Goal: Learn about a topic: Learn about a topic

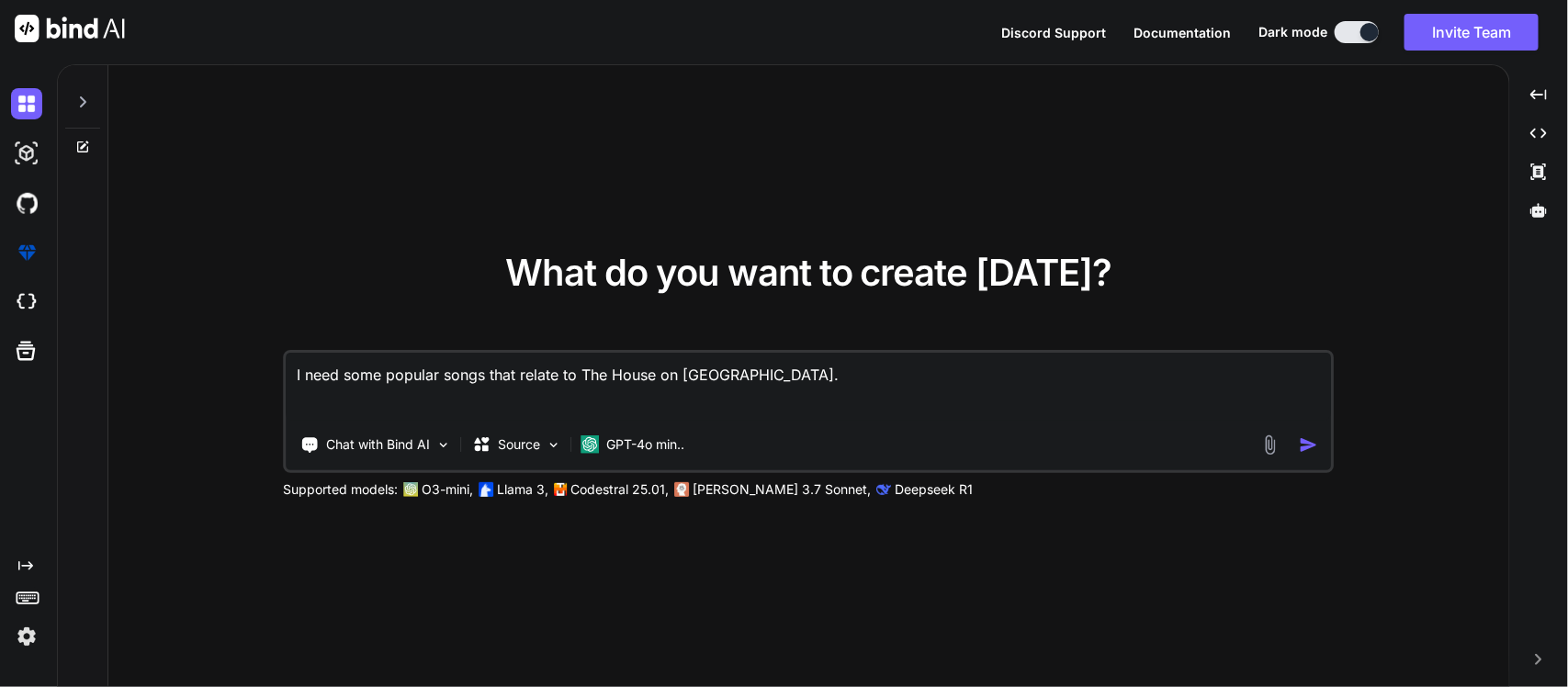
click at [871, 175] on div "What do you want to create [DATE]? I need some popular songs that relate to The…" at bounding box center [808, 376] width 1401 height 623
click at [815, 360] on textarea "I need some popular songs that relate to The House on [GEOGRAPHIC_DATA]." at bounding box center [808, 386] width 1044 height 68
type textarea "x"
paste textarea "Part 1: Create the Board"
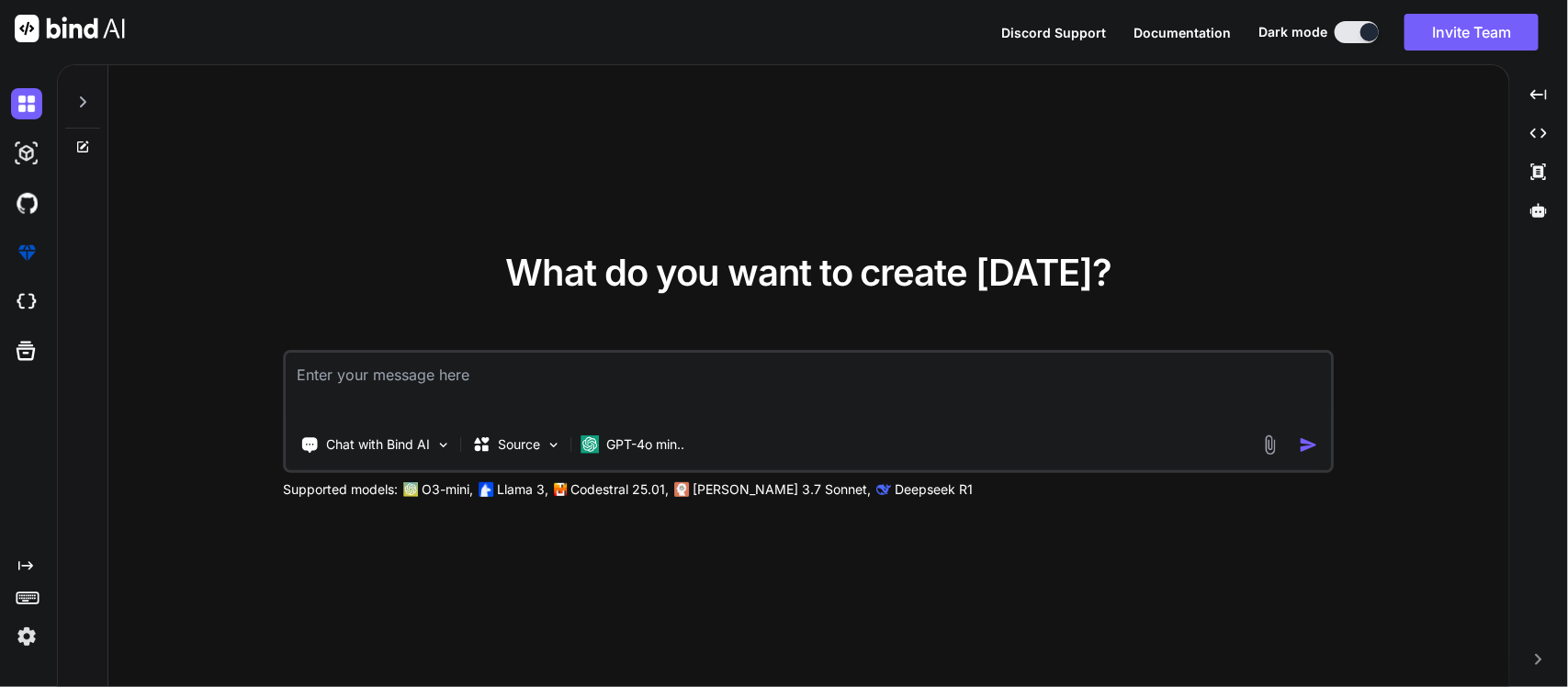
type textarea "Part 1: Create the Board"
type textarea "x"
type textarea "Part 1: Create the Board"
type textarea "x"
type textarea "Part 1: Create the Board"
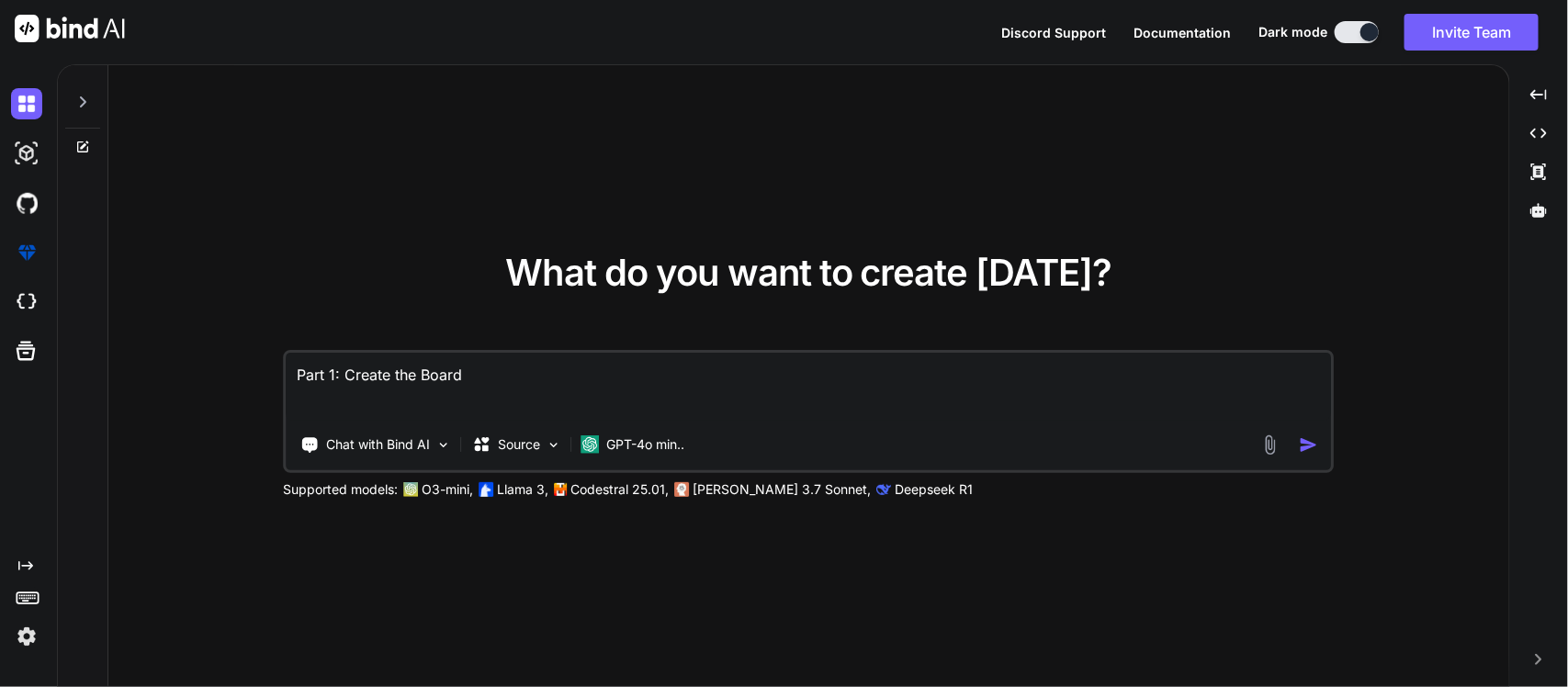
type textarea "x"
type textarea "Part 1: Create the Board"
type textarea "x"
type textarea "Part 1: Create the Board |"
type textarea "x"
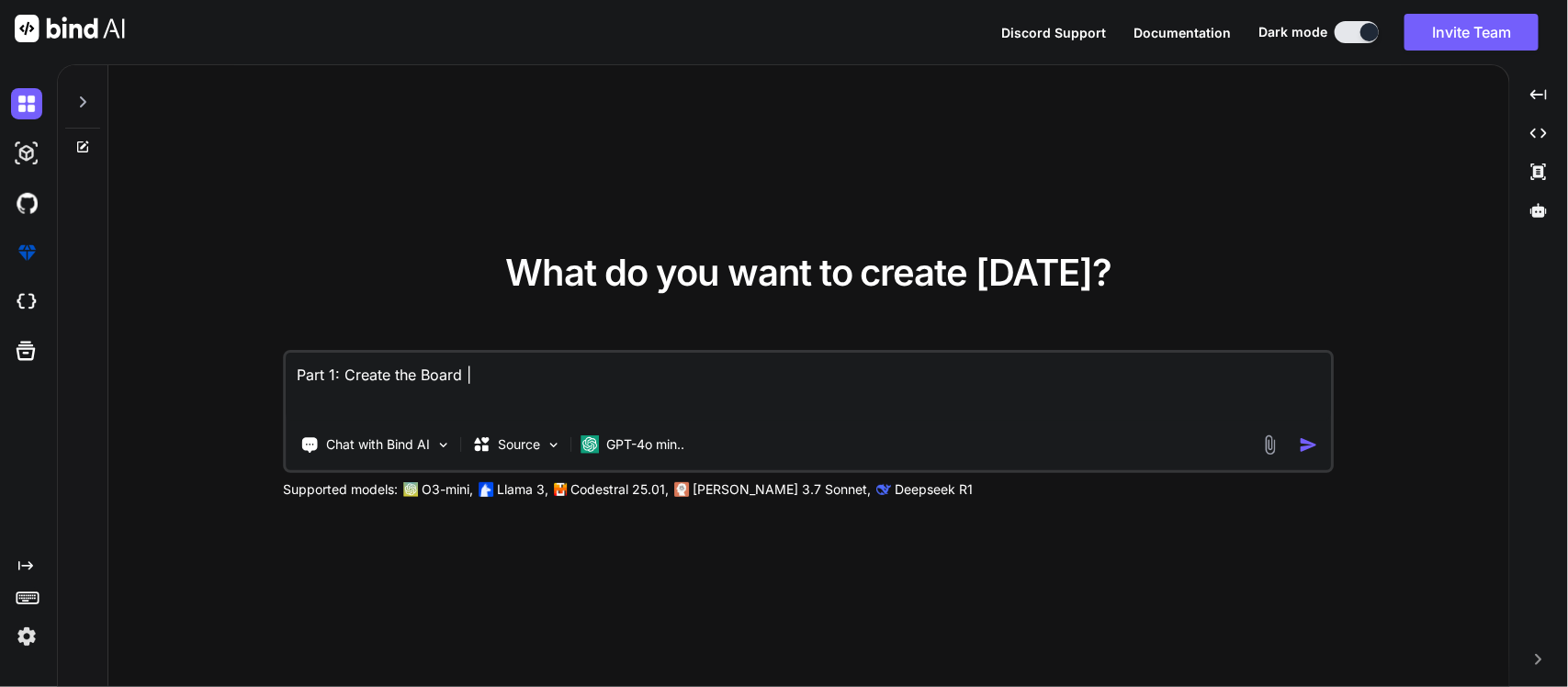
type textarea "Part 1: Create the Board |"
type textarea "x"
type textarea "Part 1: Create the Board | C"
type textarea "x"
type textarea "Part 1: Create the Board | Co"
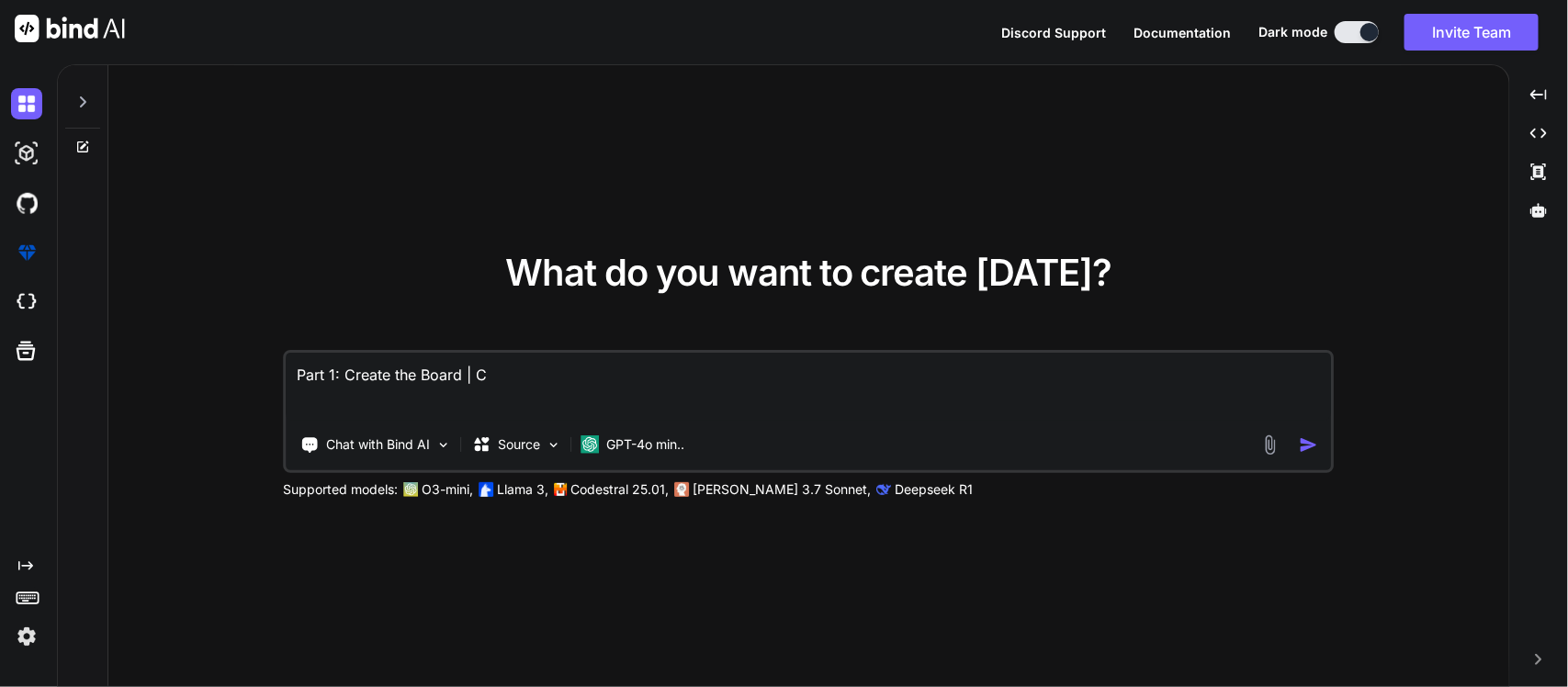
type textarea "x"
type textarea "Part 1: Create the Board | Cod"
type textarea "x"
type textarea "Part 1: Create the Board | Code"
type textarea "x"
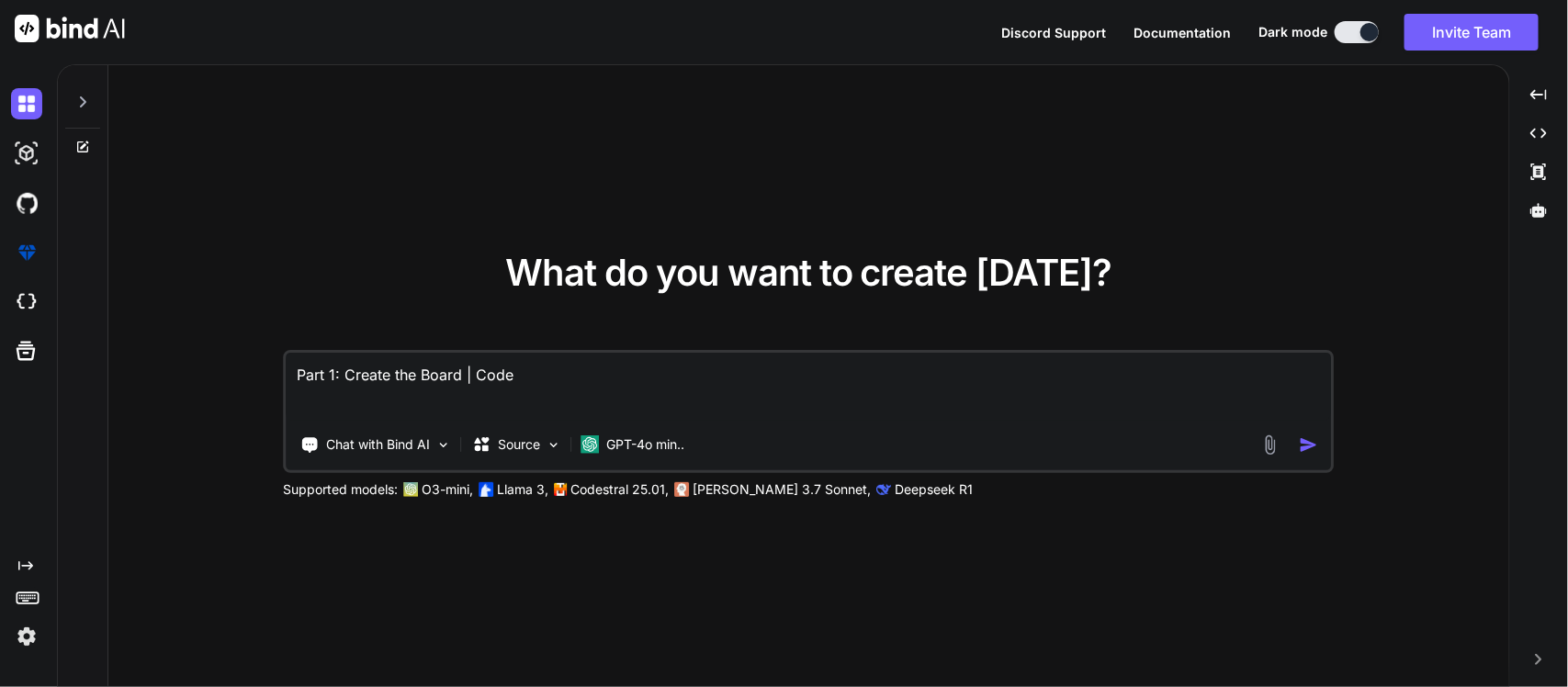
type textarea "Part 1: Create the Board | CodeH"
type textarea "x"
type textarea "Part 1: Create the Board | CodeHS"
type textarea "x"
type textarea "Part 1: Create the Board | CodeHS"
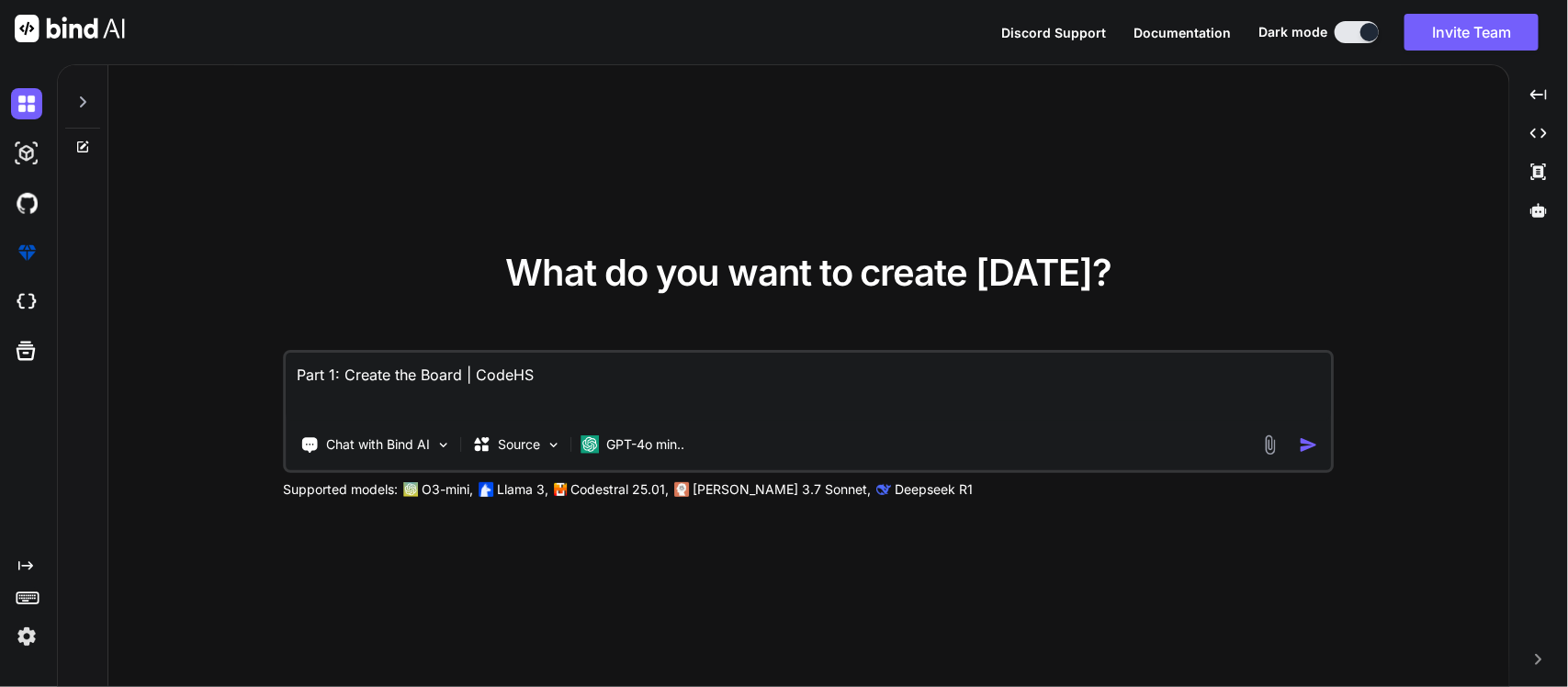
type textarea "x"
type textarea "Part 1: Create the Board | CodeHS M"
type textarea "x"
type textarea "Part 1: Create the Board | CodeHS Ma"
type textarea "x"
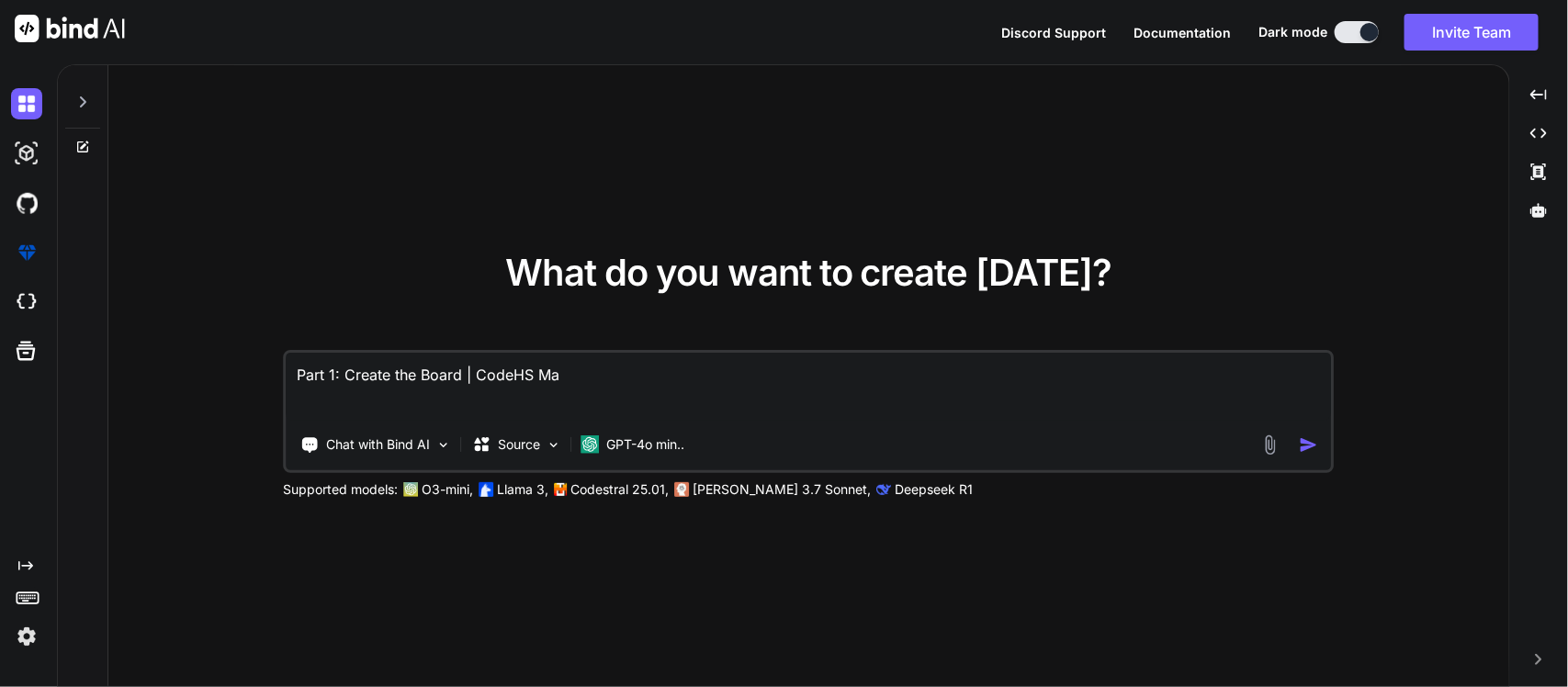
type textarea "Part 1: Create the Board | CodeHS Man"
type textarea "x"
type textarea "Part 1: Create the Board | CodeHS Manc"
type textarea "x"
type textarea "Part 1: Create the Board | CodeHS Manca"
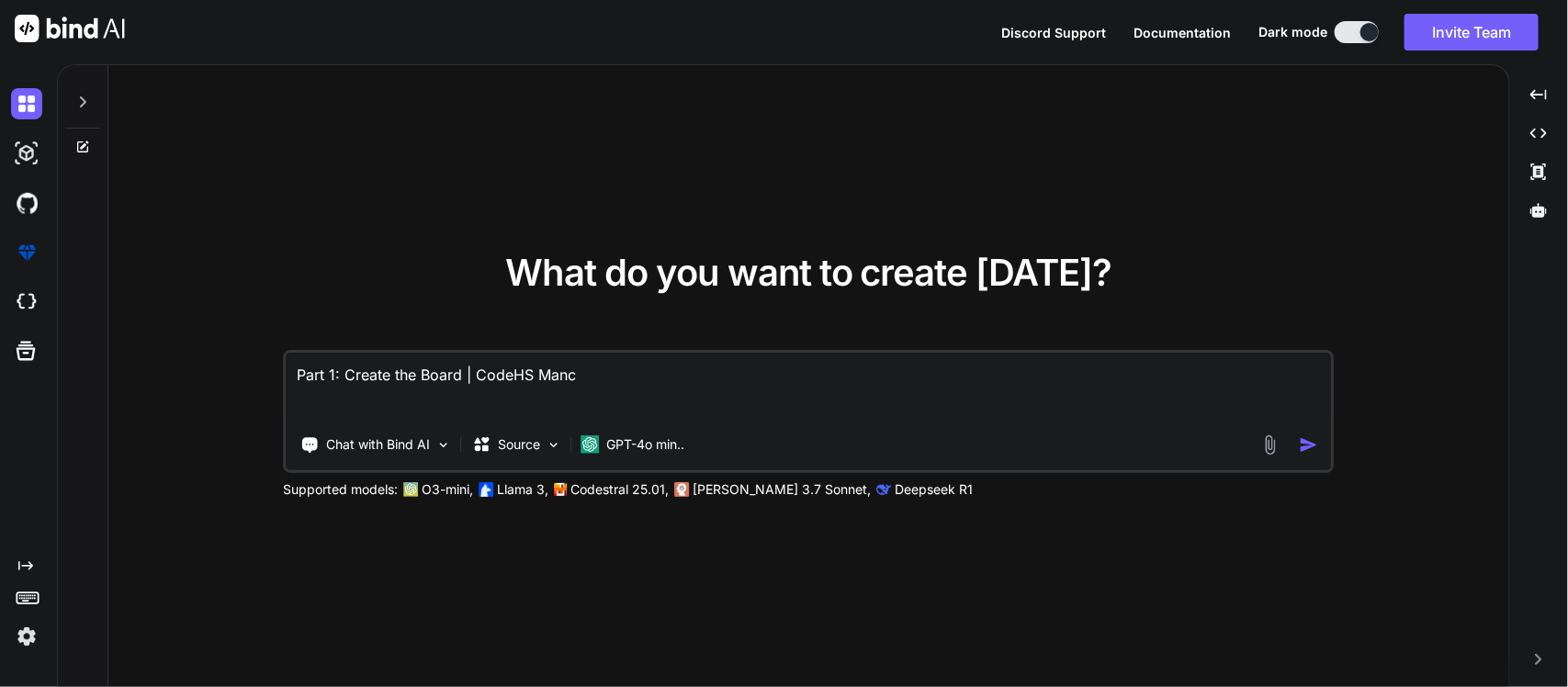
type textarea "x"
type textarea "Part 1: Create the Board | CodeHS Mancal"
type textarea "x"
type textarea "Part 1: Create the Board | CodeHS Mancala"
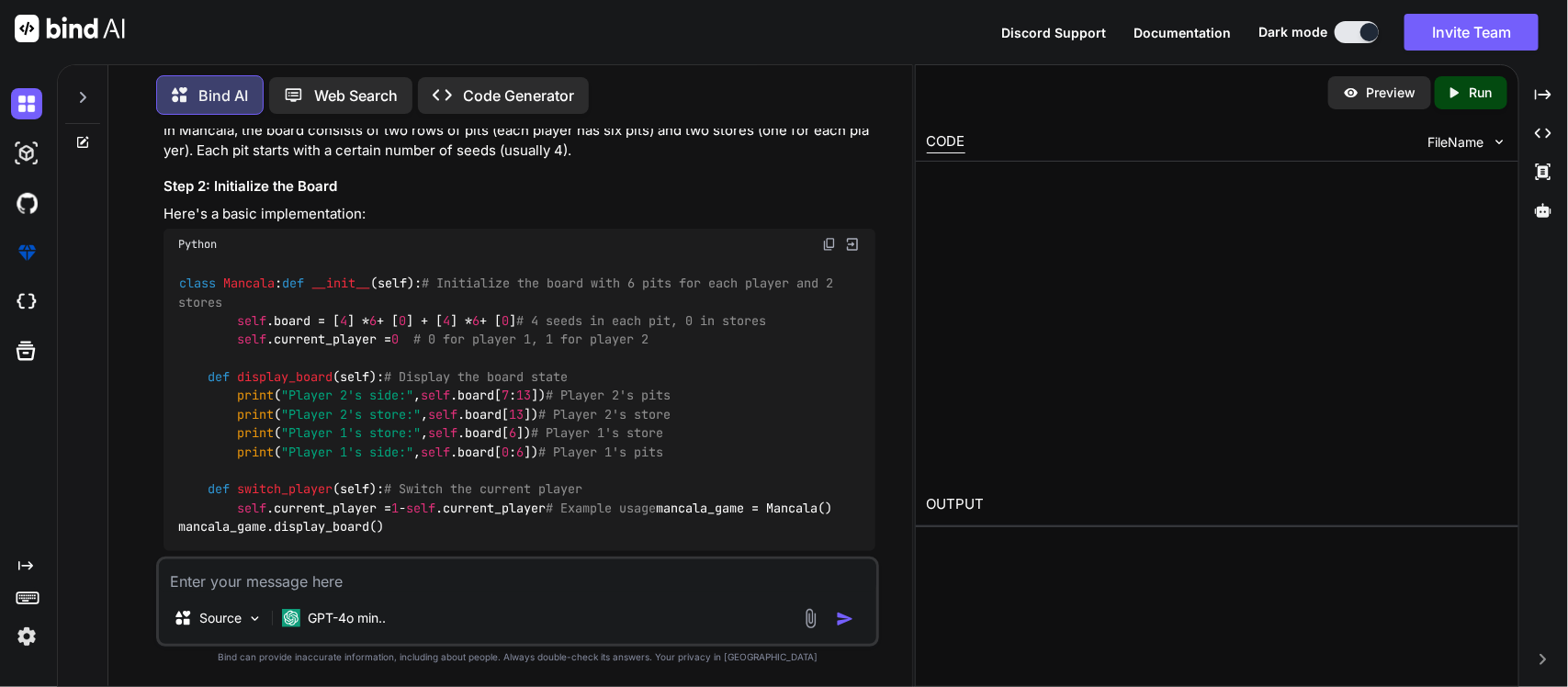
scroll to position [227, 0]
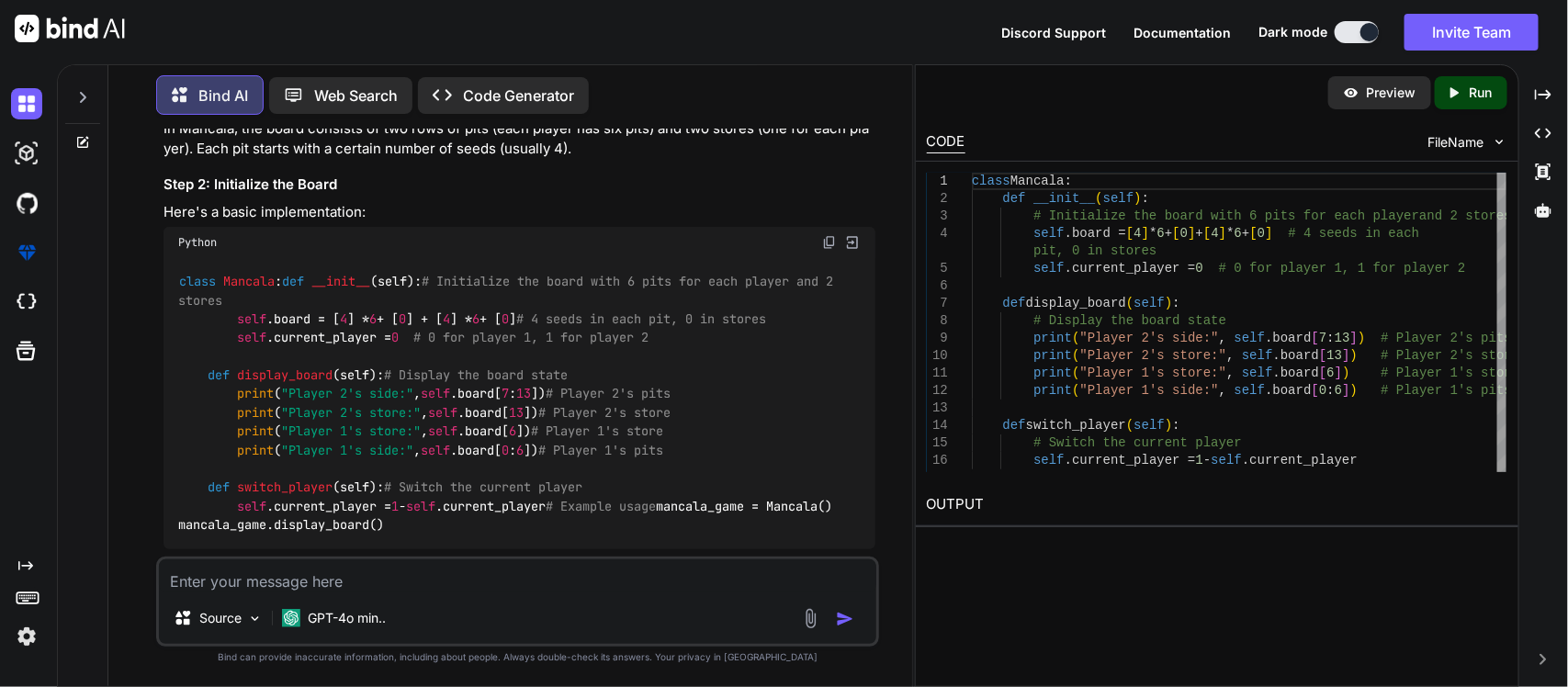
click at [447, 459] on span "self" at bounding box center [436, 450] width 29 height 16
click at [208, 572] on textarea at bounding box center [518, 576] width 718 height 33
type textarea "x"
type textarea "P"
type textarea "x"
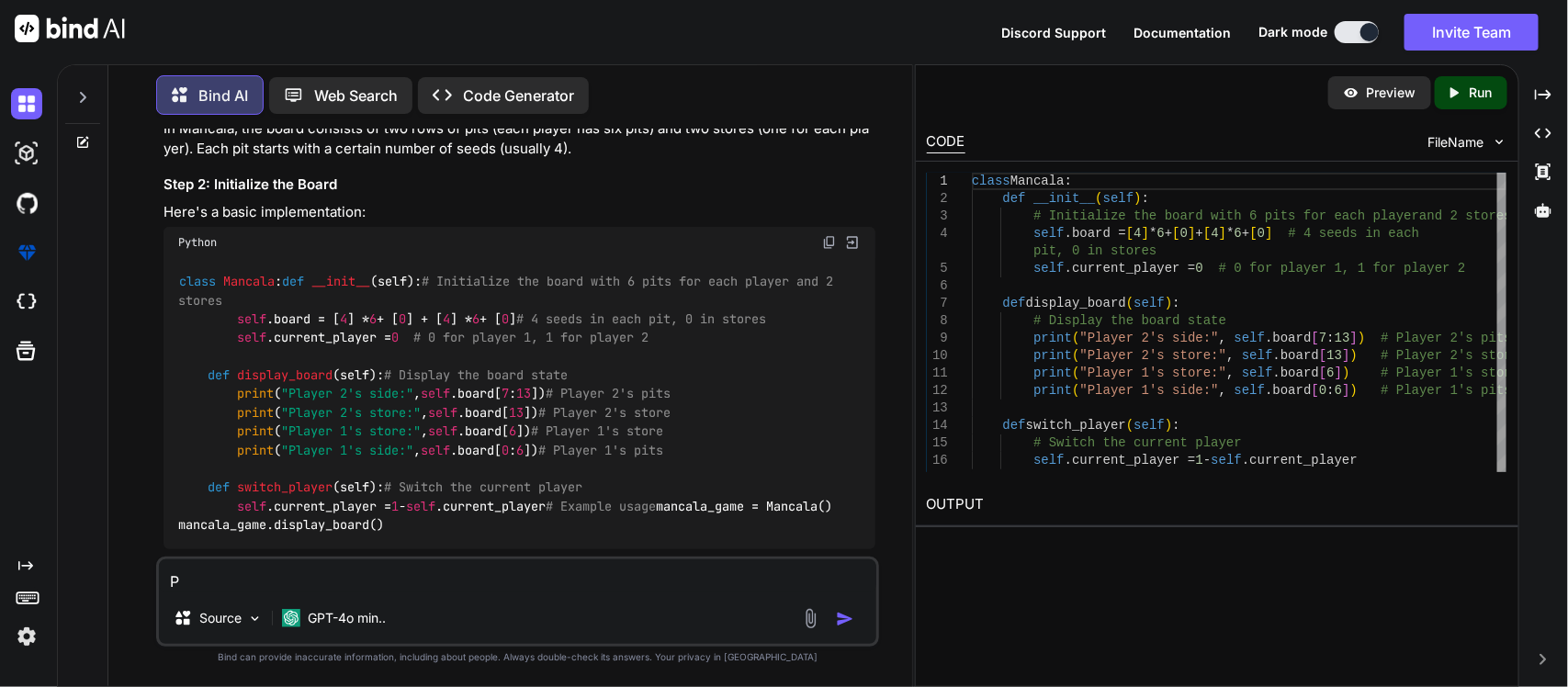
type textarea "PY"
type textarea "x"
type textarea "PYT"
type textarea "x"
type textarea "PYTH"
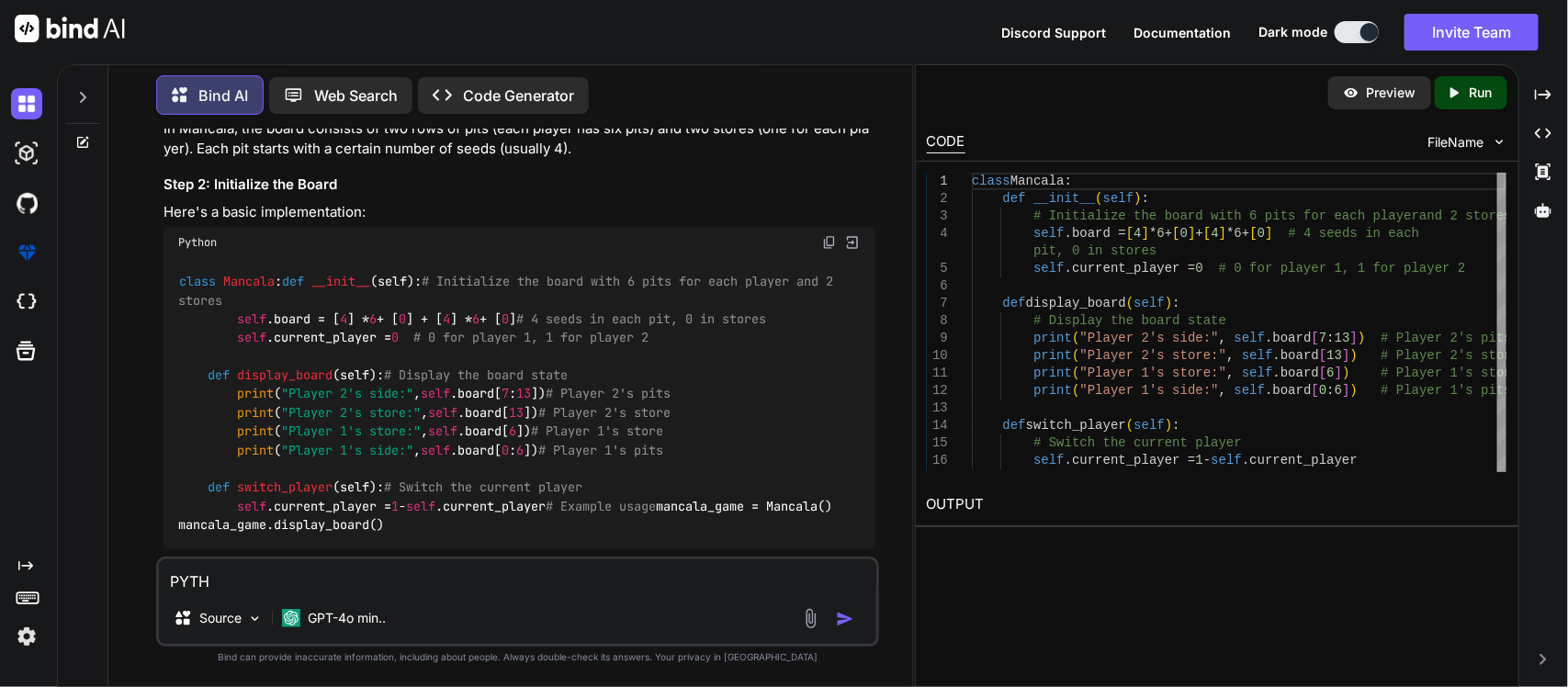
type textarea "x"
type textarea "PYTHO"
type textarea "x"
type textarea "PYTHON"
click at [264, 592] on textarea "PYTHON" at bounding box center [518, 576] width 718 height 33
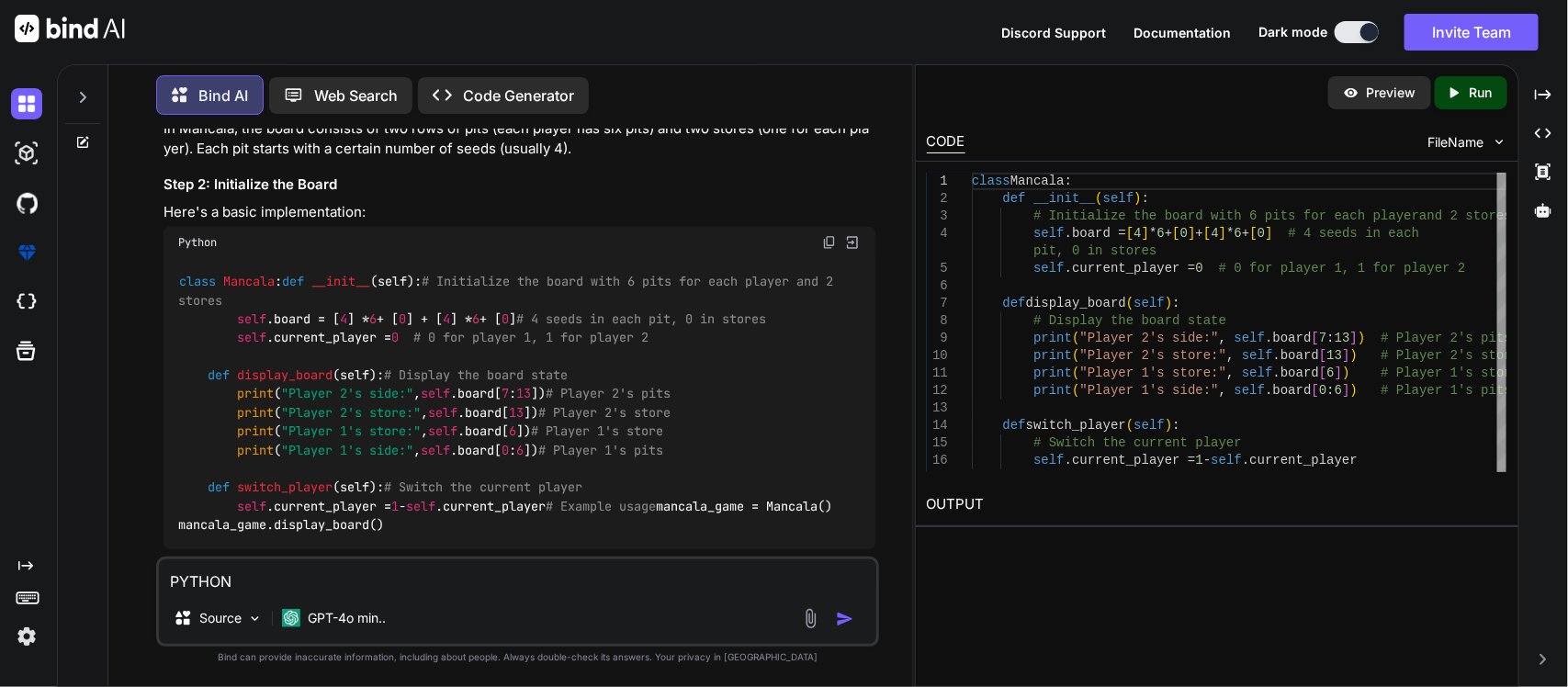
type textarea "x"
type textarea "PYTHONs"
type textarea "x"
type textarea "PYTHON"
type textarea "x"
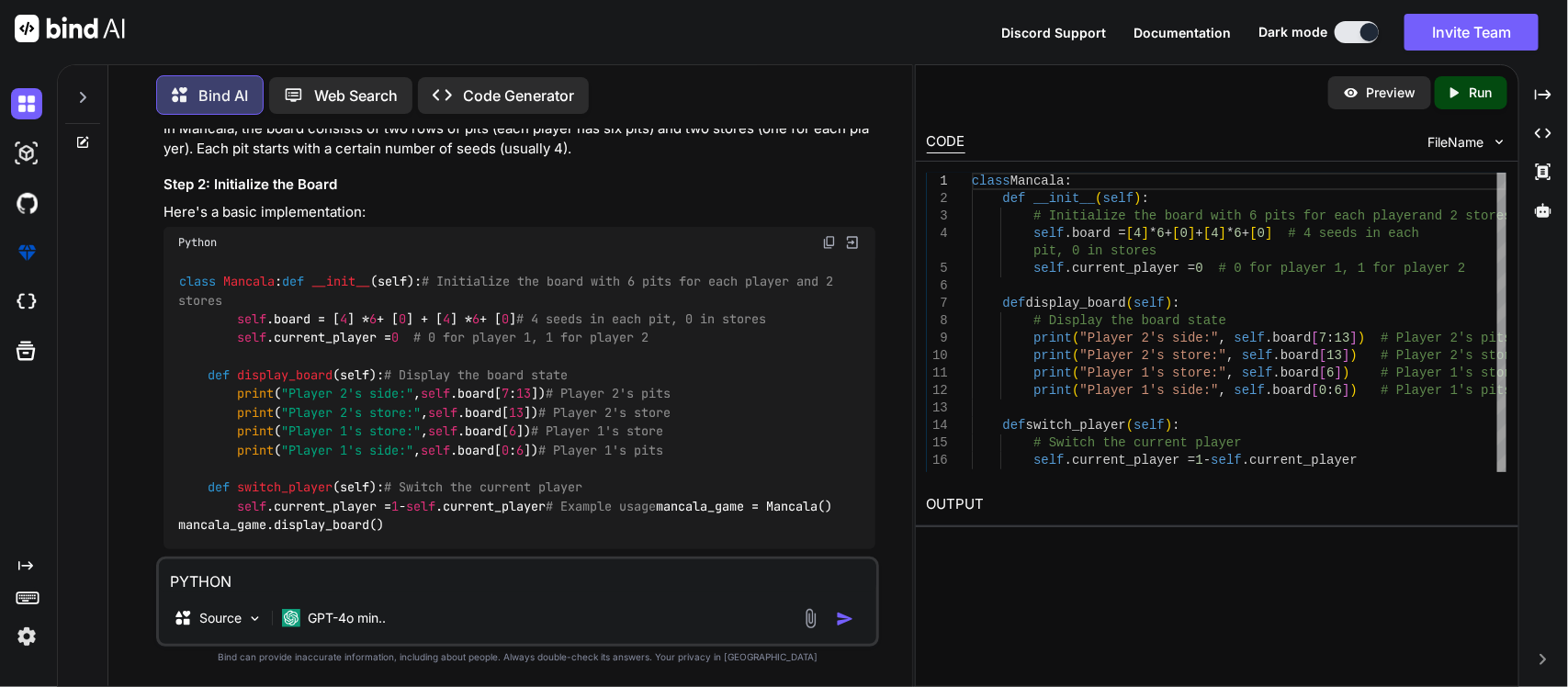
type textarea "PYTHO"
type textarea "x"
type textarea "PYTH"
type textarea "x"
type textarea "S"
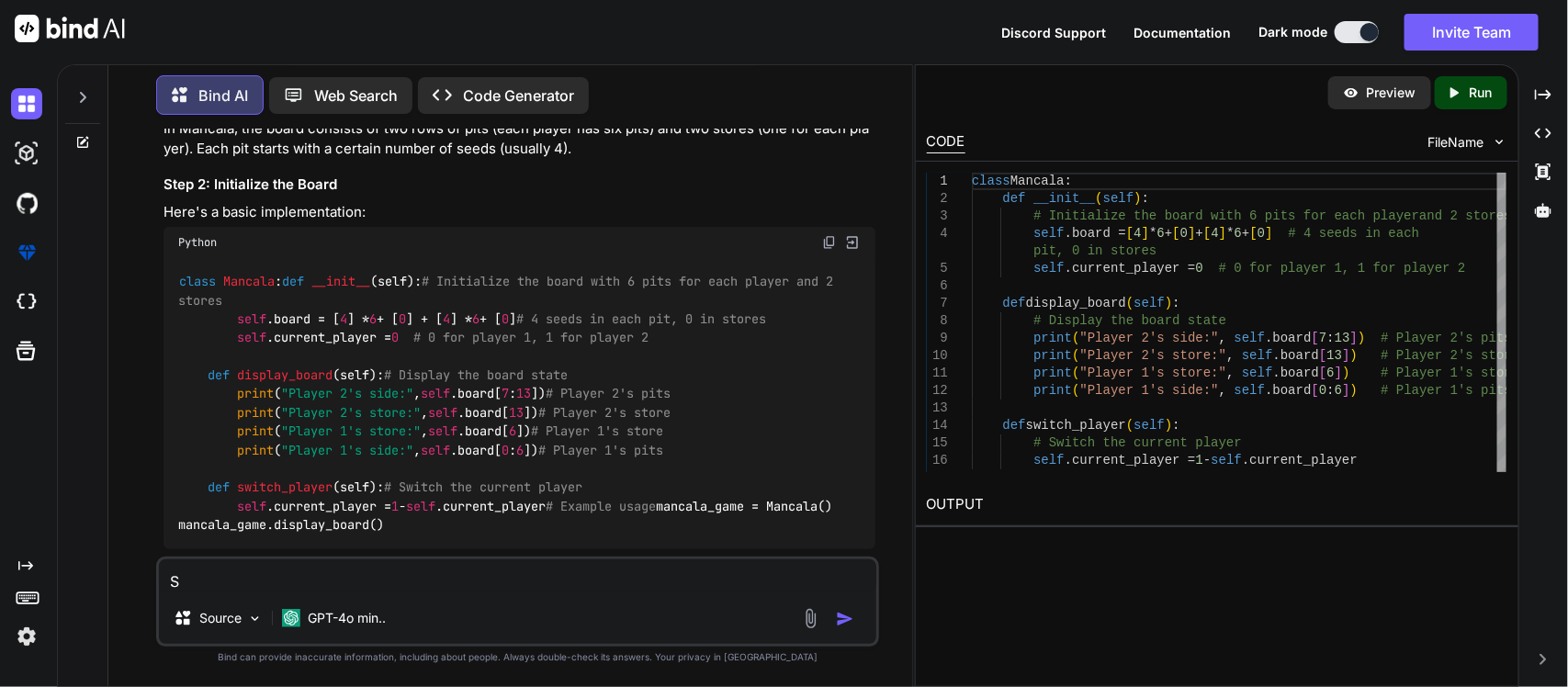
type textarea "x"
type textarea "Si"
type textarea "x"
type textarea "Sim"
type textarea "x"
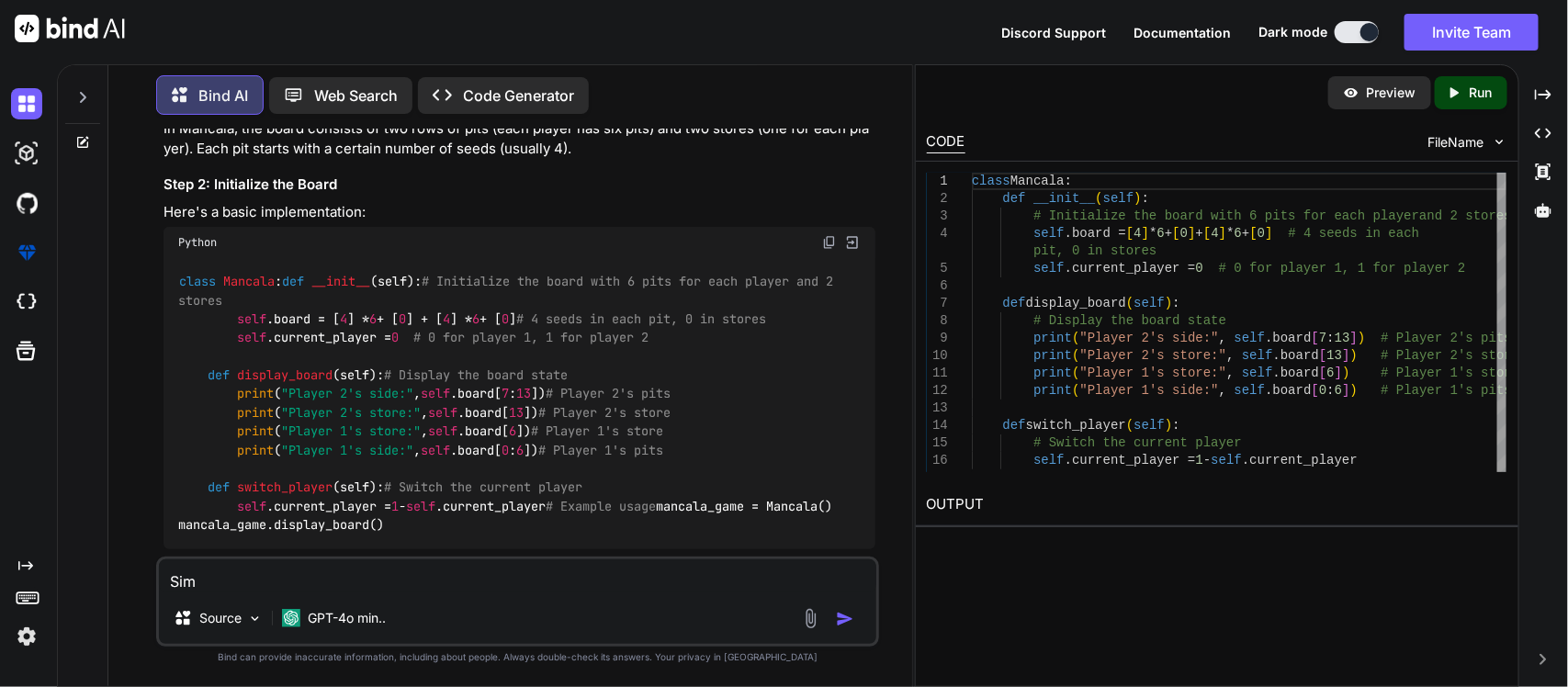
type textarea "Simp"
type textarea "x"
type textarea "Simpl"
type textarea "x"
type textarea "Simple"
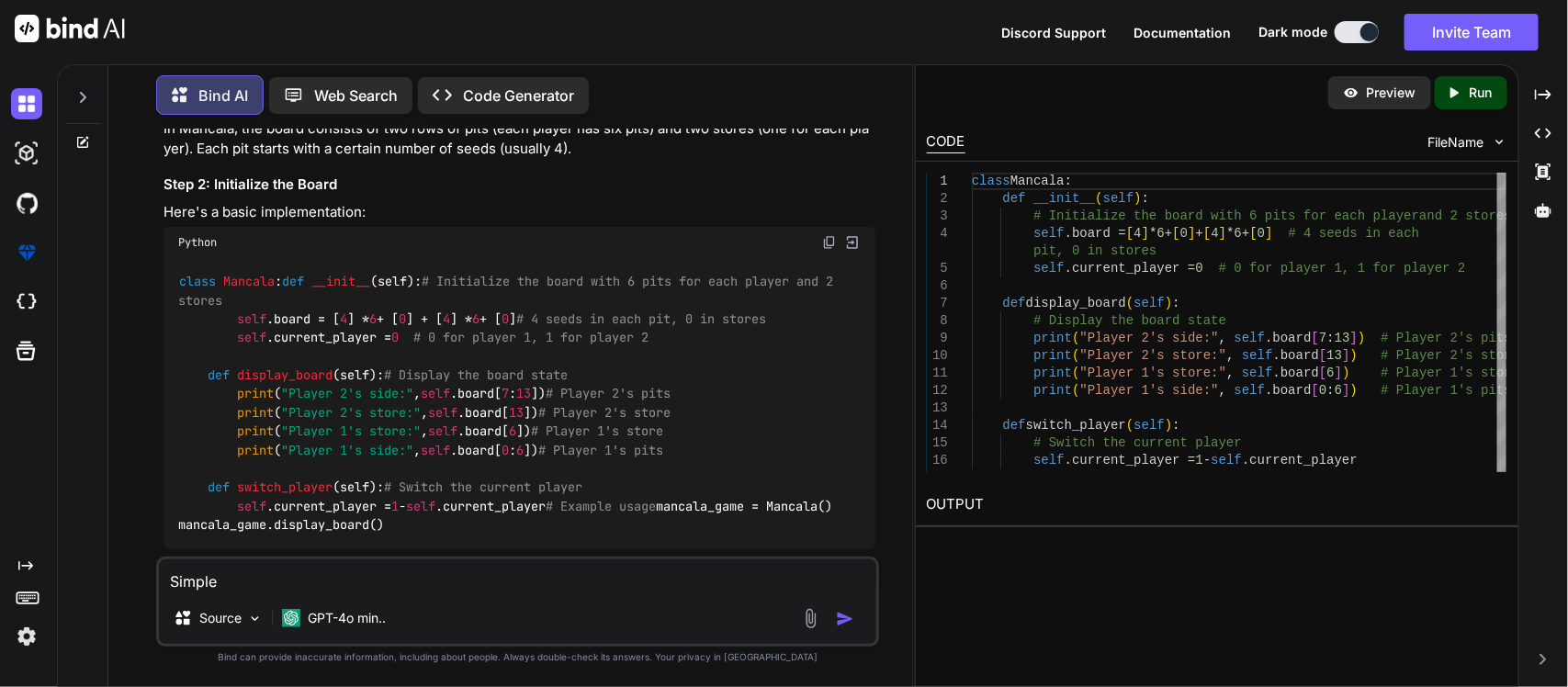
type textarea "x"
type textarea "Simple"
type textarea "x"
type textarea "Simple p"
type textarea "x"
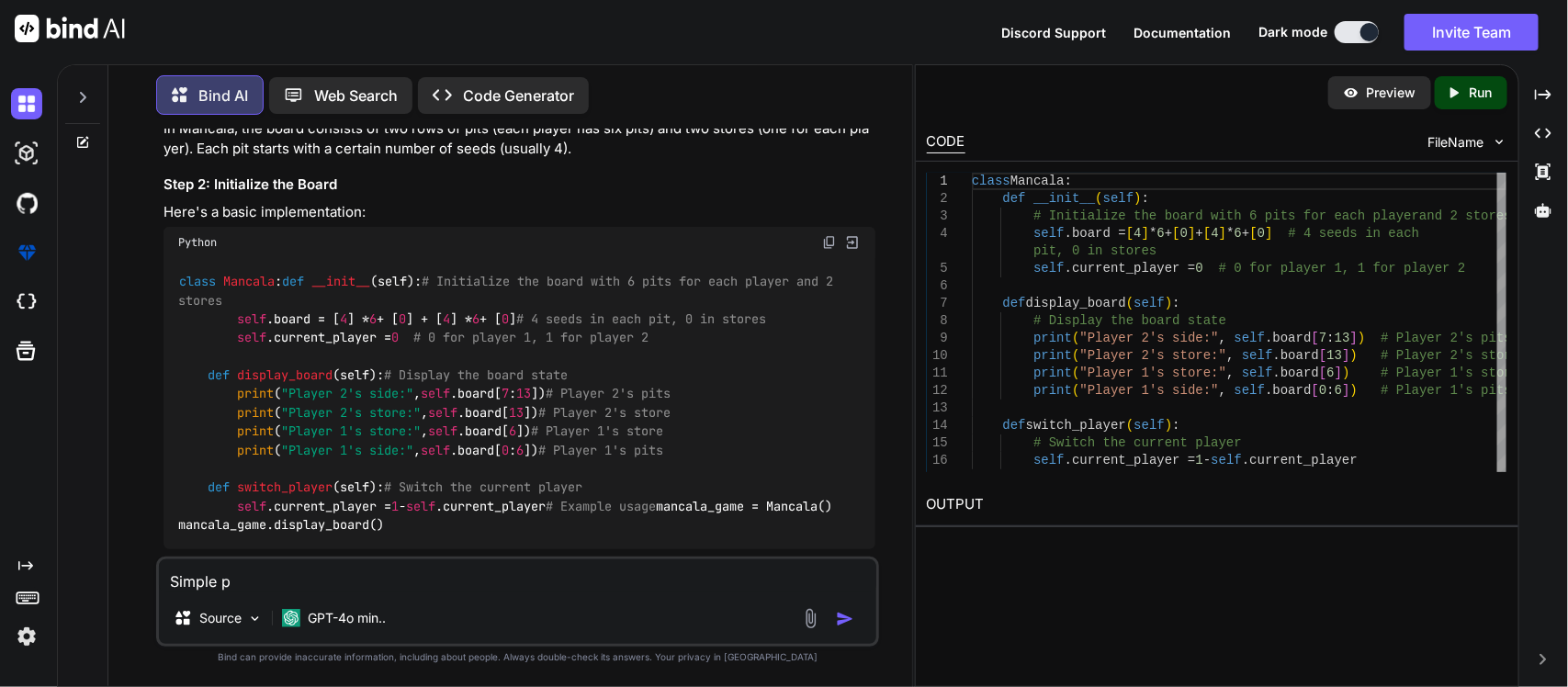
type textarea "Simple py"
type textarea "x"
type textarea "Simple pyt"
type textarea "x"
type textarea "Simple pyth"
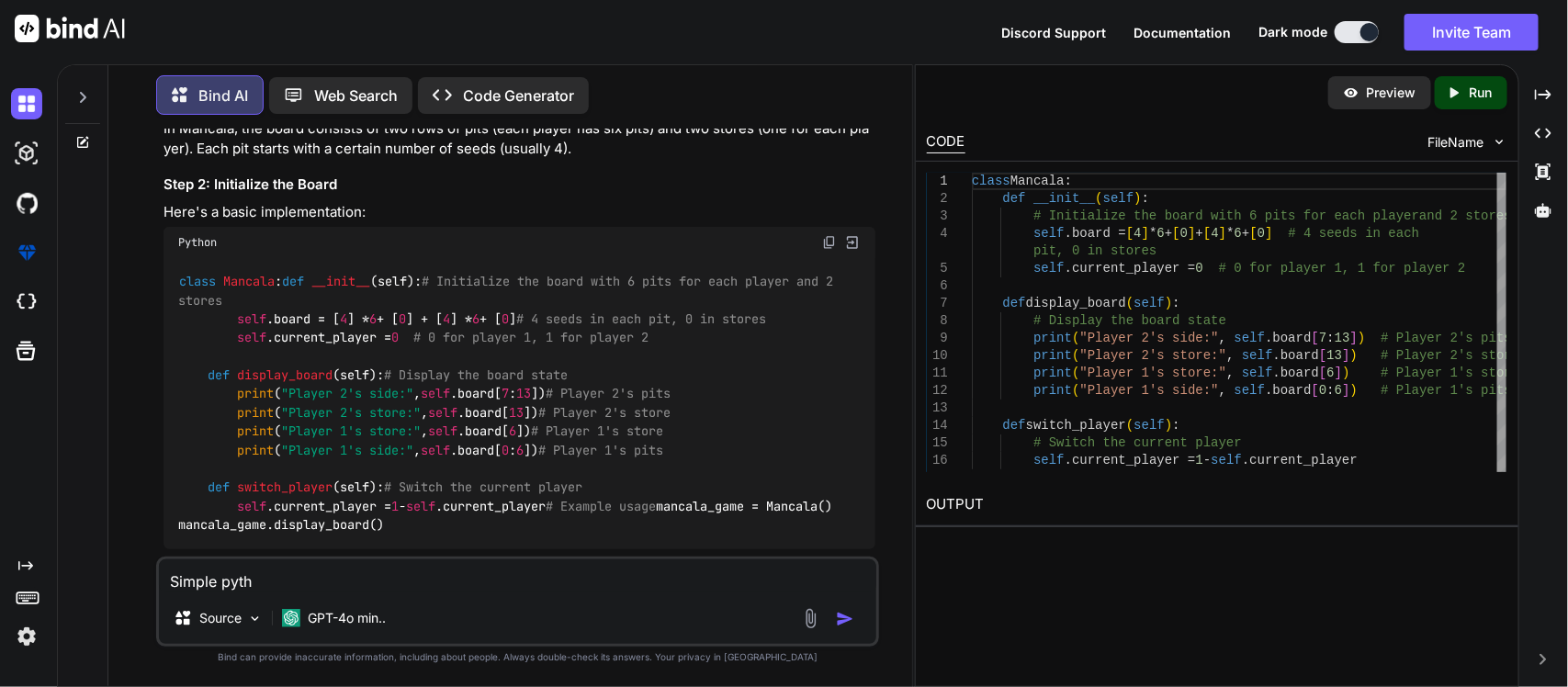
type textarea "x"
type textarea "Simple pytho"
type textarea "x"
type textarea "Simple python"
type textarea "x"
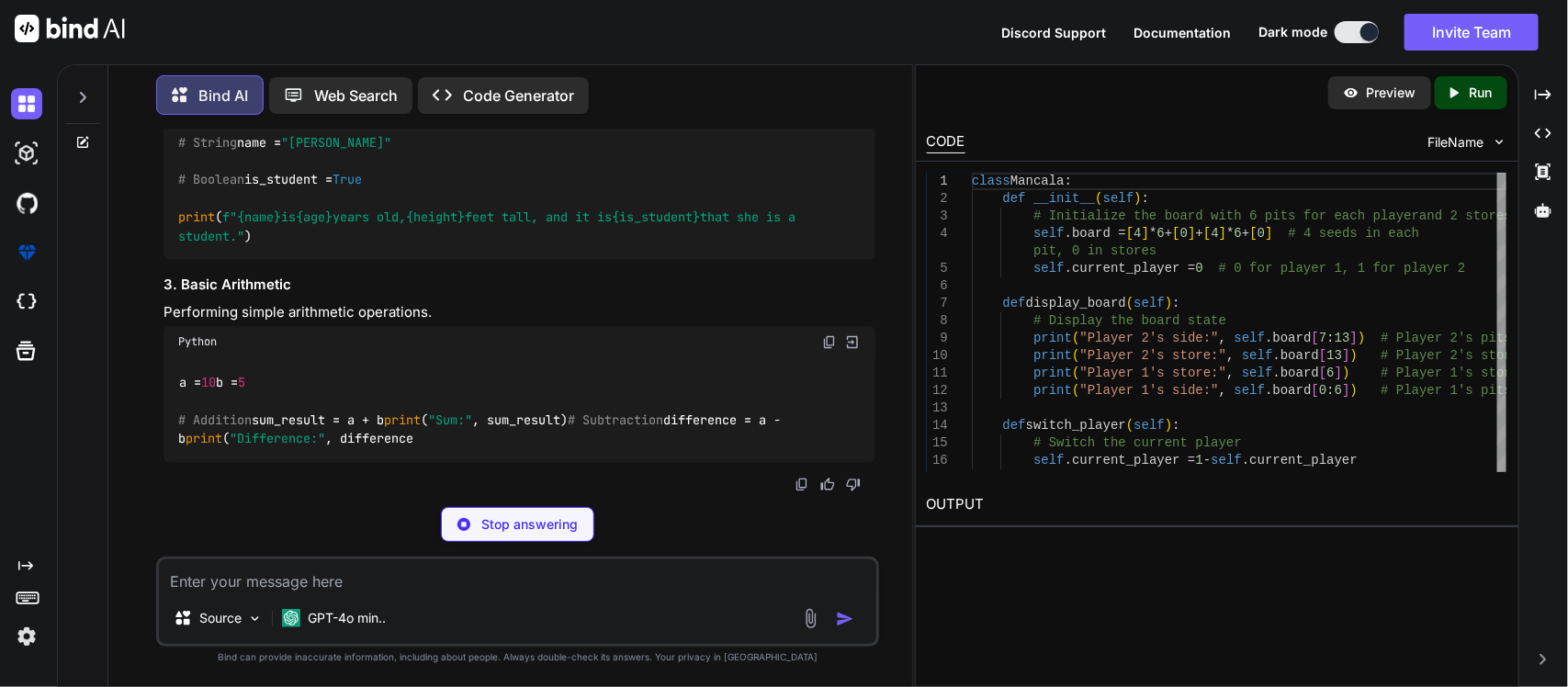
scroll to position [1697, 0]
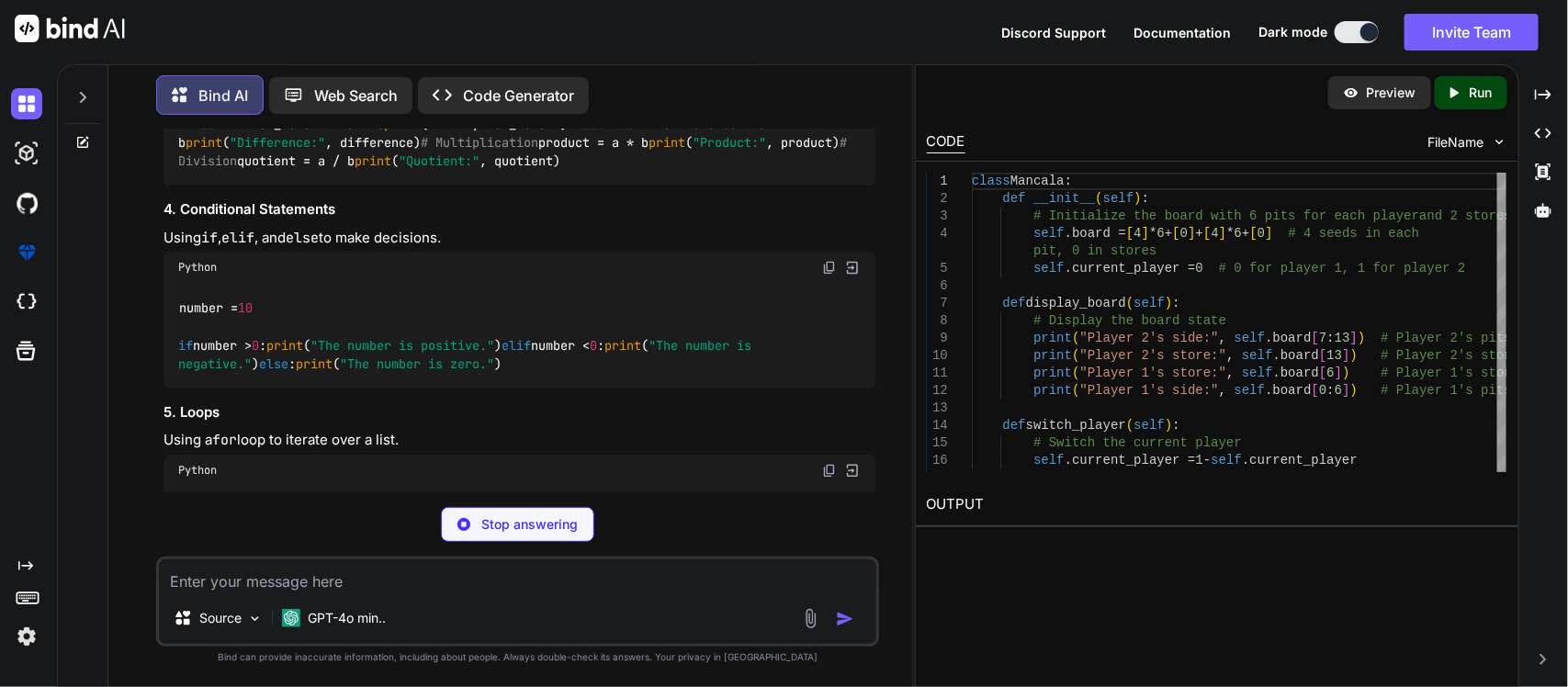
type textarea "x"
type textarea "print("Hello, World!")"
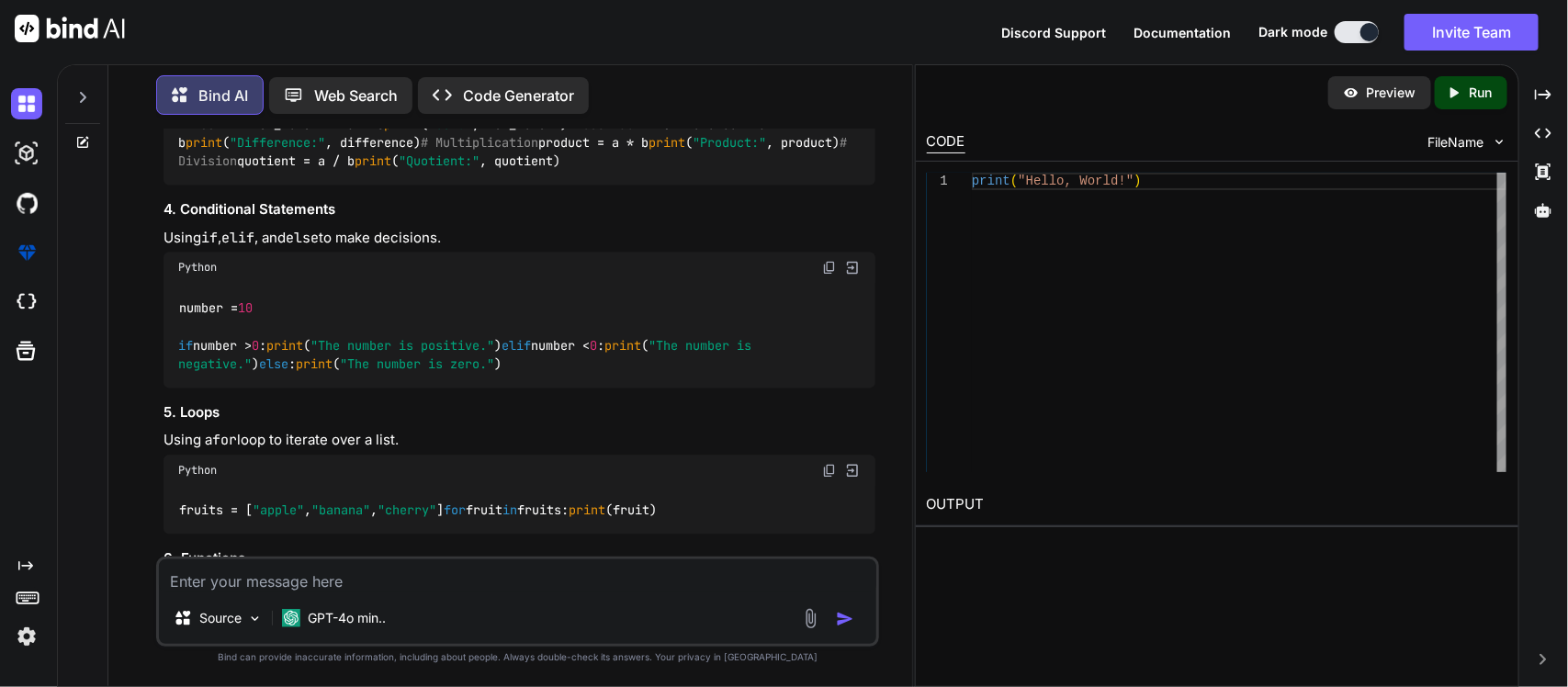
click at [401, 580] on textarea at bounding box center [518, 576] width 718 height 33
paste textarea "[URL][DOMAIN_NAME]"
type textarea "[URL][DOMAIN_NAME]"
type textarea "x"
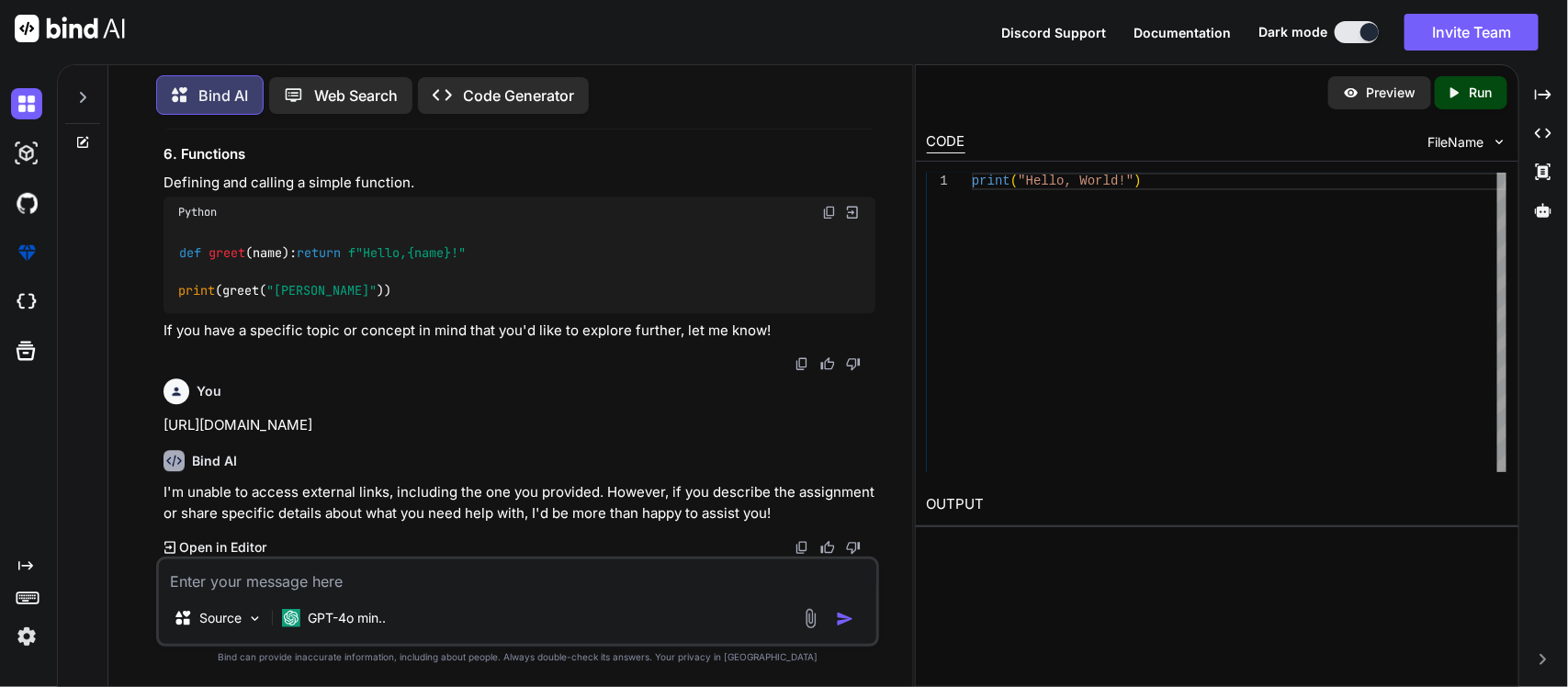
scroll to position [2679, 0]
click at [241, 579] on textarea at bounding box center [518, 576] width 718 height 33
type textarea "x"
type textarea "C"
type textarea "x"
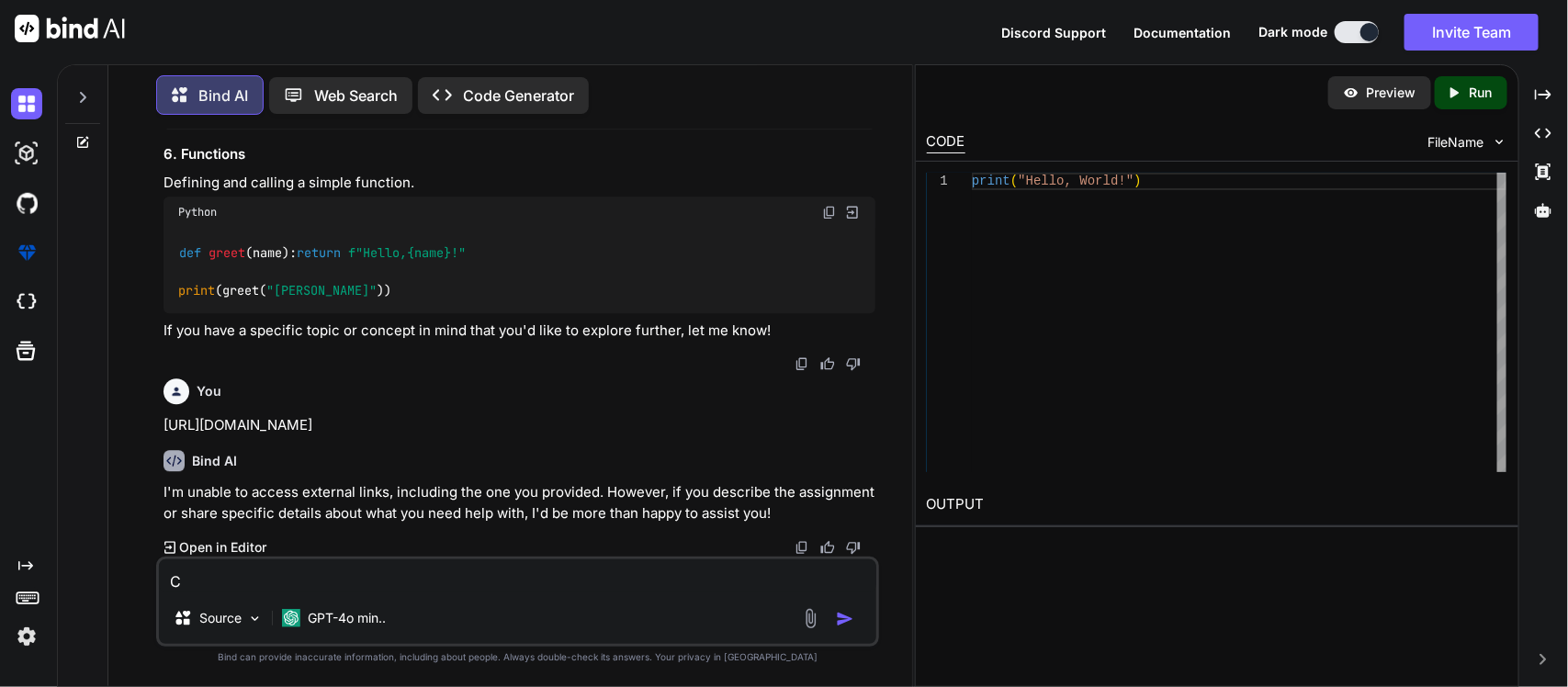
type textarea "Co"
type textarea "x"
type textarea "Cod"
type textarea "x"
type textarea "Code"
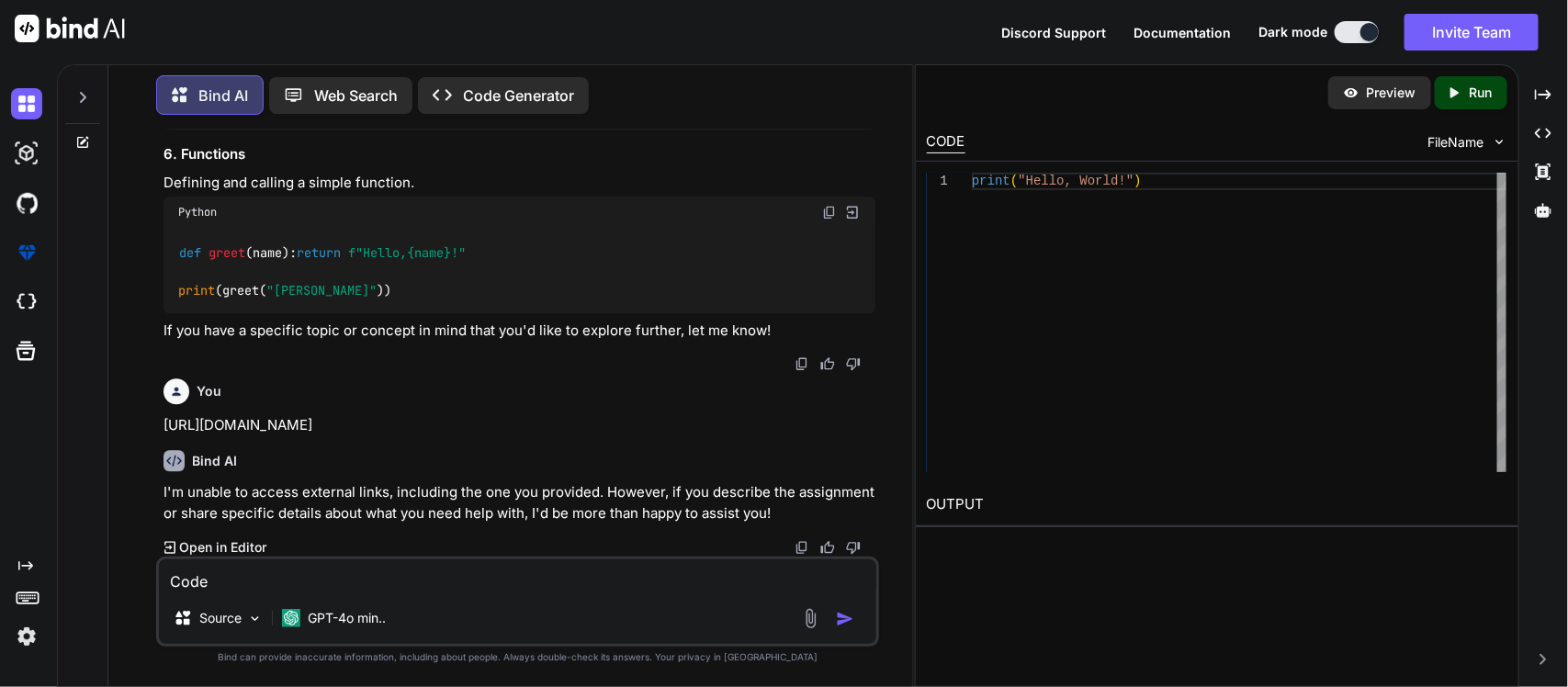
type textarea "x"
type textarea "CodeS"
type textarea "x"
type textarea "Code"
type textarea "x"
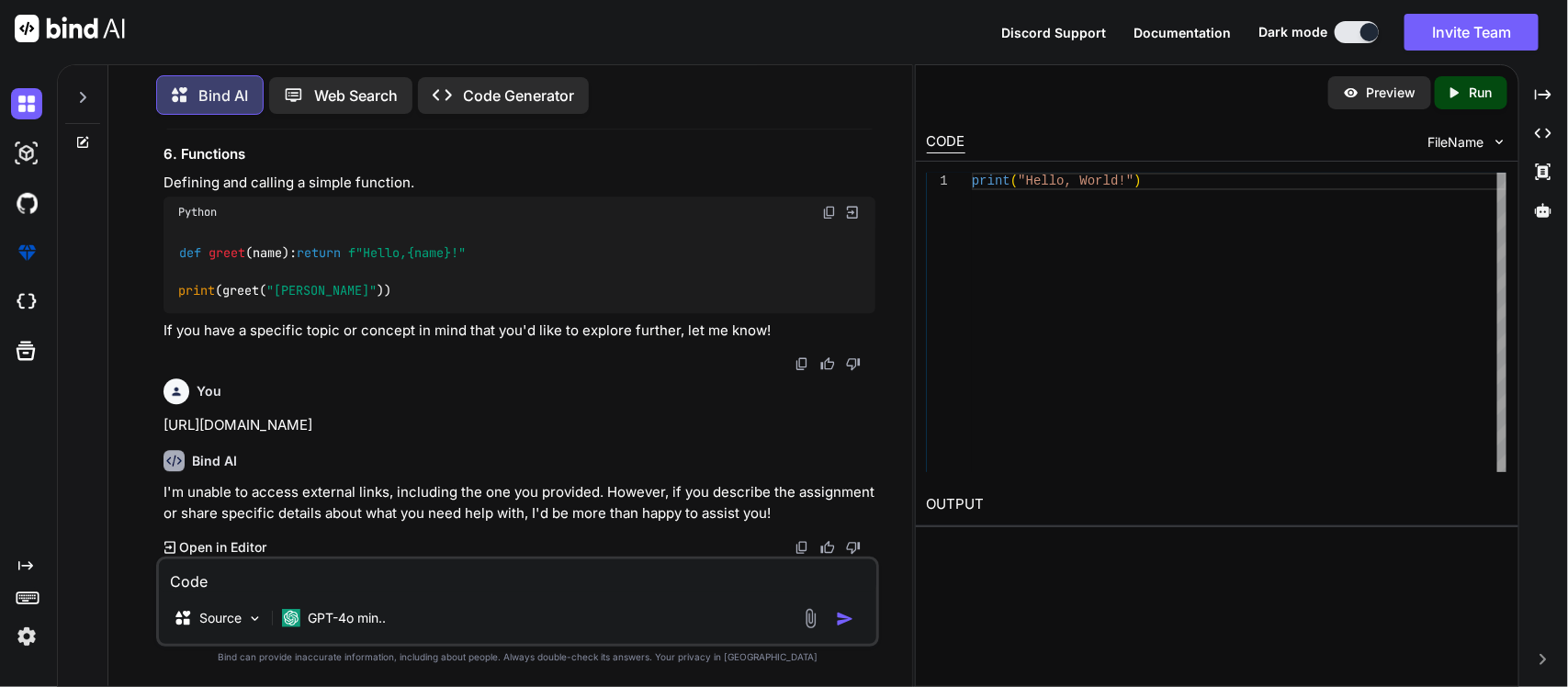
type textarea "CodeH"
type textarea "x"
type textarea "CodeHS"
type textarea "x"
type textarea "CodeHS"
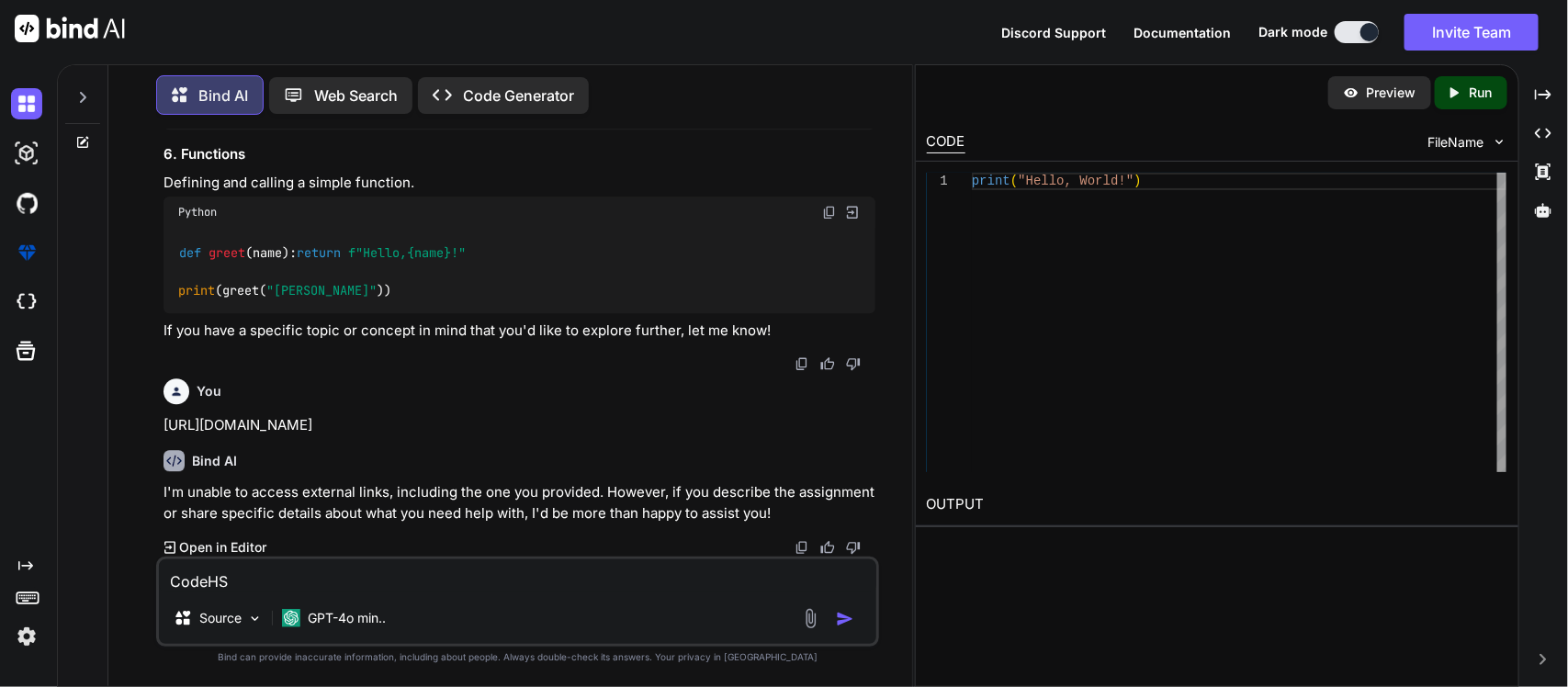
type textarea "x"
type textarea "CodeHS m"
type textarea "x"
type textarea "CodeHS man"
type textarea "x"
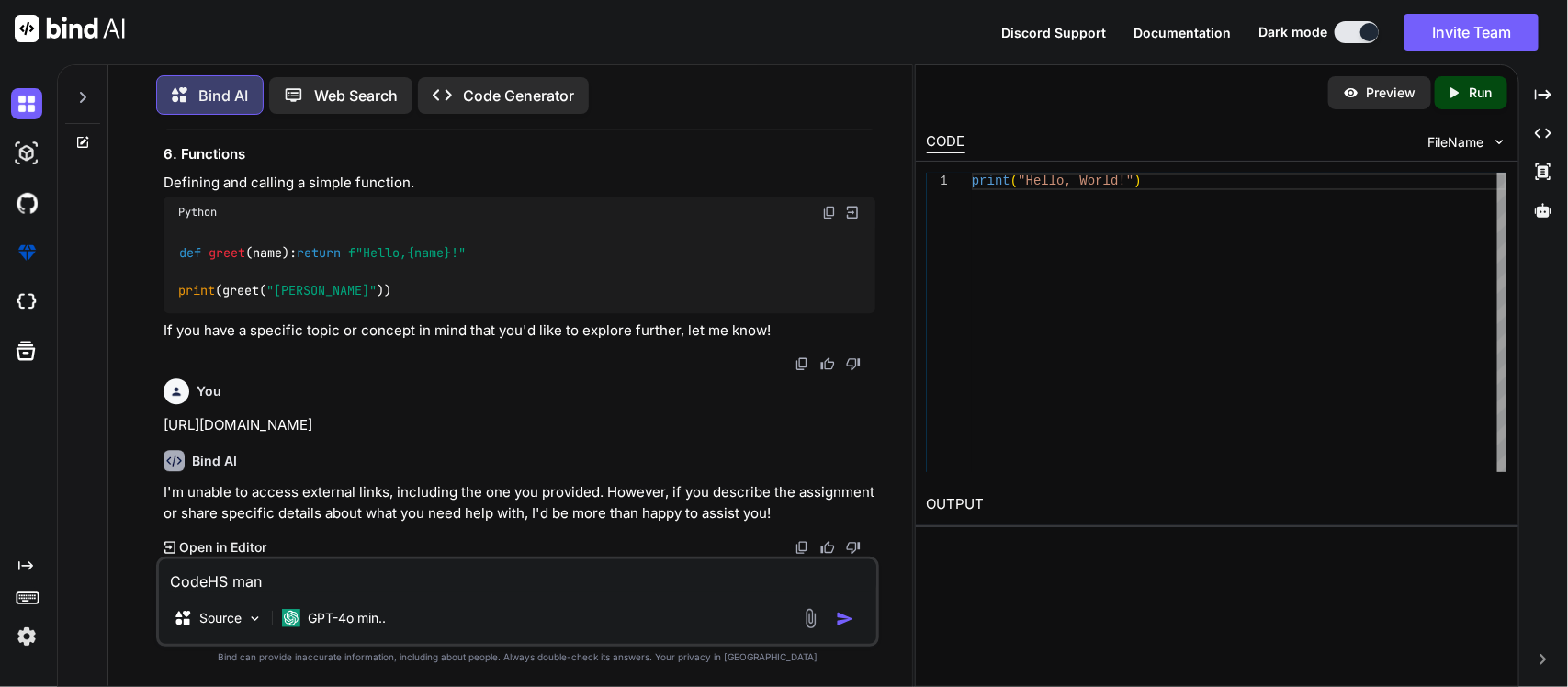
type textarea "CodeHS manc"
type textarea "x"
type textarea "CodeHS manca"
type textarea "x"
type textarea "CodeHS mancal"
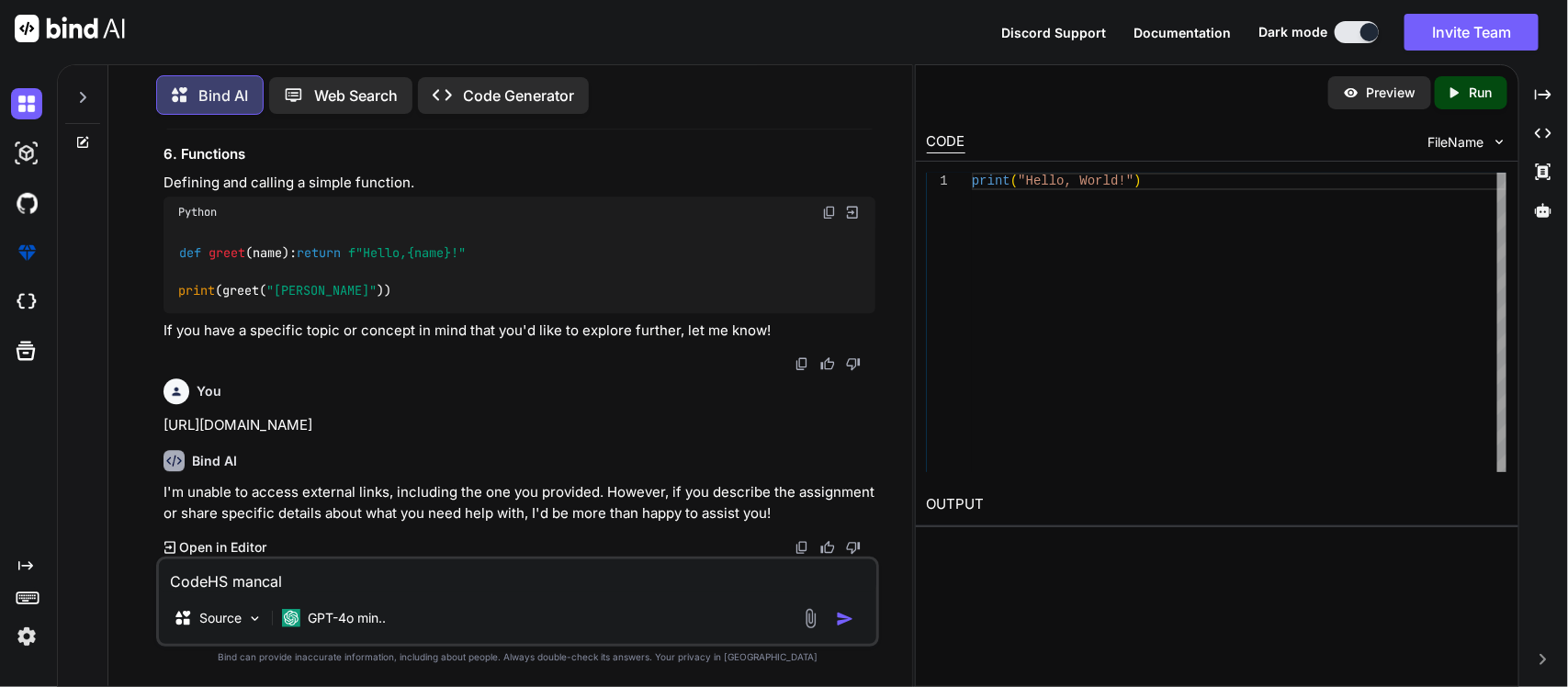
type textarea "x"
type textarea "CodeHS mancala"
type textarea "x"
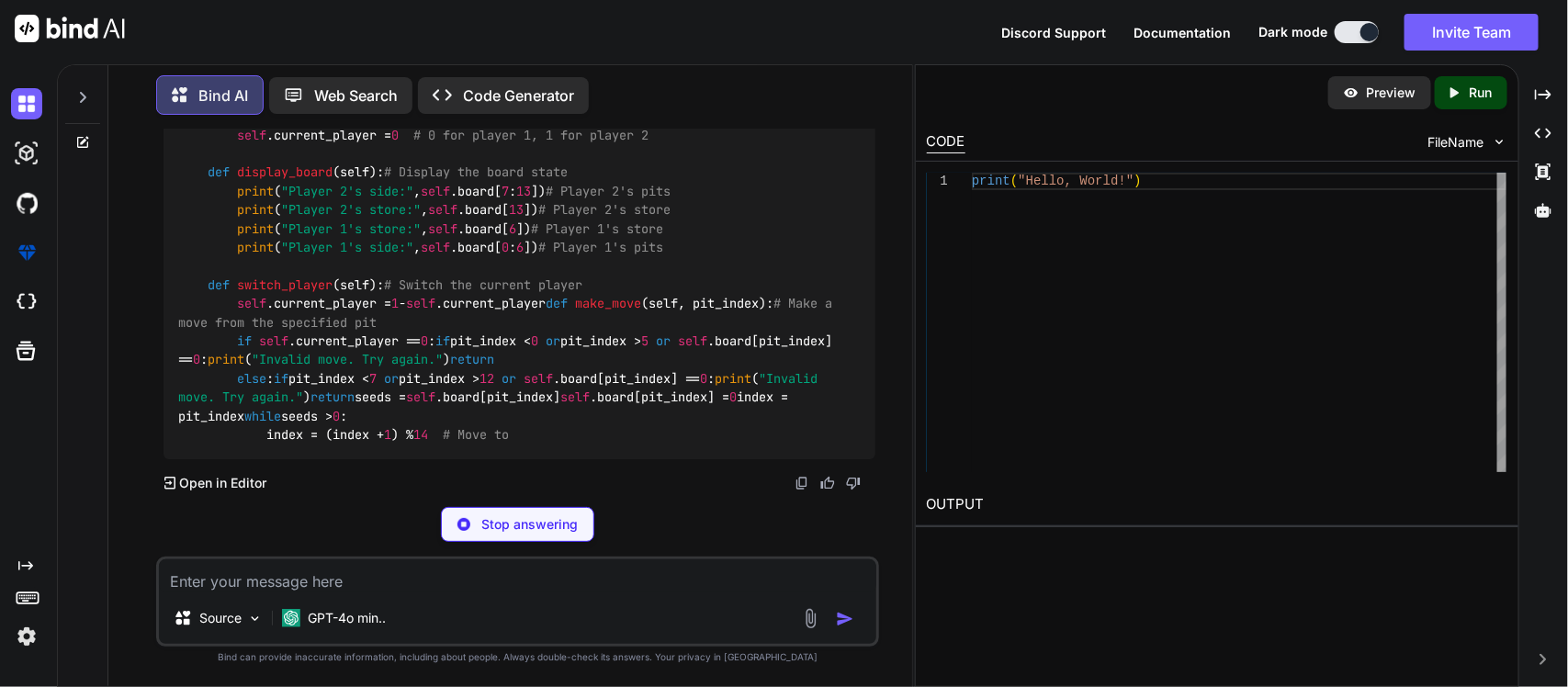
scroll to position [3710, 0]
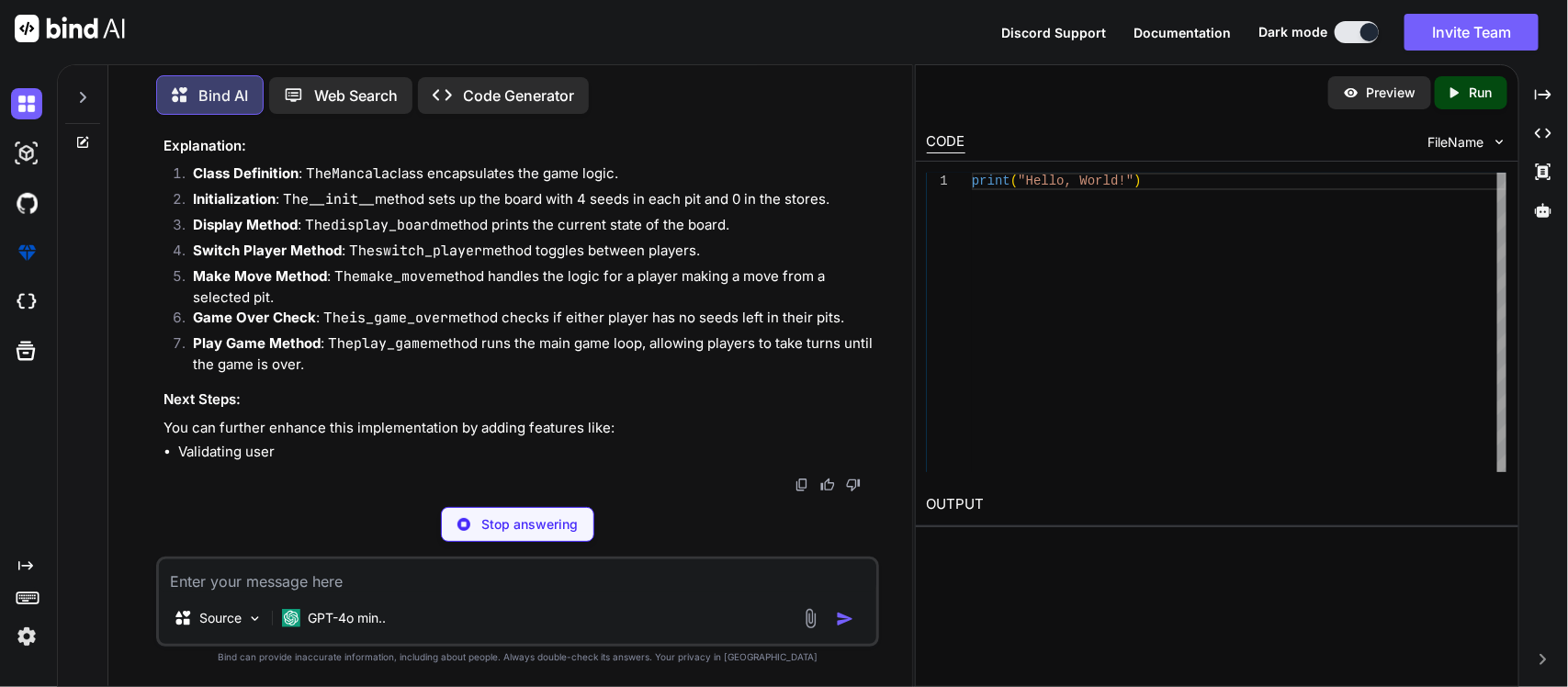
type textarea "x"
type textarea "# End of game self.display_board() print("Game over!") # Example usage mancala_…"
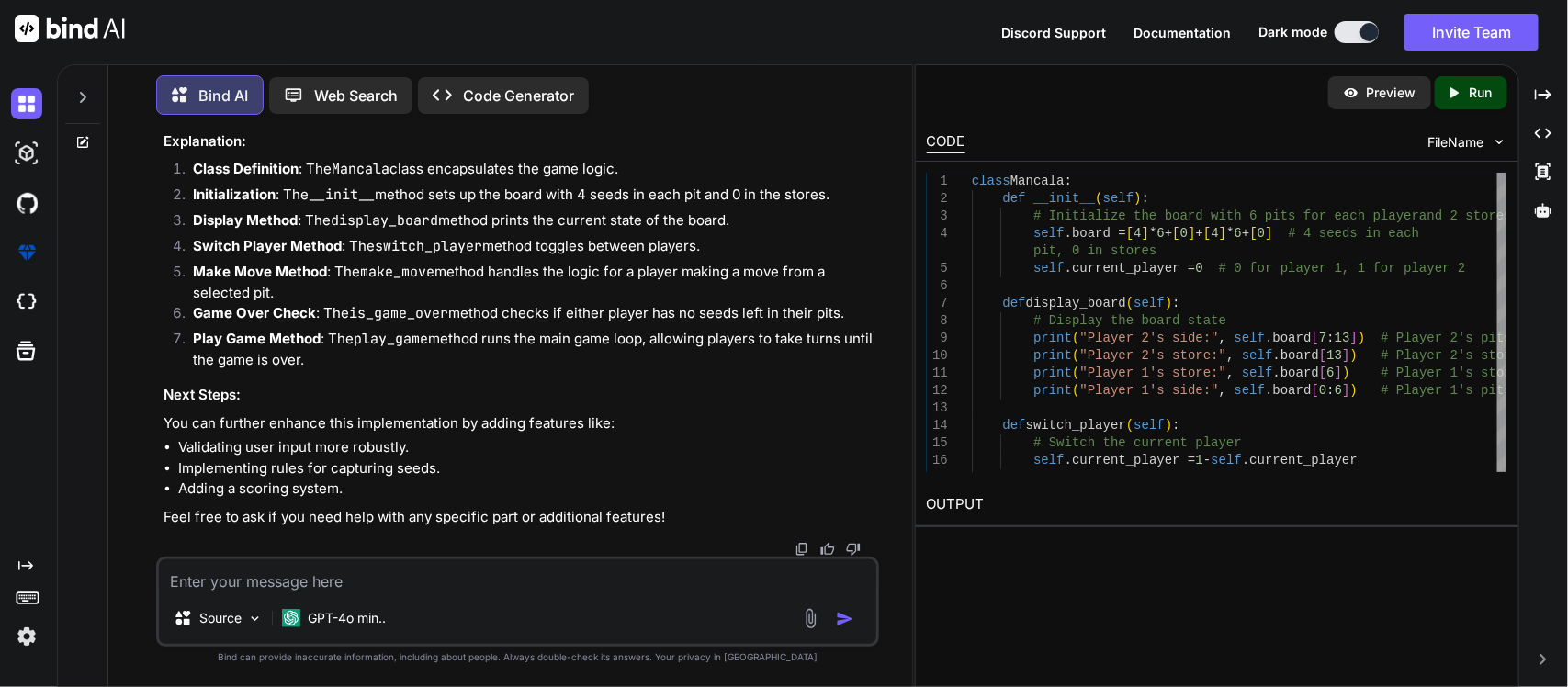
scroll to position [4613, 0]
type textarea "x"
type textarea "K"
type textarea "x"
click at [365, 581] on textarea at bounding box center [518, 576] width 718 height 33
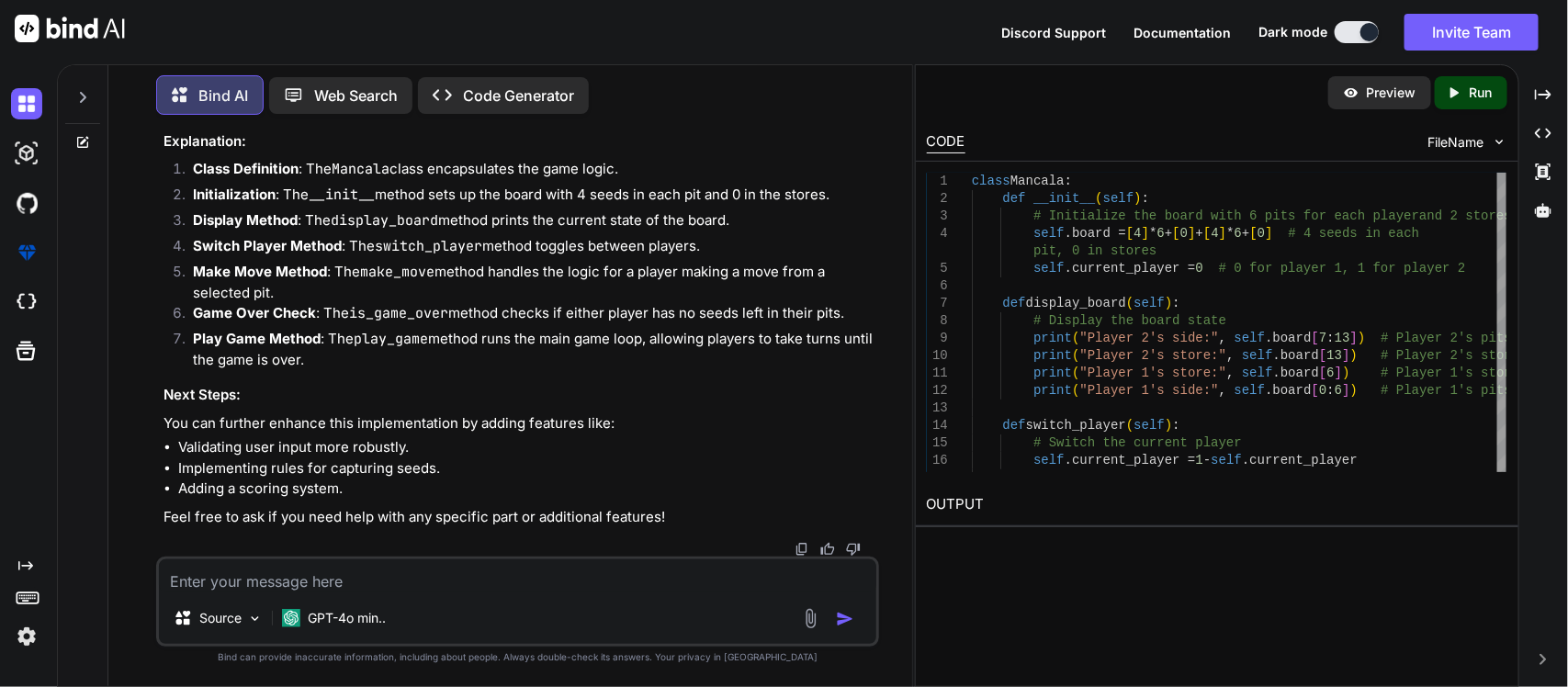
paste textarea "The first step is to make and print the board. Step 1: Start by creating a vari…"
type textarea "x"
type textarea "The first step is to make and print the board. Step 1: Start by creating a vari…"
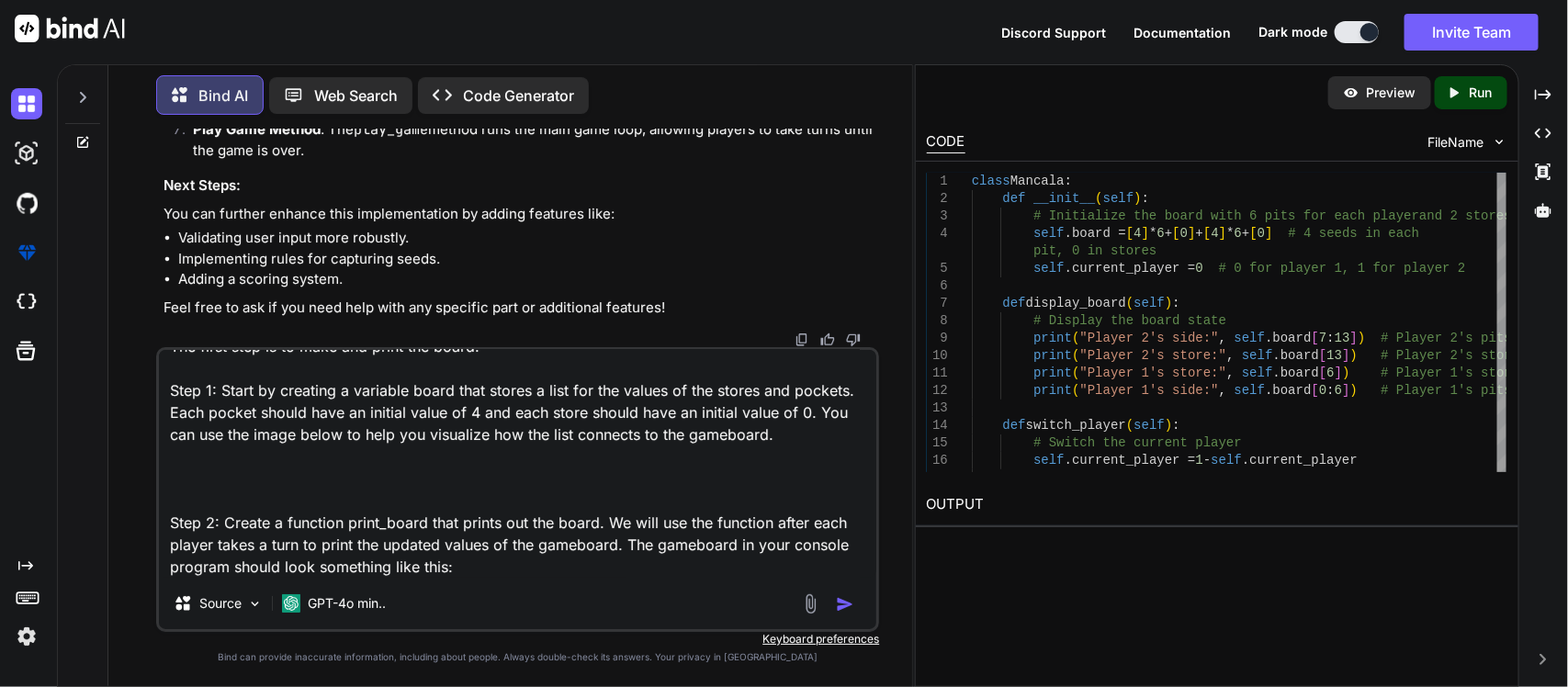
type textarea "x"
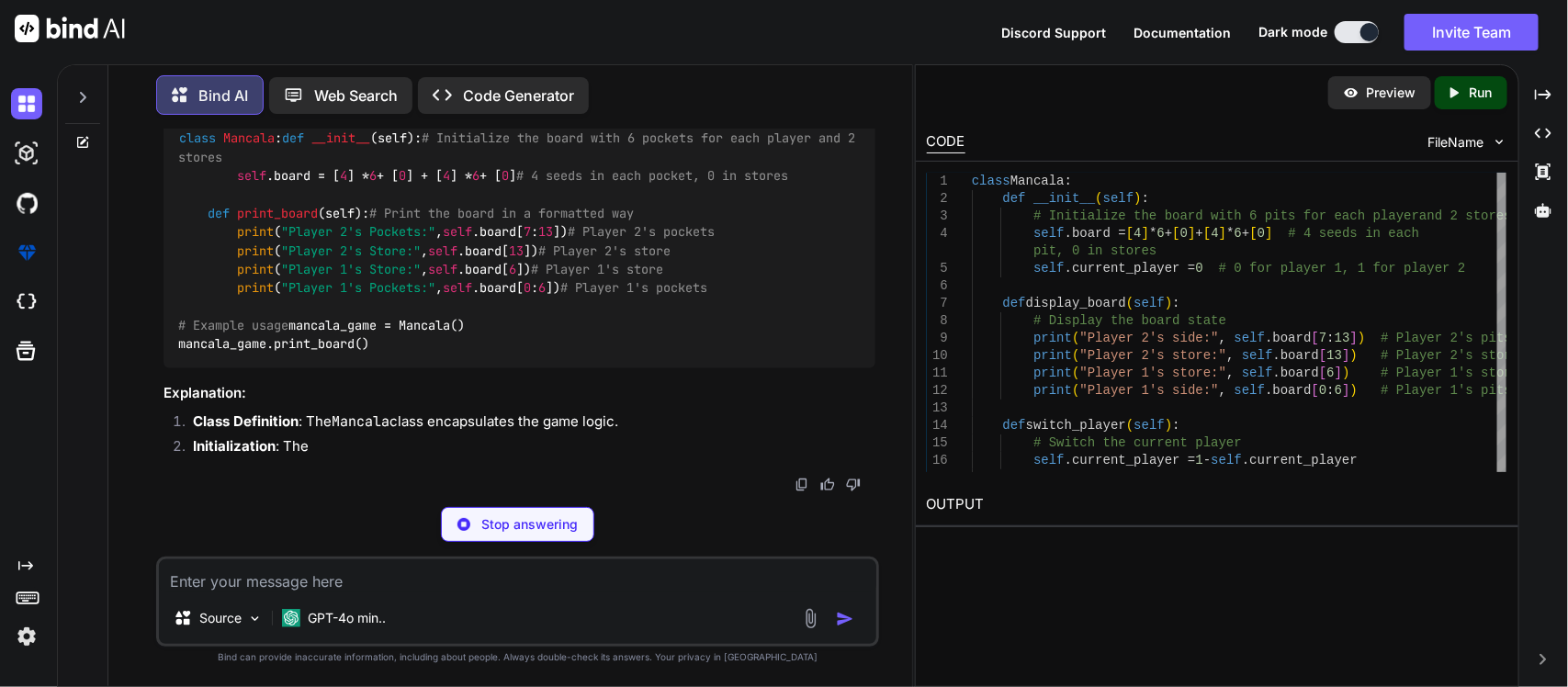
scroll to position [5600, 0]
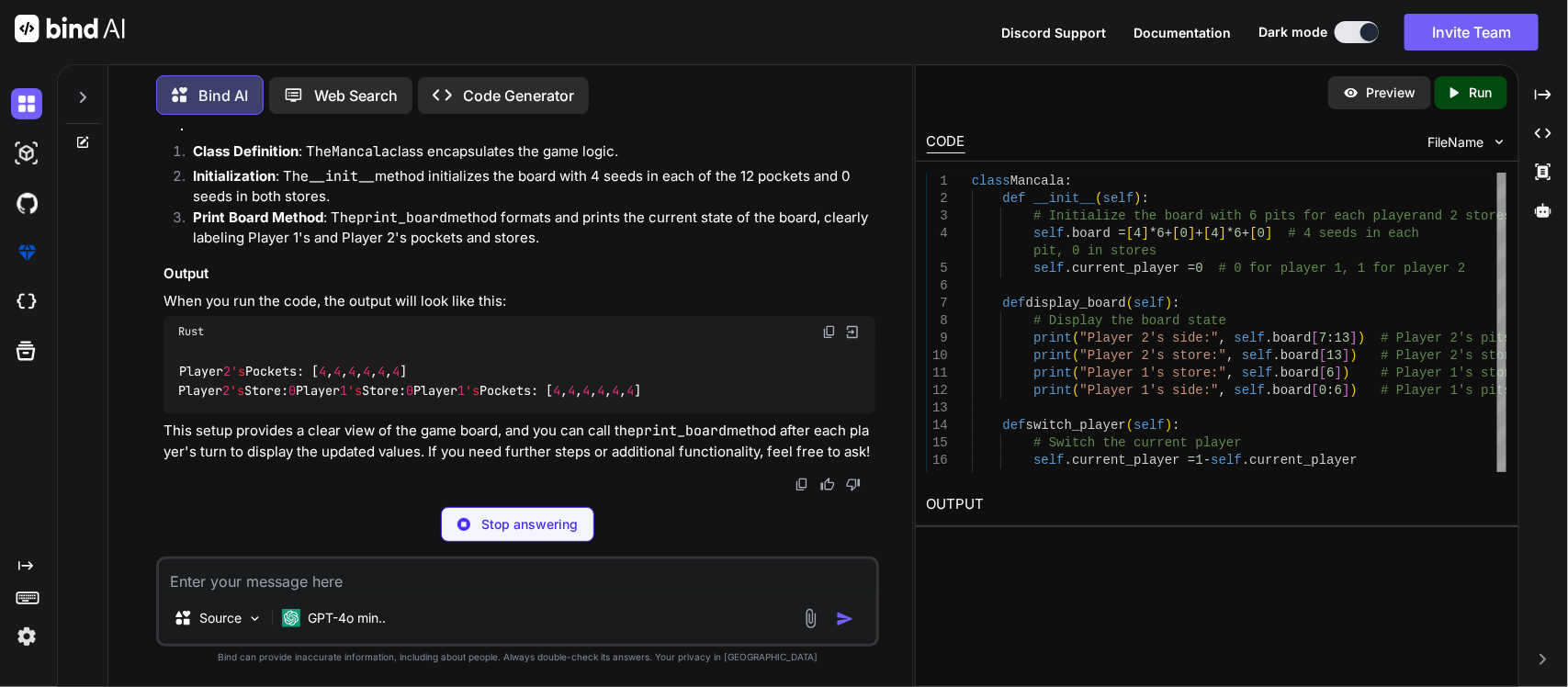
type textarea "x"
type textarea "print("Player 2's Store:", self.board[13]) # Player 2's store print("Player 1's…"
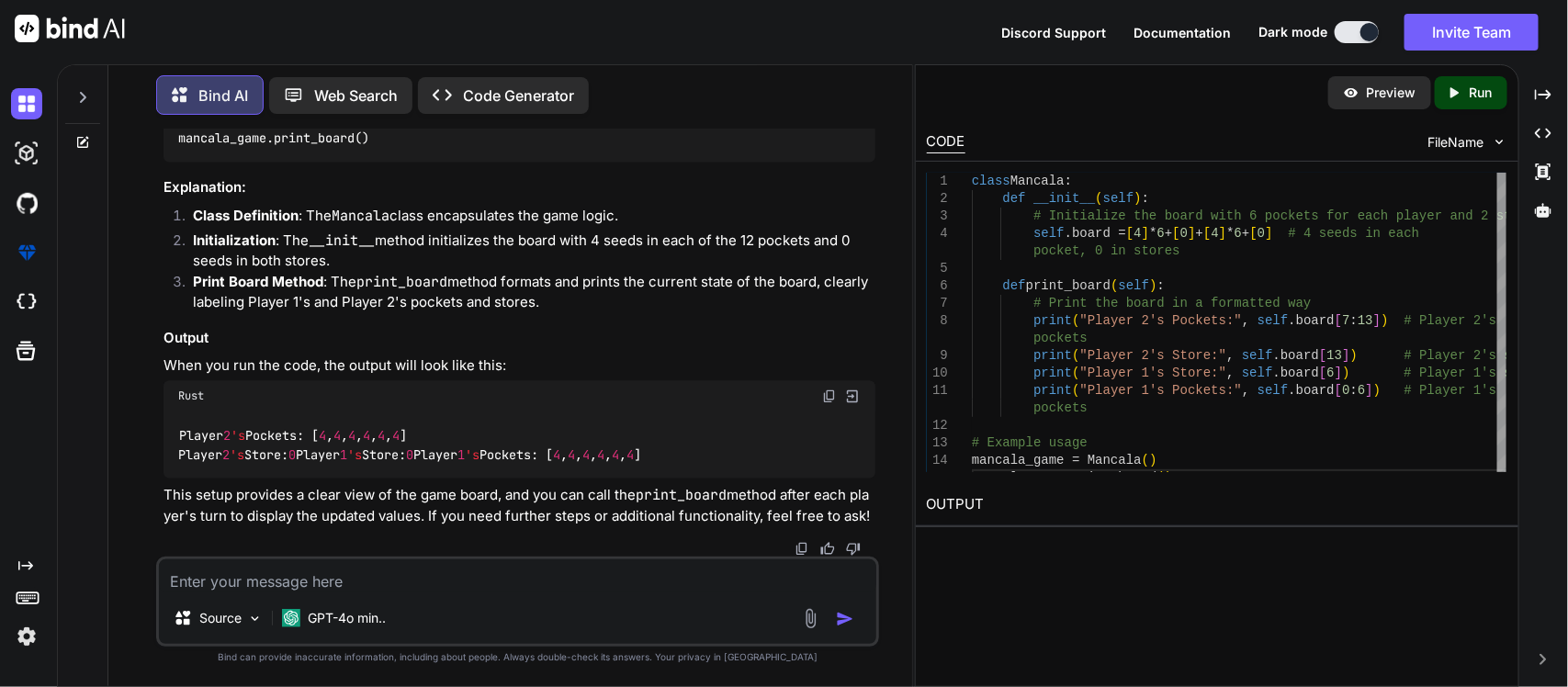
scroll to position [5841, 0]
click at [400, 584] on textarea at bounding box center [518, 576] width 718 height 33
click at [406, 574] on textarea at bounding box center [518, 576] width 718 height 33
type textarea "x"
type textarea "T"
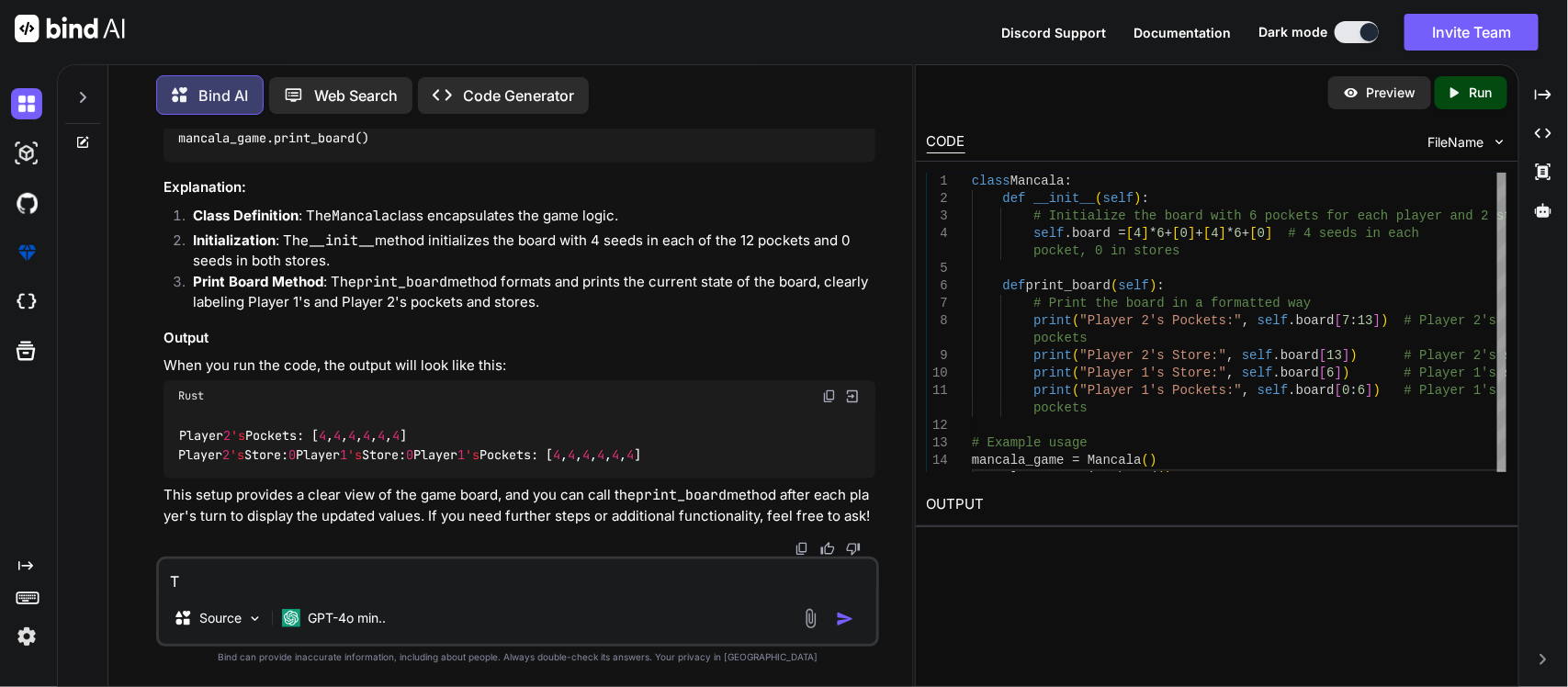
type textarea "x"
type textarea "Th"
type textarea "x"
type textarea "Thi"
type textarea "x"
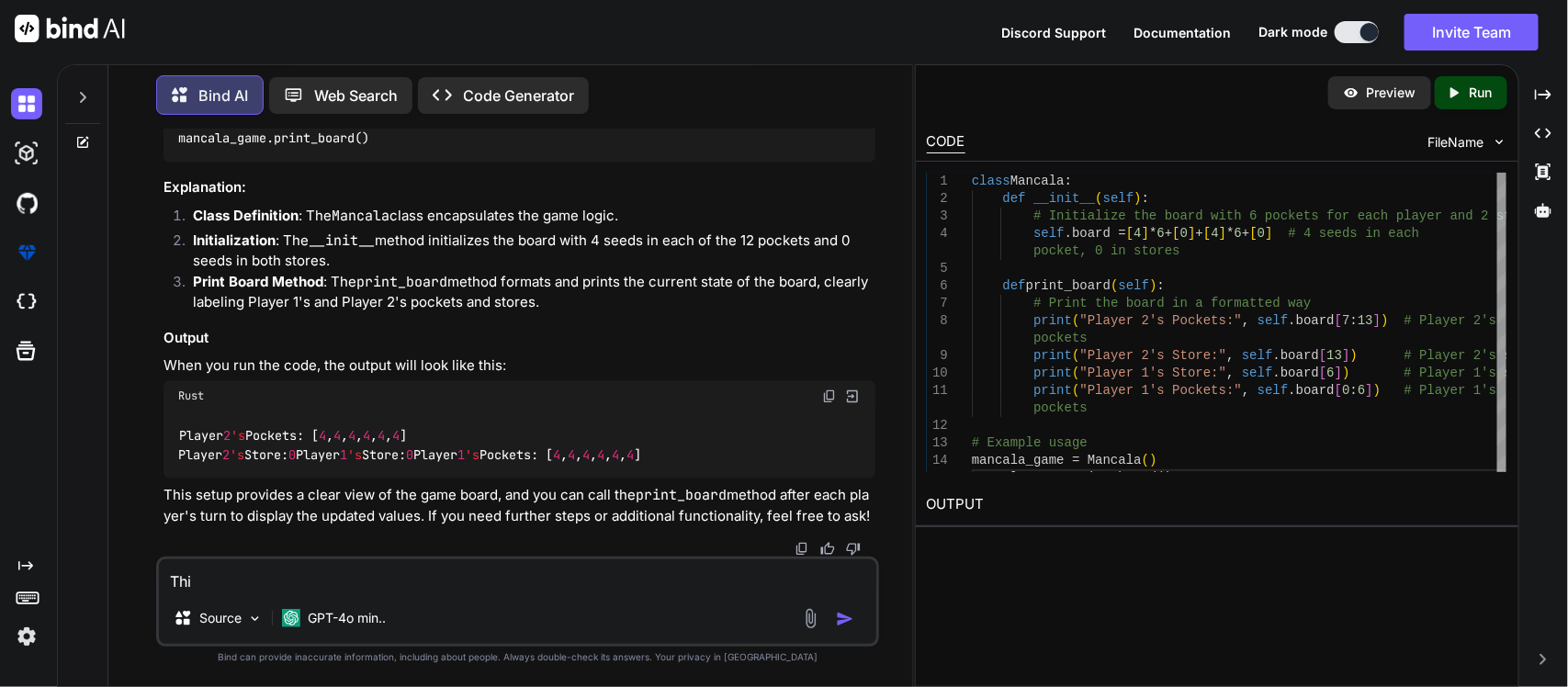
type textarea "Thi"
type textarea "x"
type textarea "Thi"
type textarea "x"
type textarea "This"
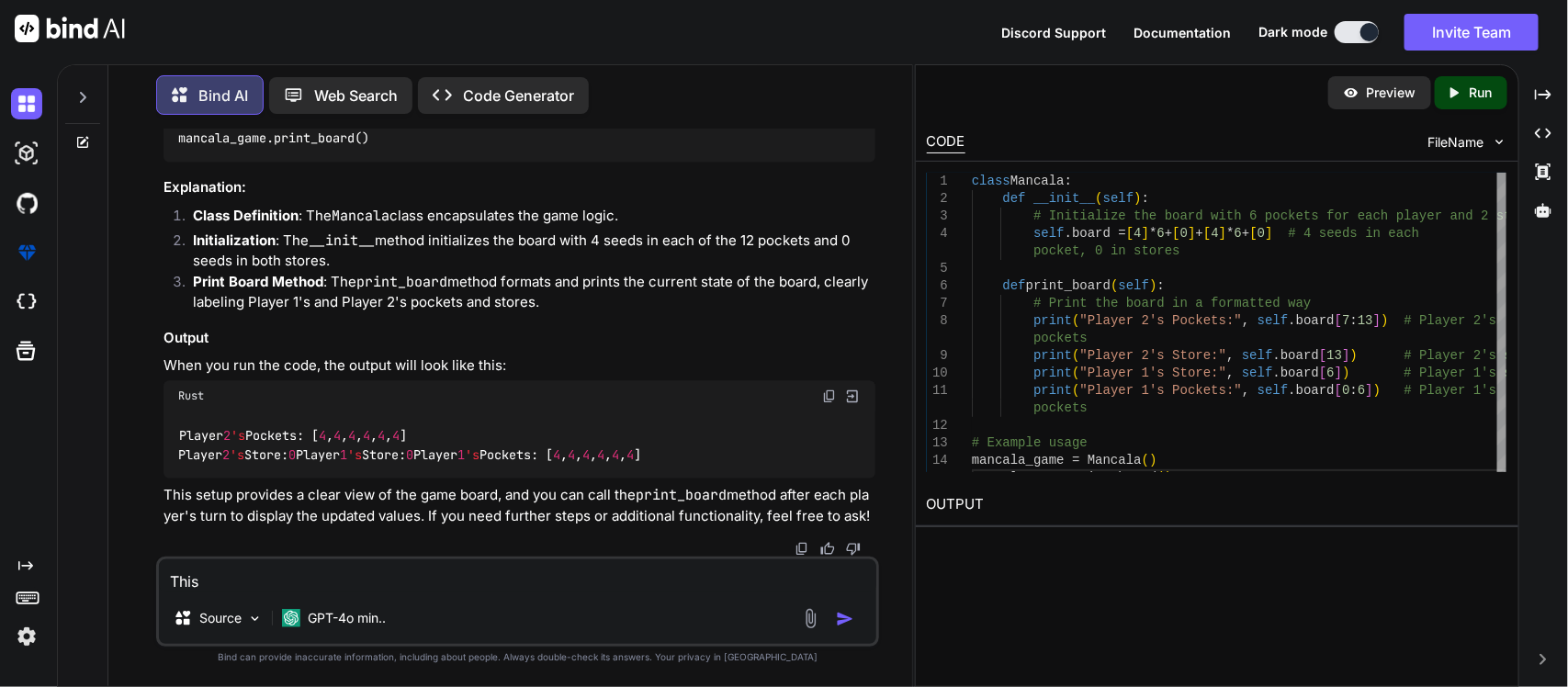
type textarea "x"
type textarea "Thisi"
type textarea "x"
type textarea "Thisi"
type textarea "x"
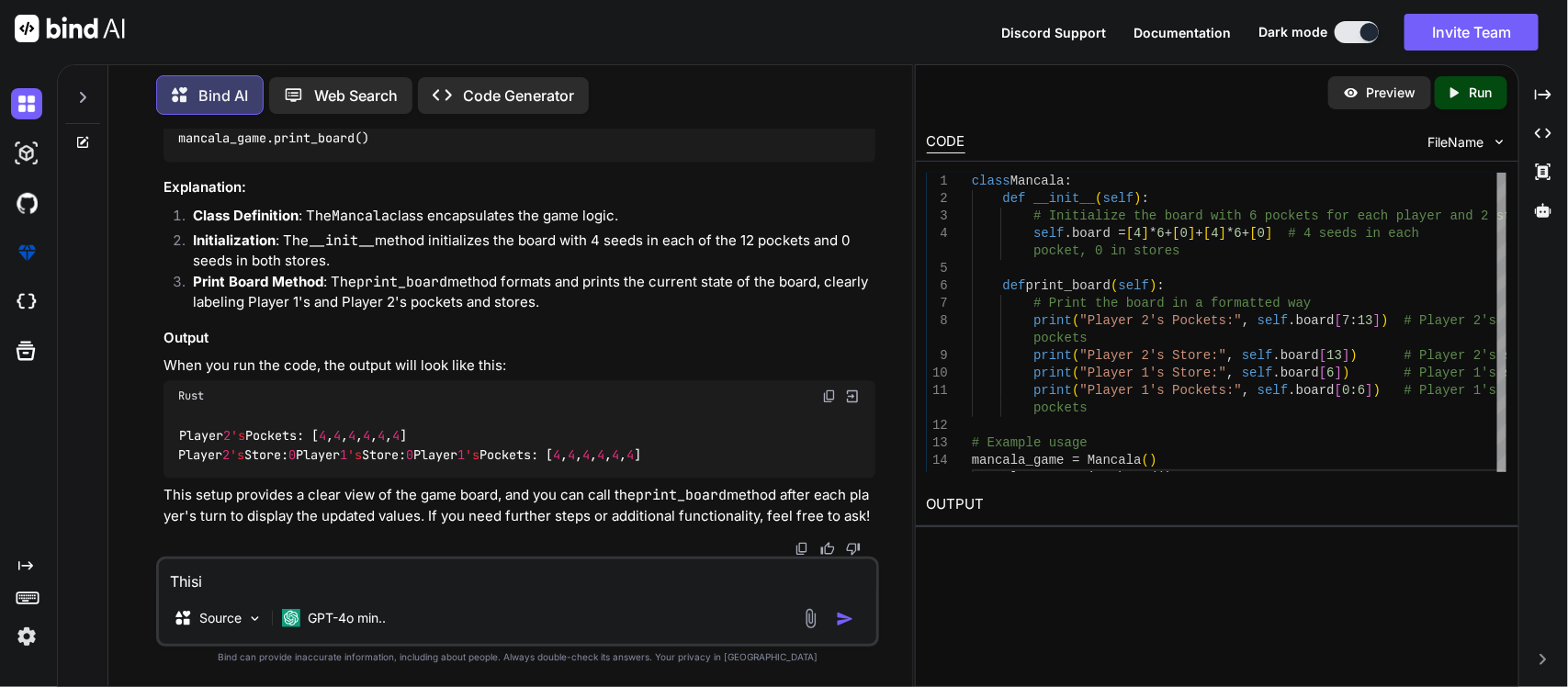
type textarea "Thisi"
type textarea "x"
type textarea "This"
type textarea "x"
type textarea "Thi"
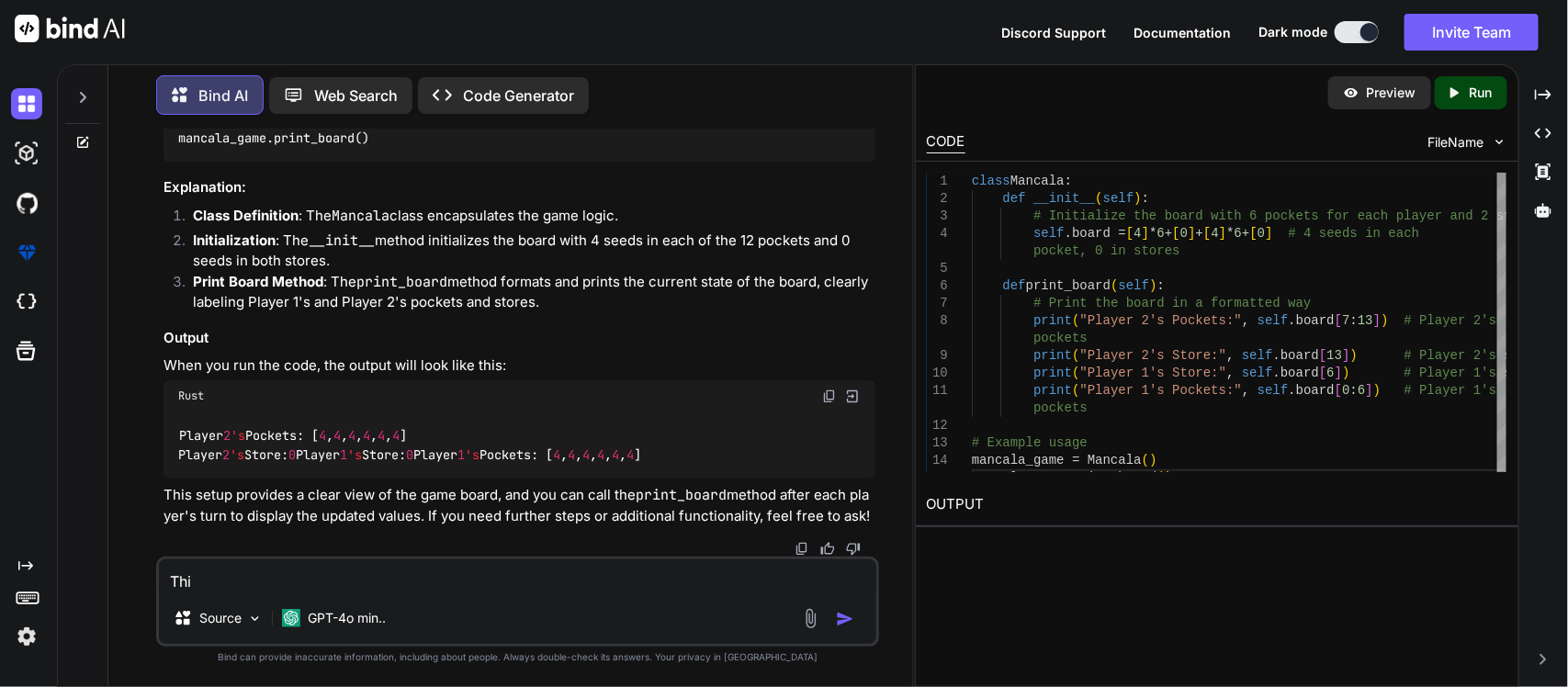
type textarea "x"
type textarea "Th"
type textarea "x"
type textarea "Thi"
type textarea "x"
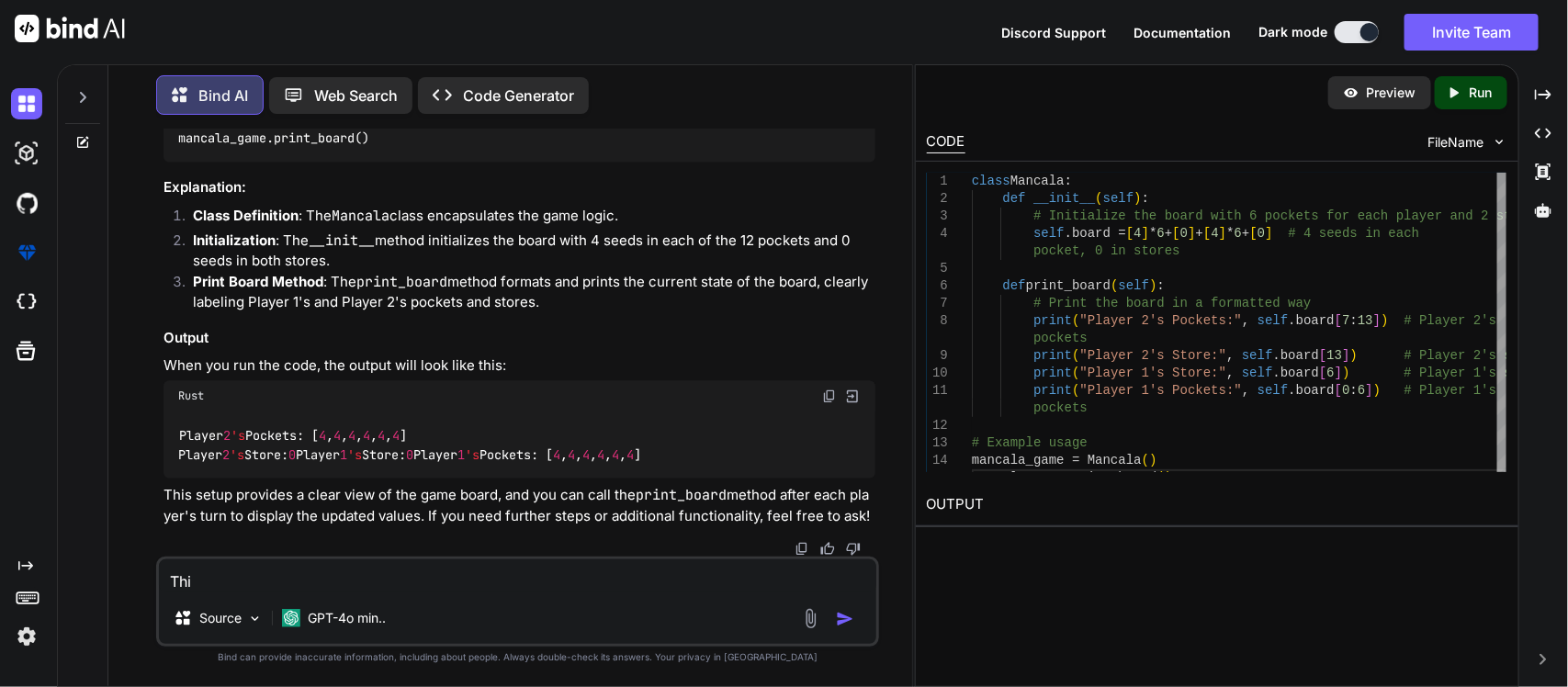
type textarea "This"
type textarea "x"
type textarea "This i"
type textarea "x"
type textarea "This is"
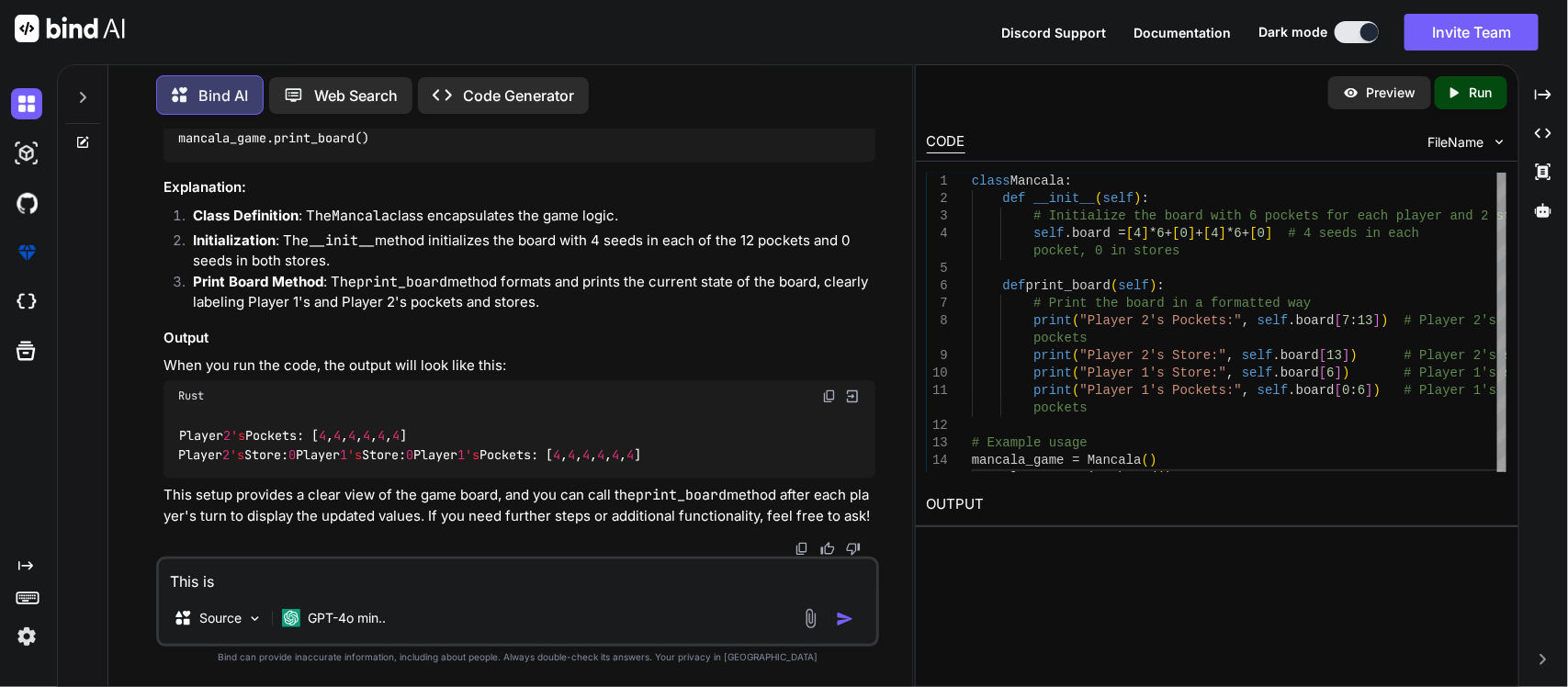
type textarea "x"
type textarea "This is"
type textarea "x"
type textarea "This is w"
type textarea "x"
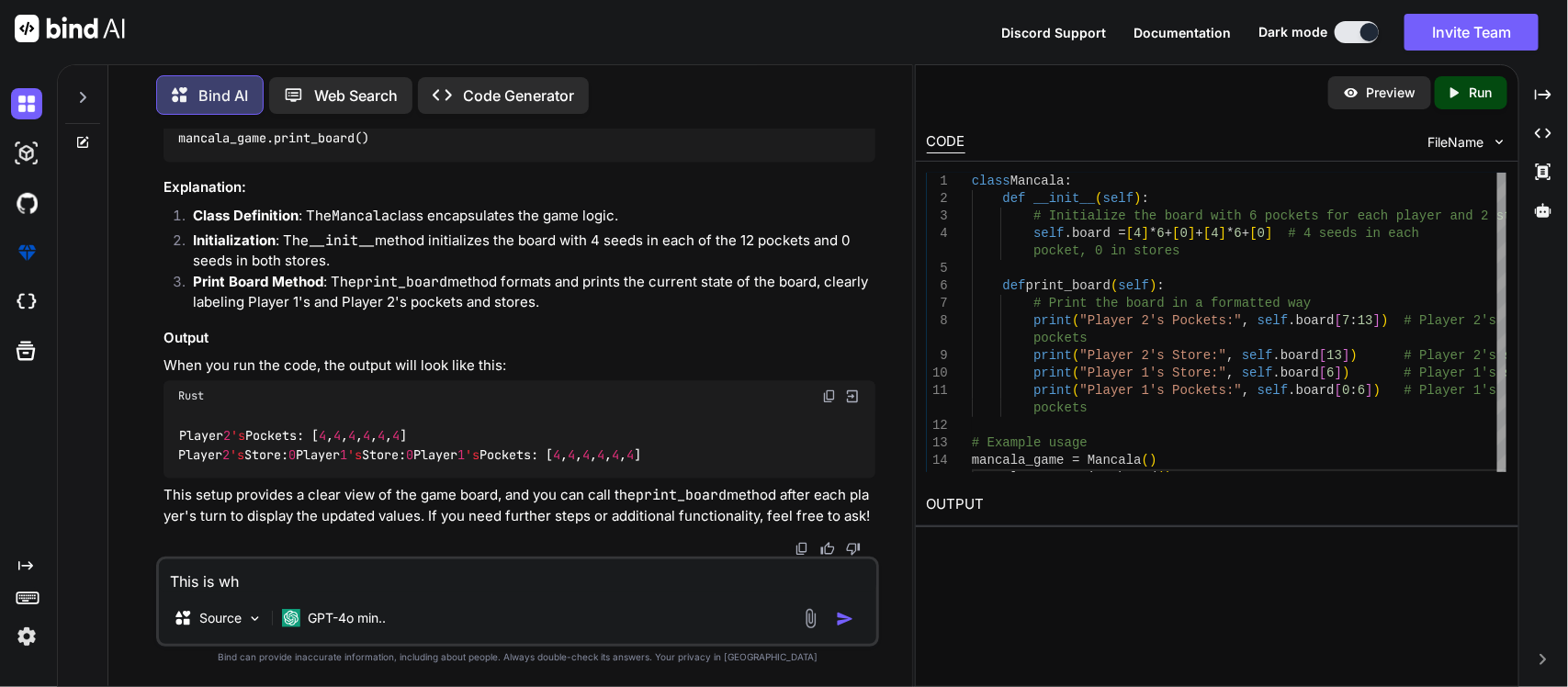
type textarea "This is wha"
type textarea "x"
type textarea "This is what"
type textarea "x"
type textarea "This is what"
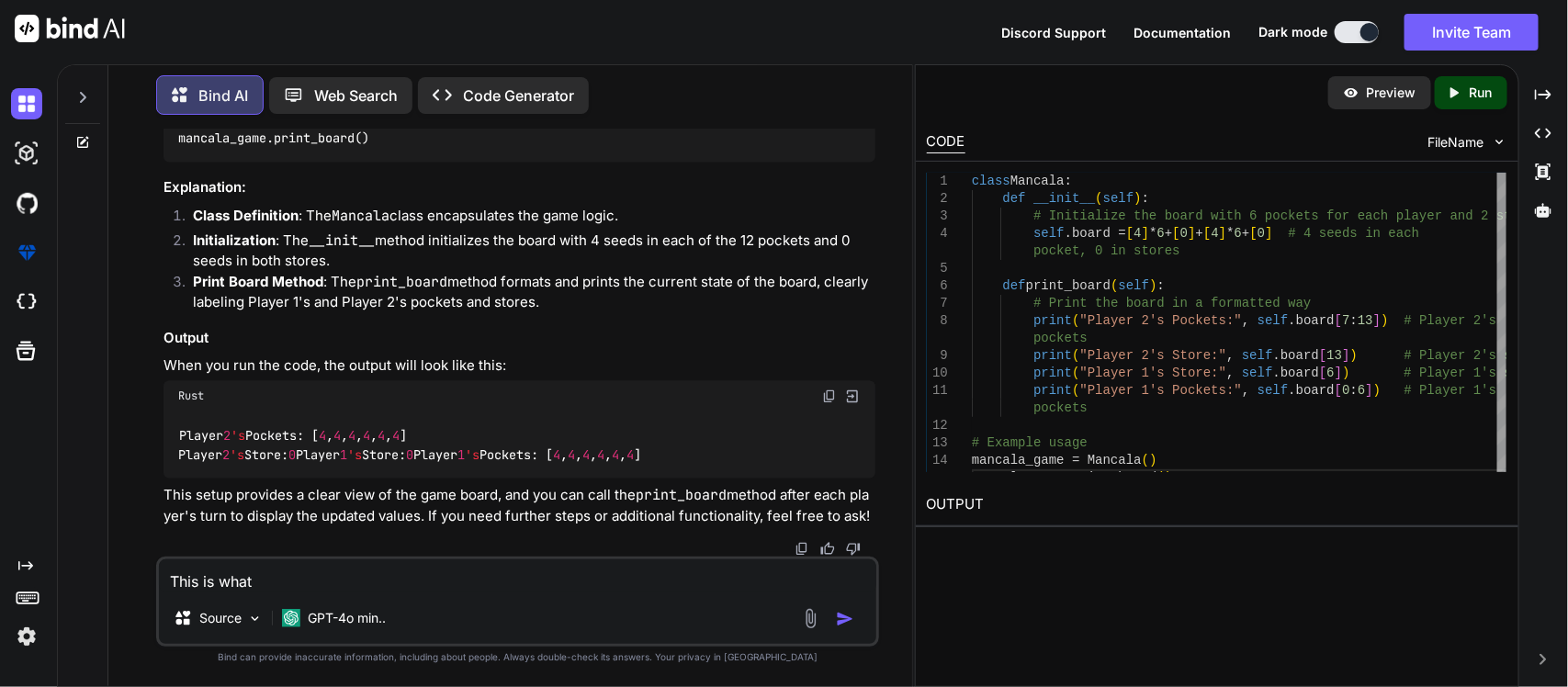
type textarea "x"
type textarea "This is what th"
type textarea "x"
type textarea "This is what the"
type textarea "x"
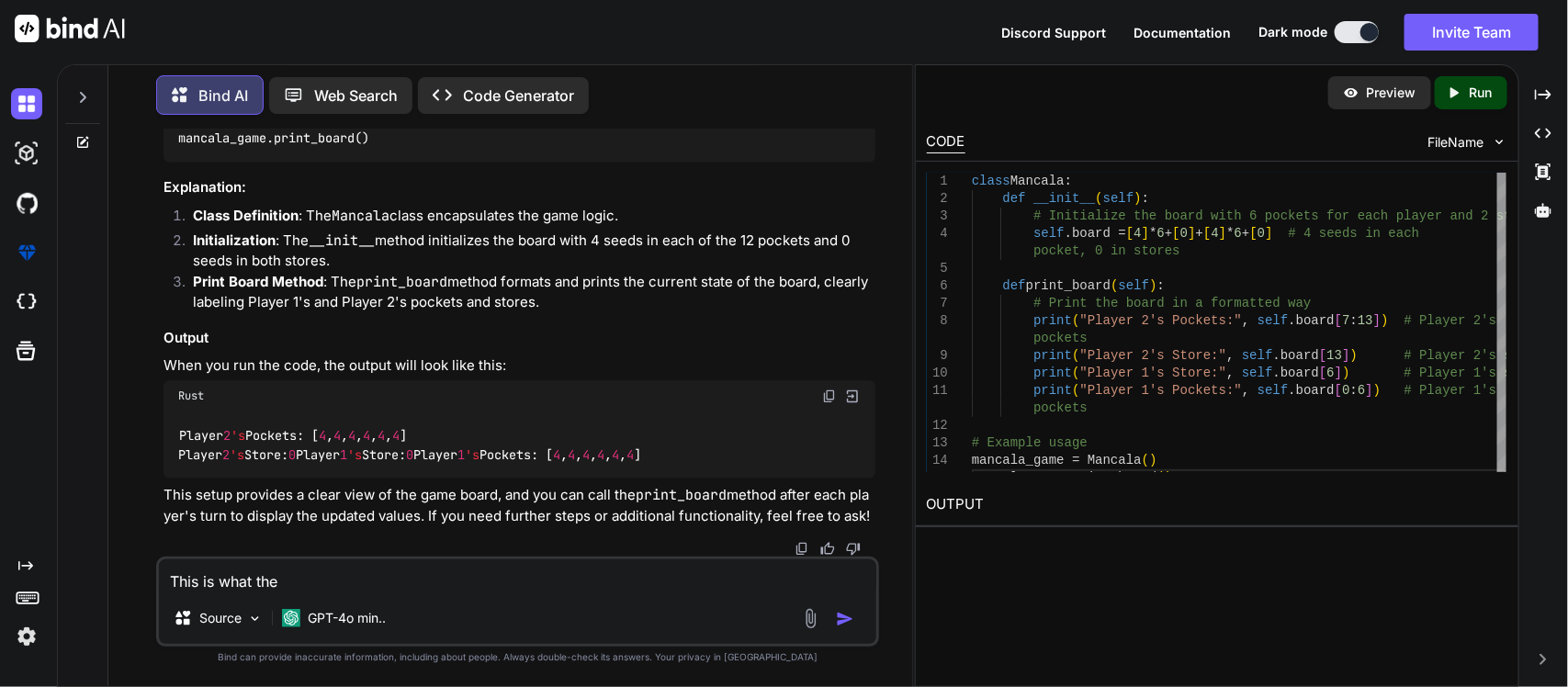
type textarea "This is what the"
type textarea "x"
type textarea "This is what the b"
type textarea "x"
type textarea "This is what the bo"
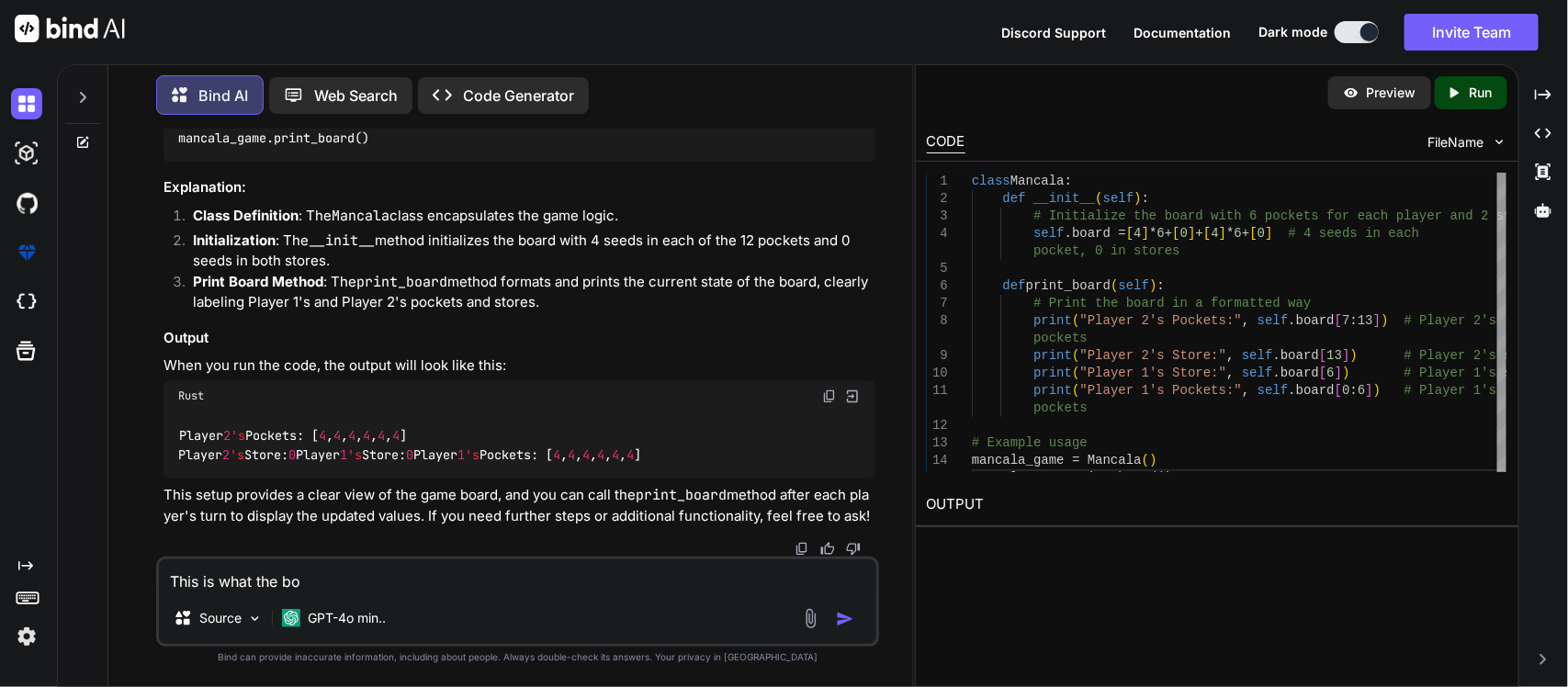
type textarea "x"
type textarea "This is what the boa"
type textarea "x"
type textarea "This is what the boar"
type textarea "x"
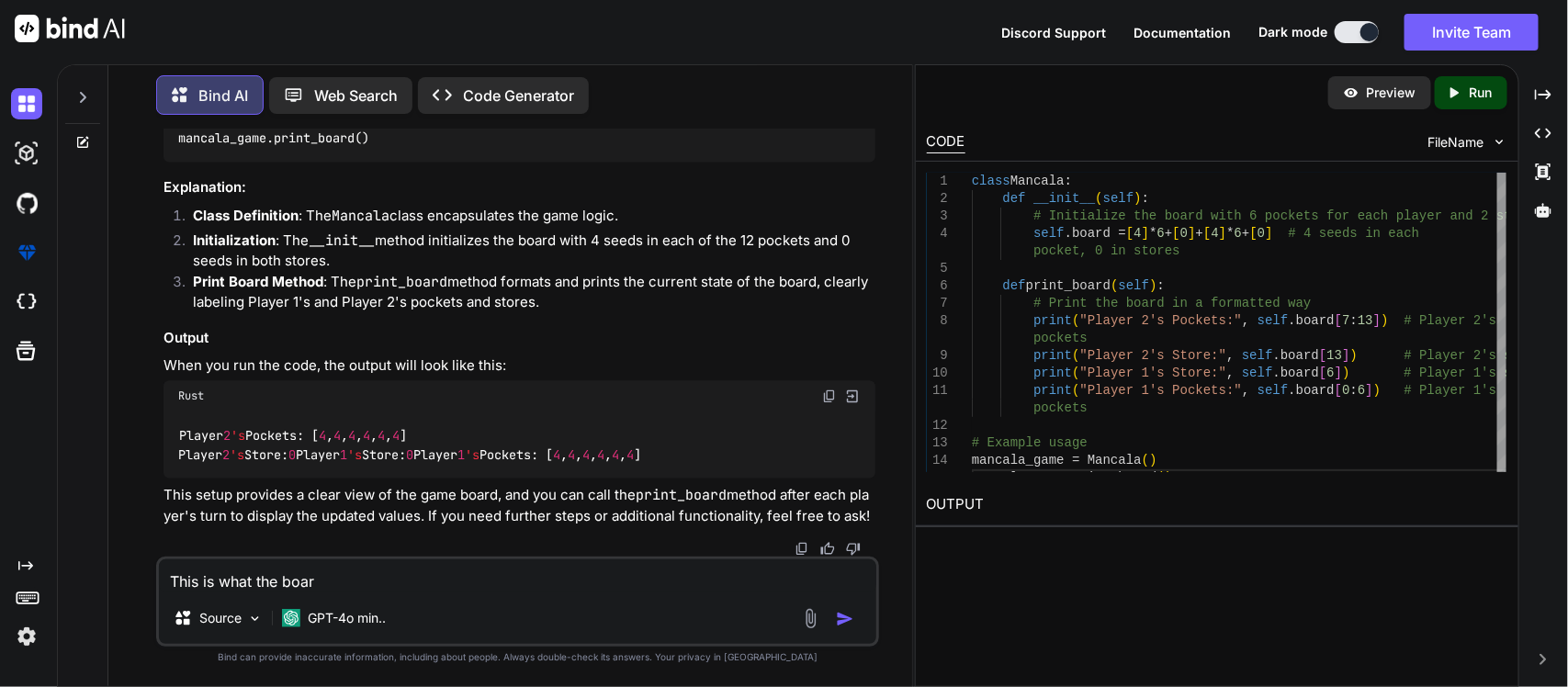
type textarea "This is what the board"
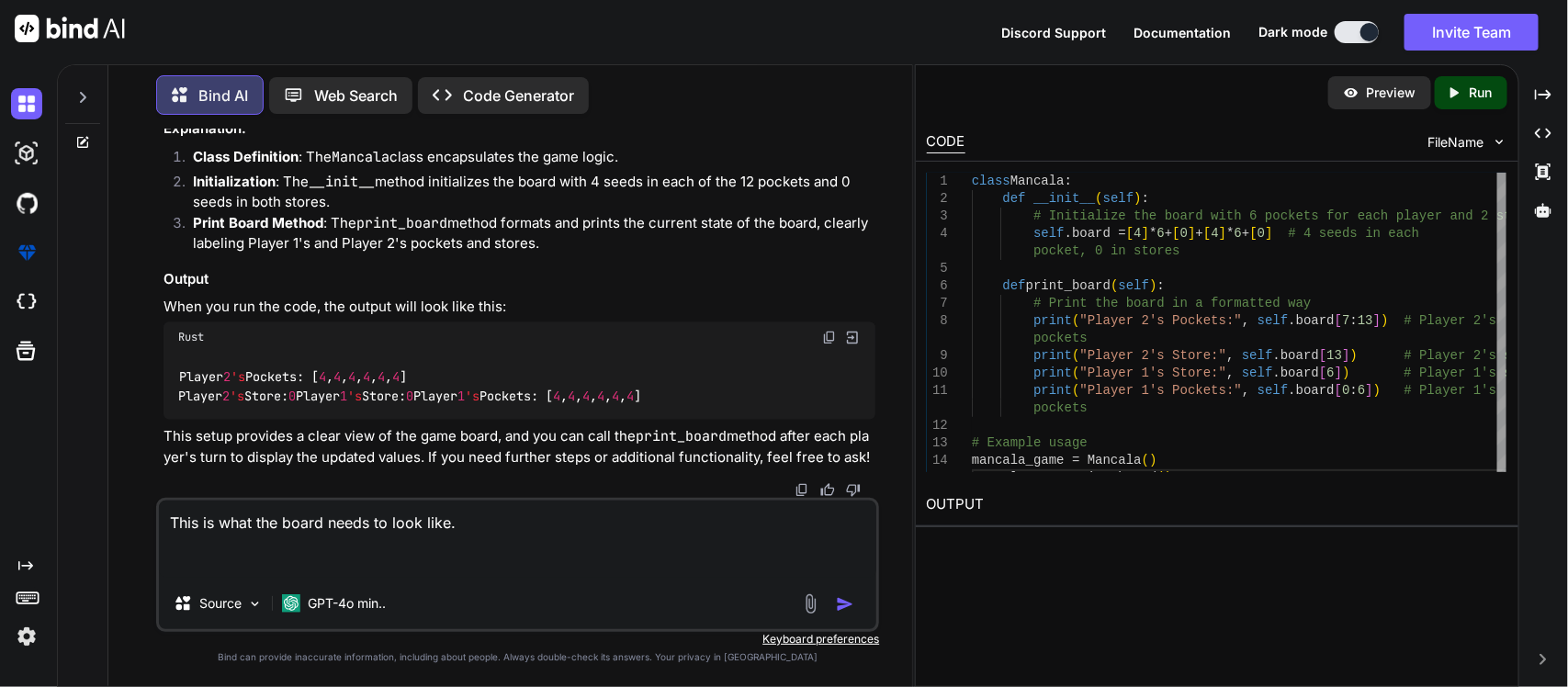
paste textarea "13 12 11 10 9 8 --------------------------------------------- B: 4 4 4 4 4 4 0 …"
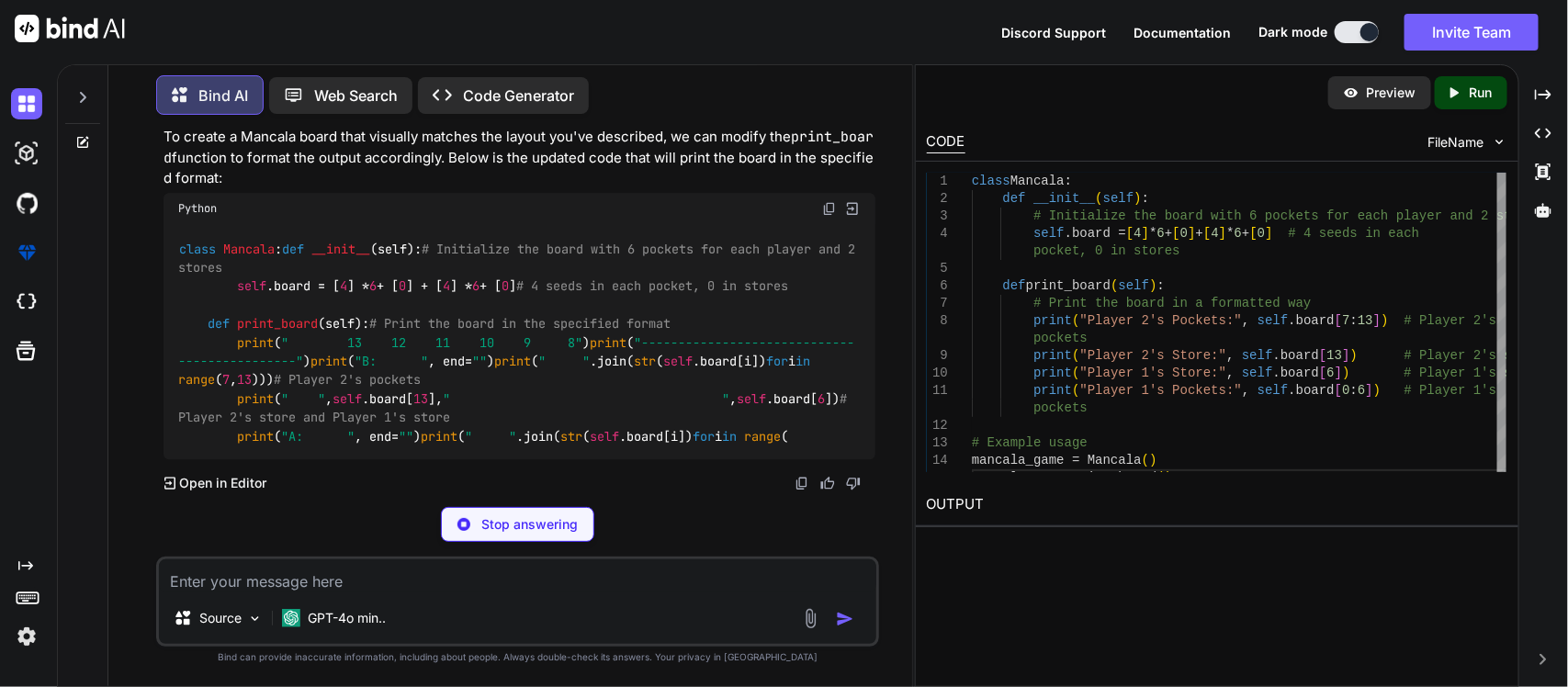
scroll to position [6480, 0]
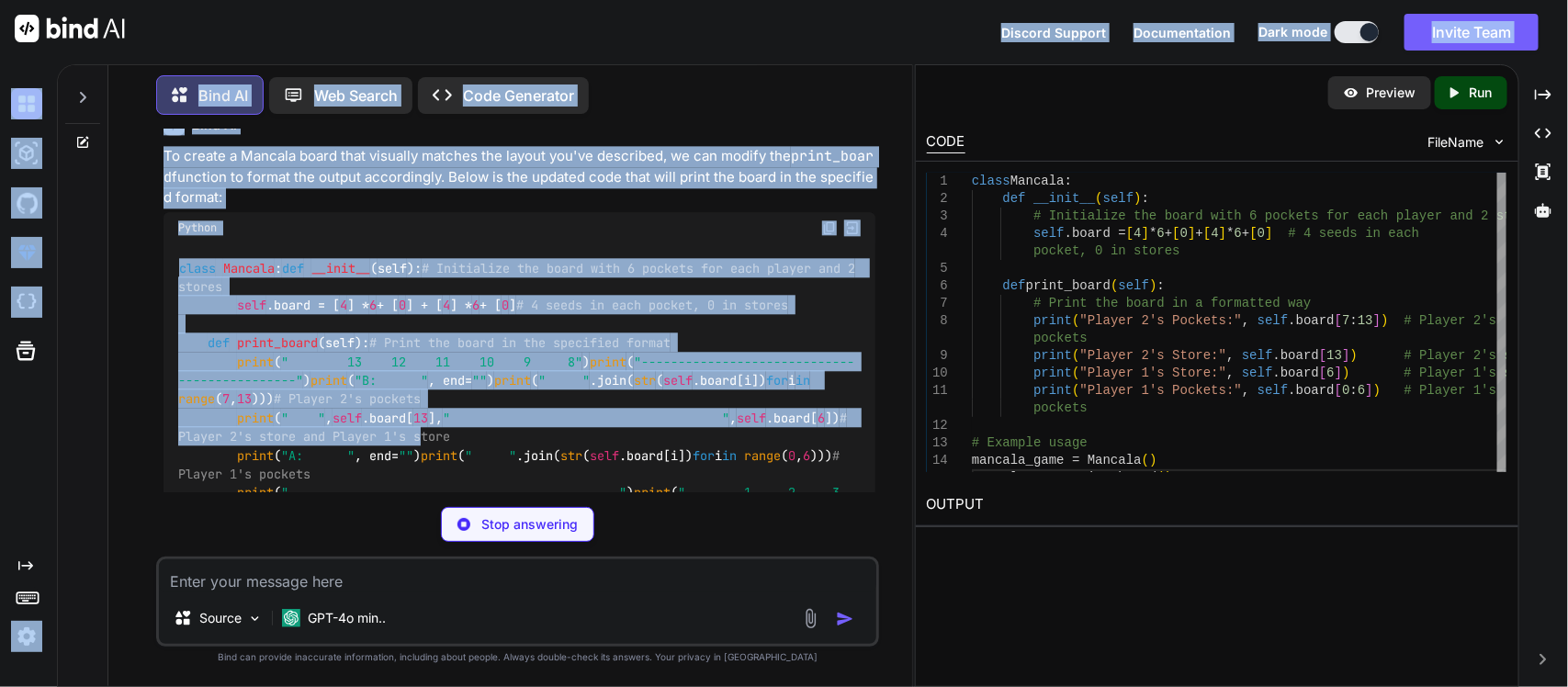
drag, startPoint x: 561, startPoint y: 403, endPoint x: 618, endPoint y: -139, distance: 545.0
click at [618, 0] on html "Discord Support Documentation Dark mode Invite Team Created with Pixso. Created…" at bounding box center [784, 344] width 1568 height 687
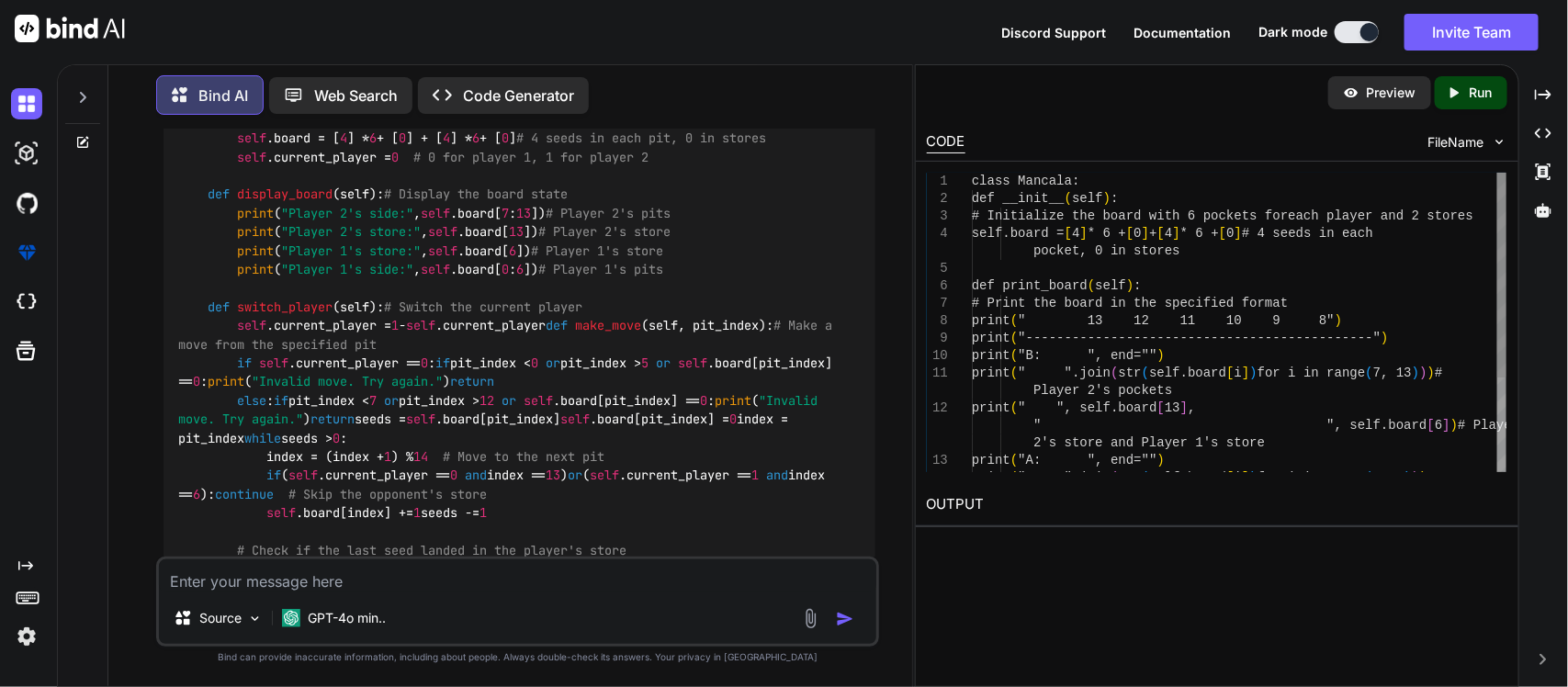
click at [377, 551] on div "You Part 1: Create the Board | CodeHS Mancala Bind AI Creating a Mancala game b…" at bounding box center [518, 407] width 724 height 556
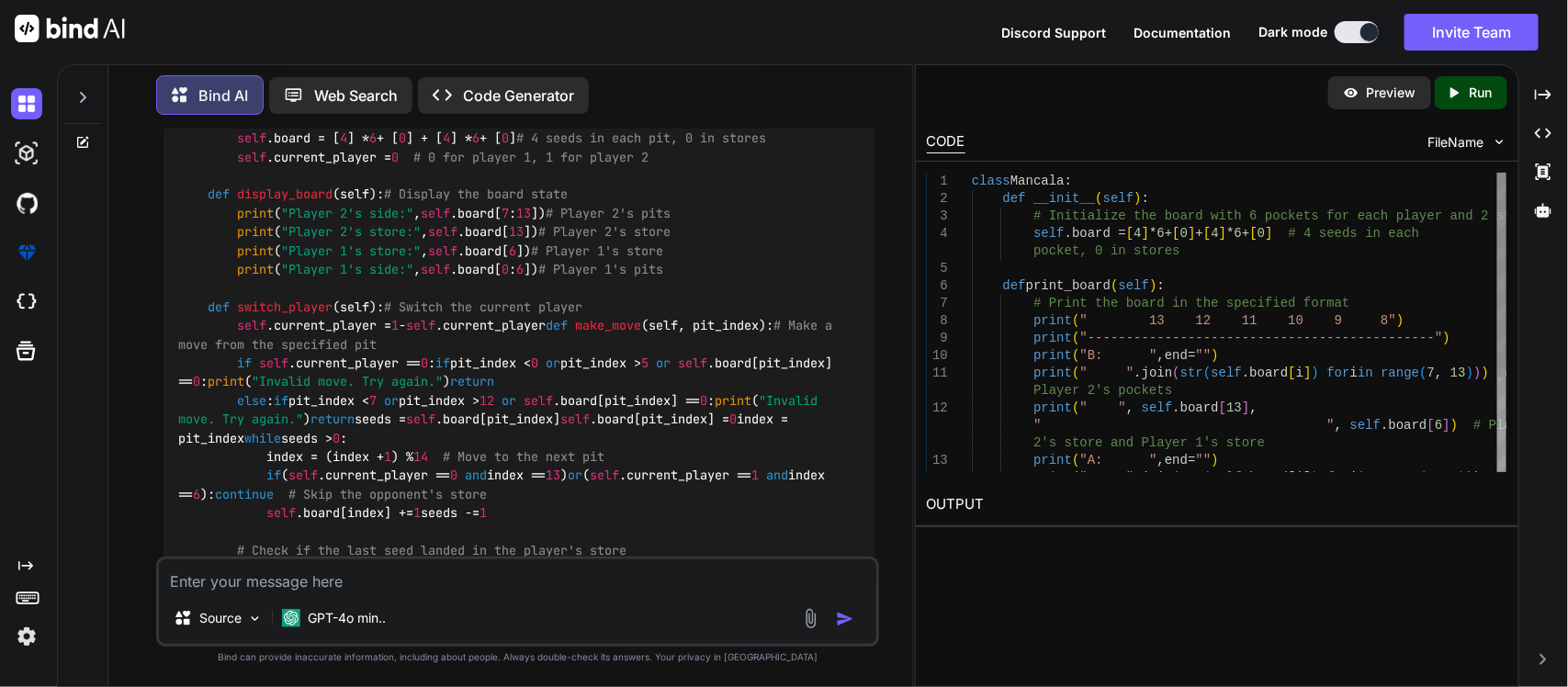
click at [365, 576] on textarea at bounding box center [518, 576] width 718 height 33
click at [810, 617] on img at bounding box center [811, 618] width 21 height 21
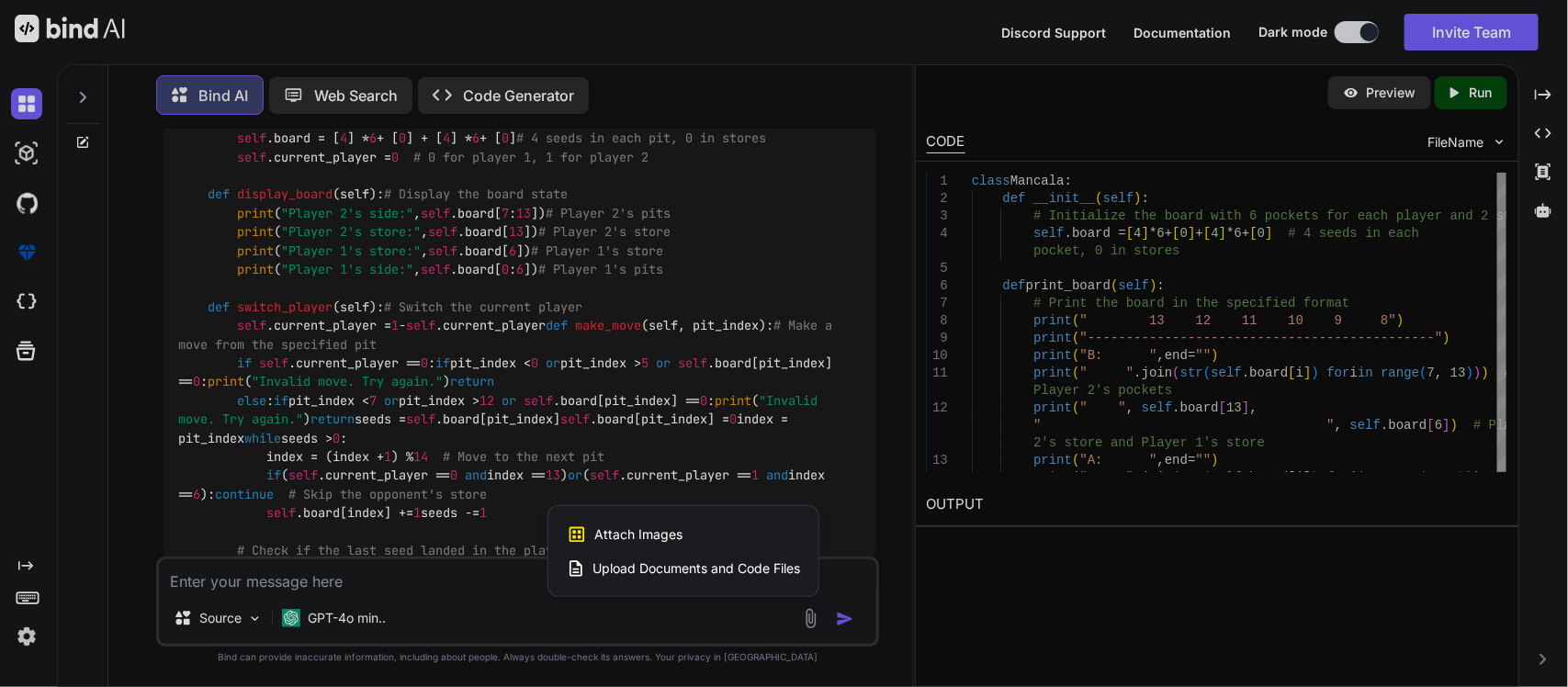
click at [625, 568] on span "Upload Documents and Code Files" at bounding box center [696, 568] width 208 height 18
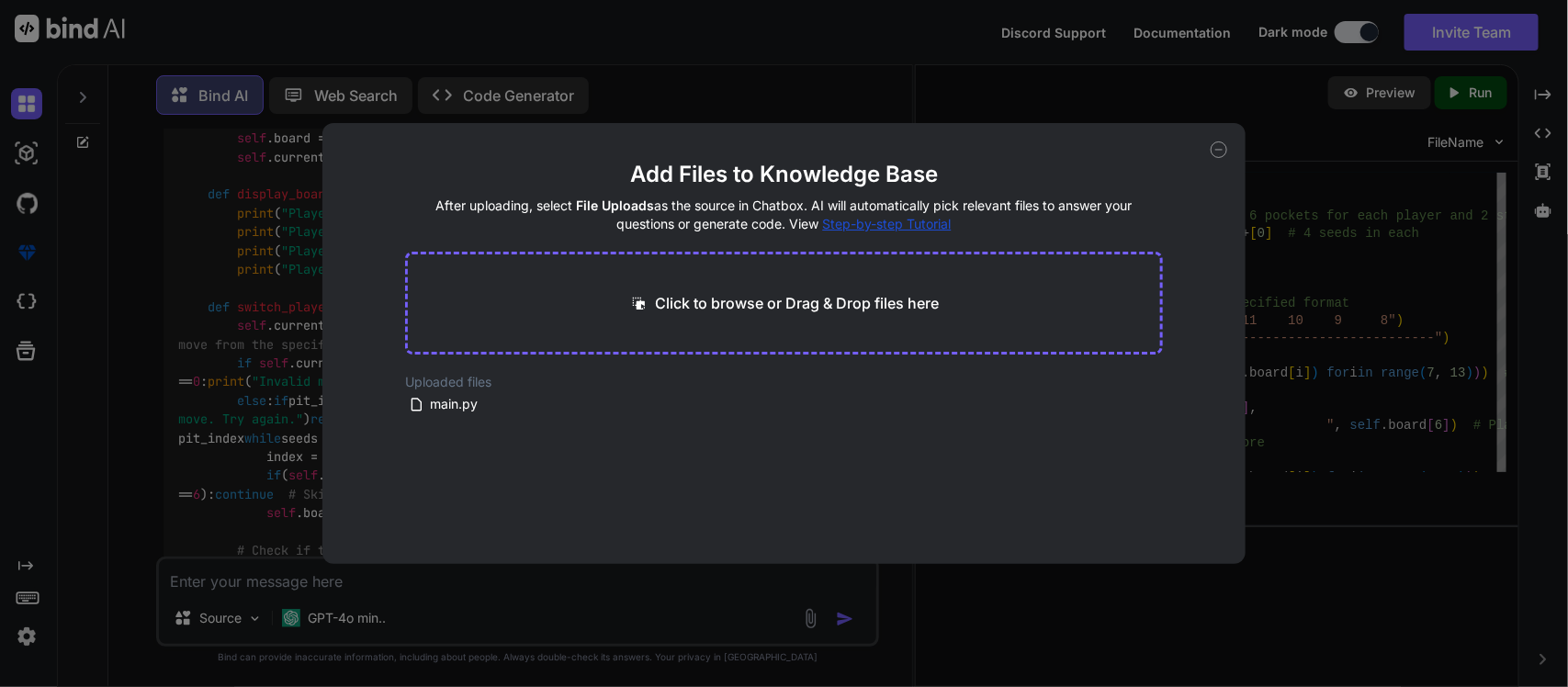
click at [616, 294] on div "Click to browse or Drag & Drop files here" at bounding box center [784, 303] width 757 height 103
click at [716, 301] on p "Click to browse or Drag & Drop files here" at bounding box center [798, 303] width 284 height 22
click at [1221, 150] on icon at bounding box center [1220, 150] width 7 height 0
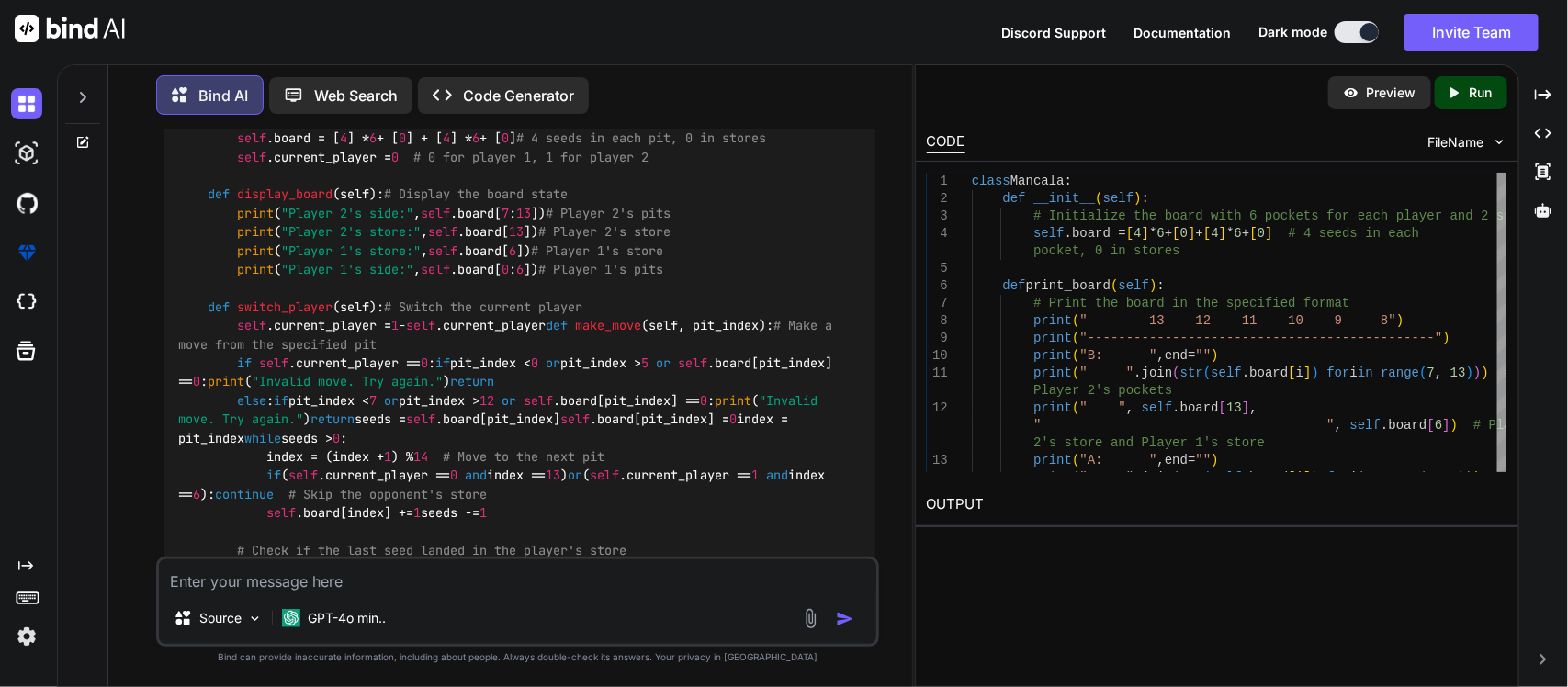
click at [429, 605] on div "Source GPT-4o min.." at bounding box center [518, 622] width 718 height 45
drag, startPoint x: 429, startPoint y: 605, endPoint x: 413, endPoint y: 584, distance: 26.4
click at [413, 584] on div "Source GPT-4o min.." at bounding box center [518, 601] width 724 height 90
click at [413, 584] on textarea at bounding box center [518, 576] width 718 height 33
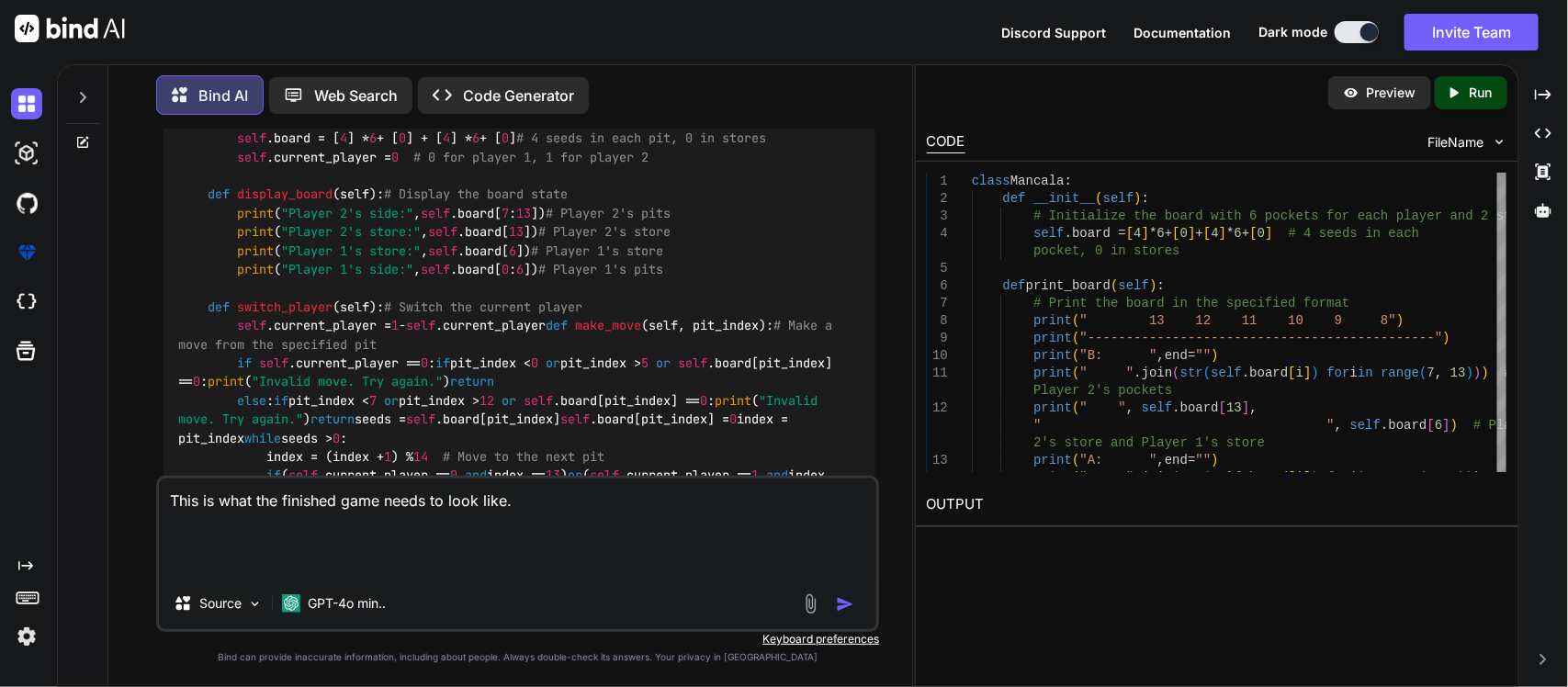
paste textarea "[URL][DOMAIN_NAME]"
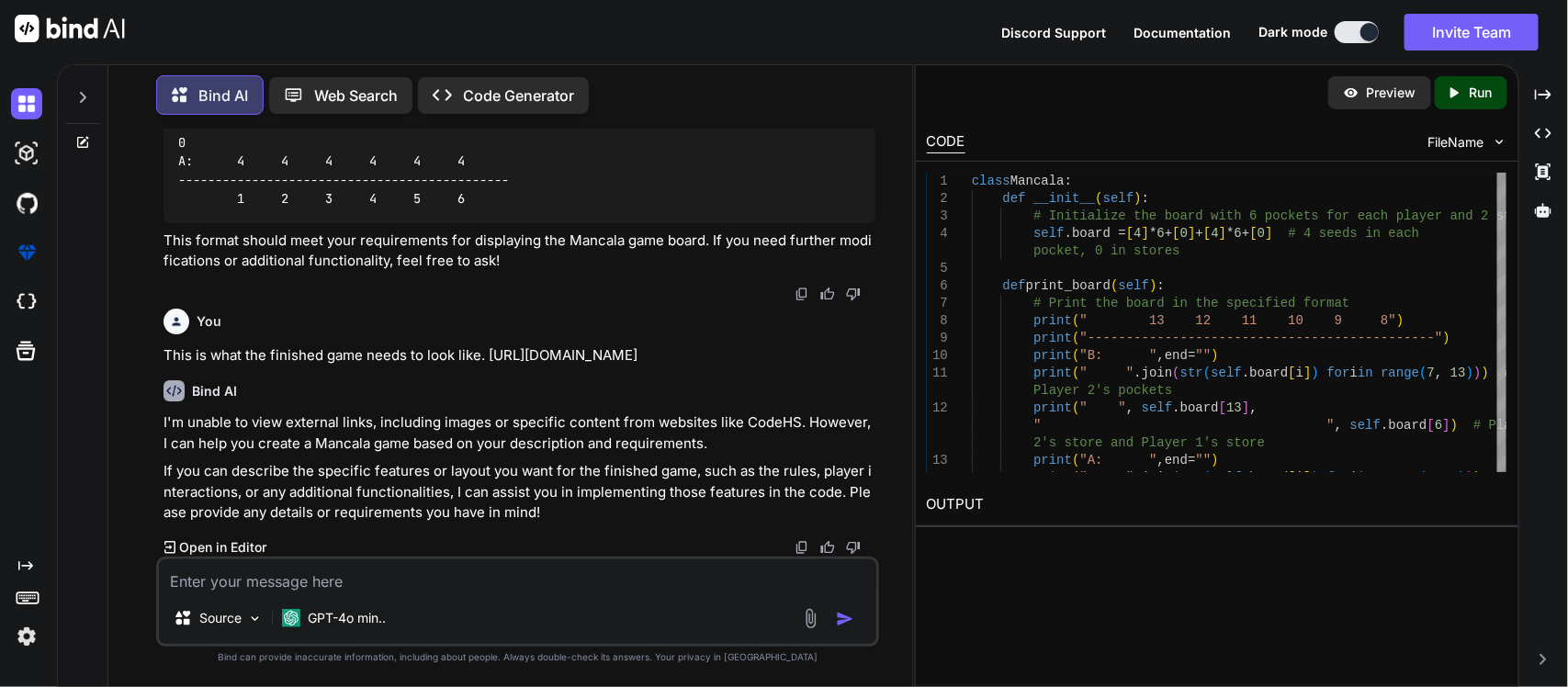
scroll to position [6199, 0]
click at [435, 600] on div "Source GPT-4o min.." at bounding box center [518, 622] width 718 height 45
click at [411, 579] on textarea at bounding box center [518, 576] width 718 height 33
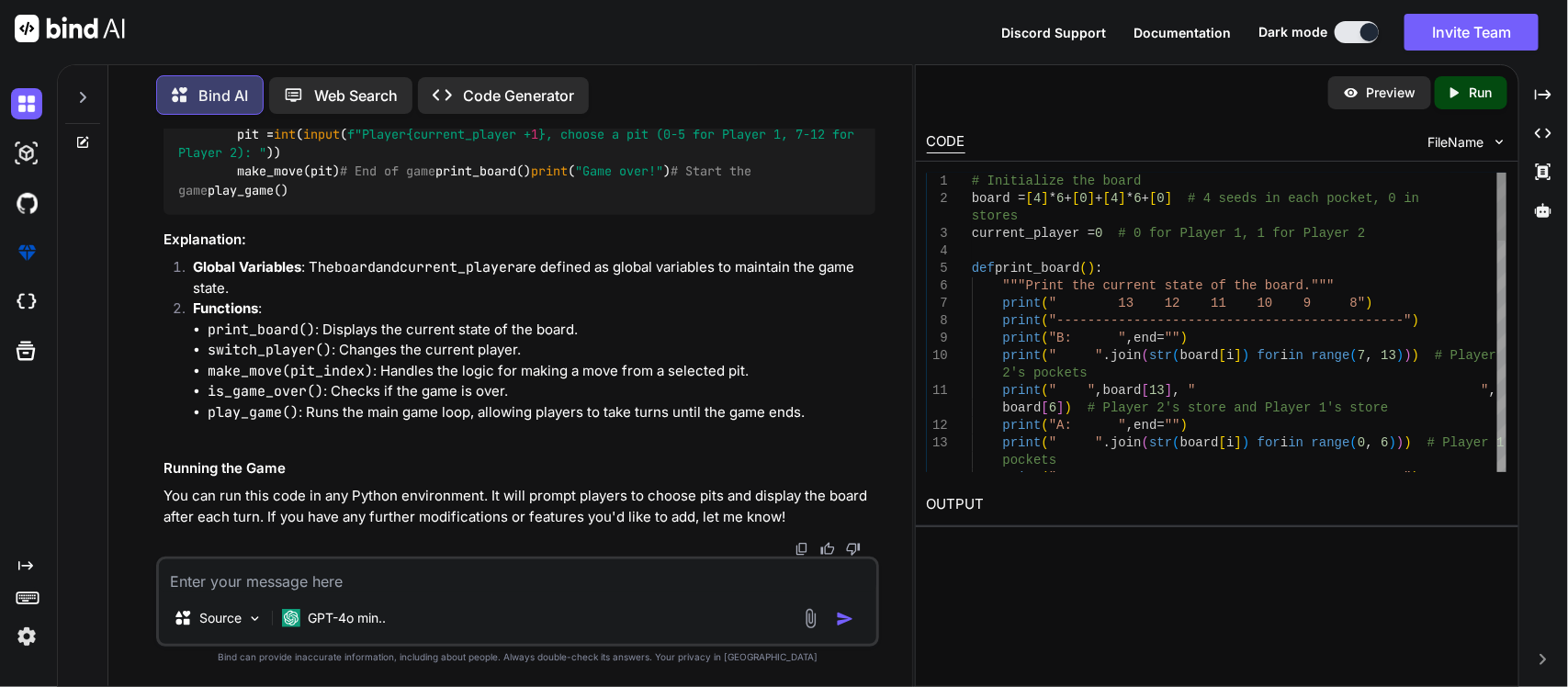
scroll to position [7719, 0]
click at [398, 579] on textarea at bounding box center [518, 576] width 718 height 33
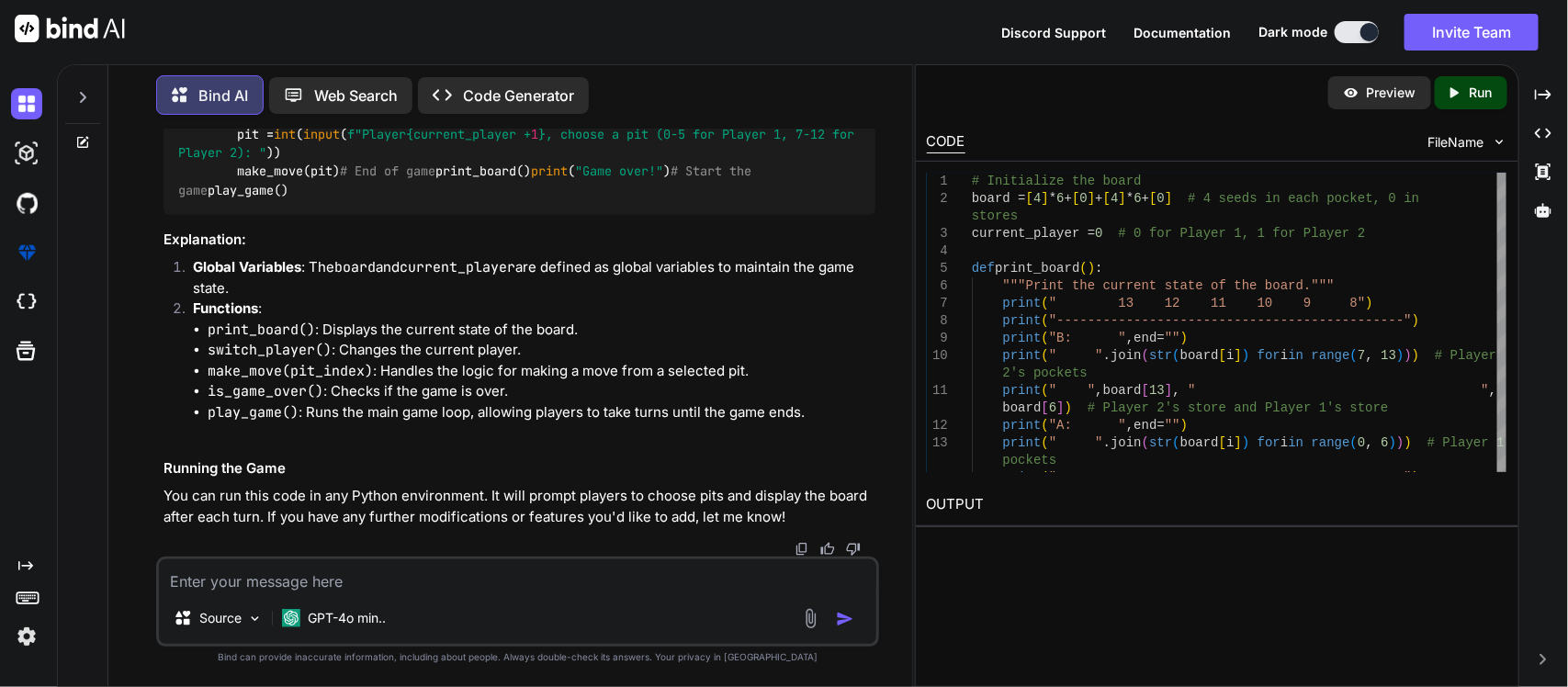
paste textarea "Lo ipsu dolorsit, ame cons adi eli seddoei tem i utla et dolo m aliq. Enima mi …"
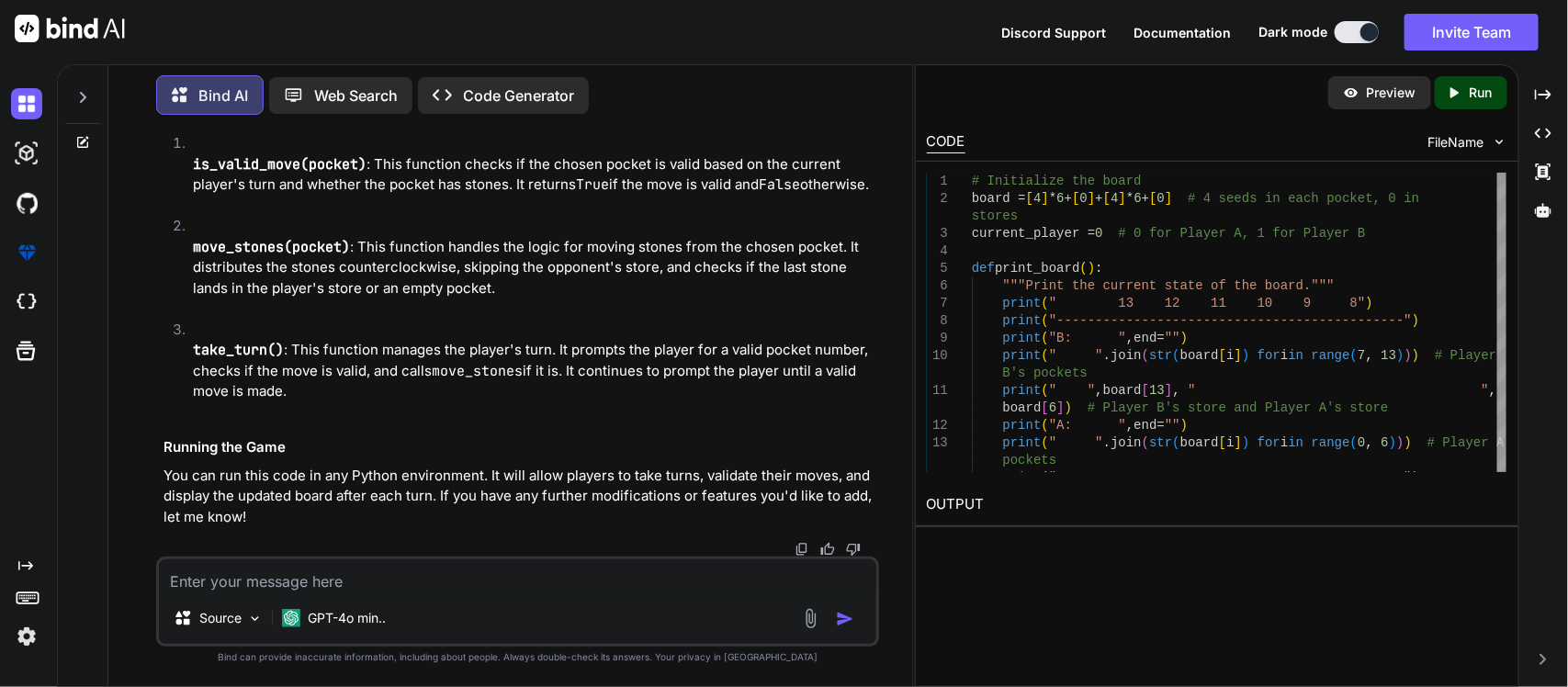
scroll to position [9991, 0]
click at [593, 570] on textarea at bounding box center [518, 576] width 718 height 33
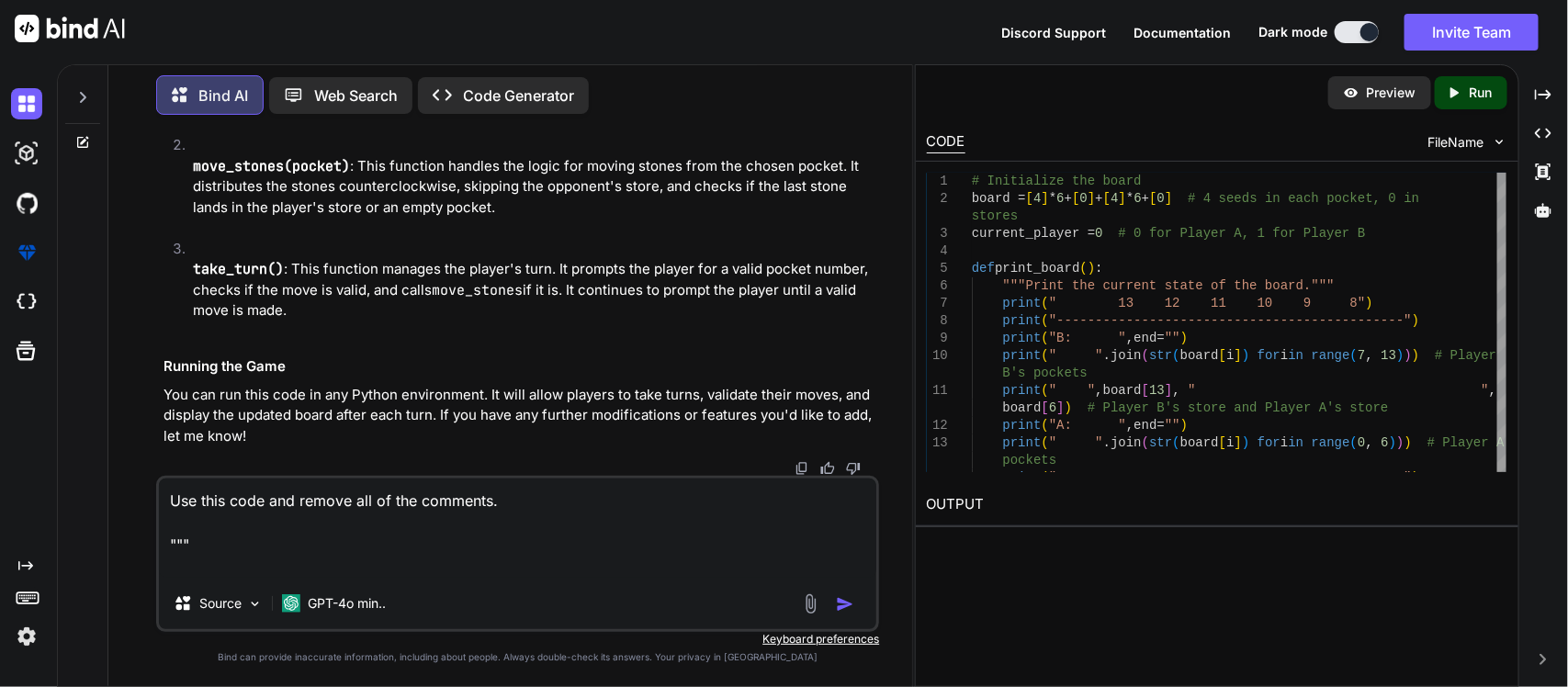
paste textarea "# Initialize the board board = [4] * 6 + [0] + [4] * 6 + [0] # 4 seeds in each …"
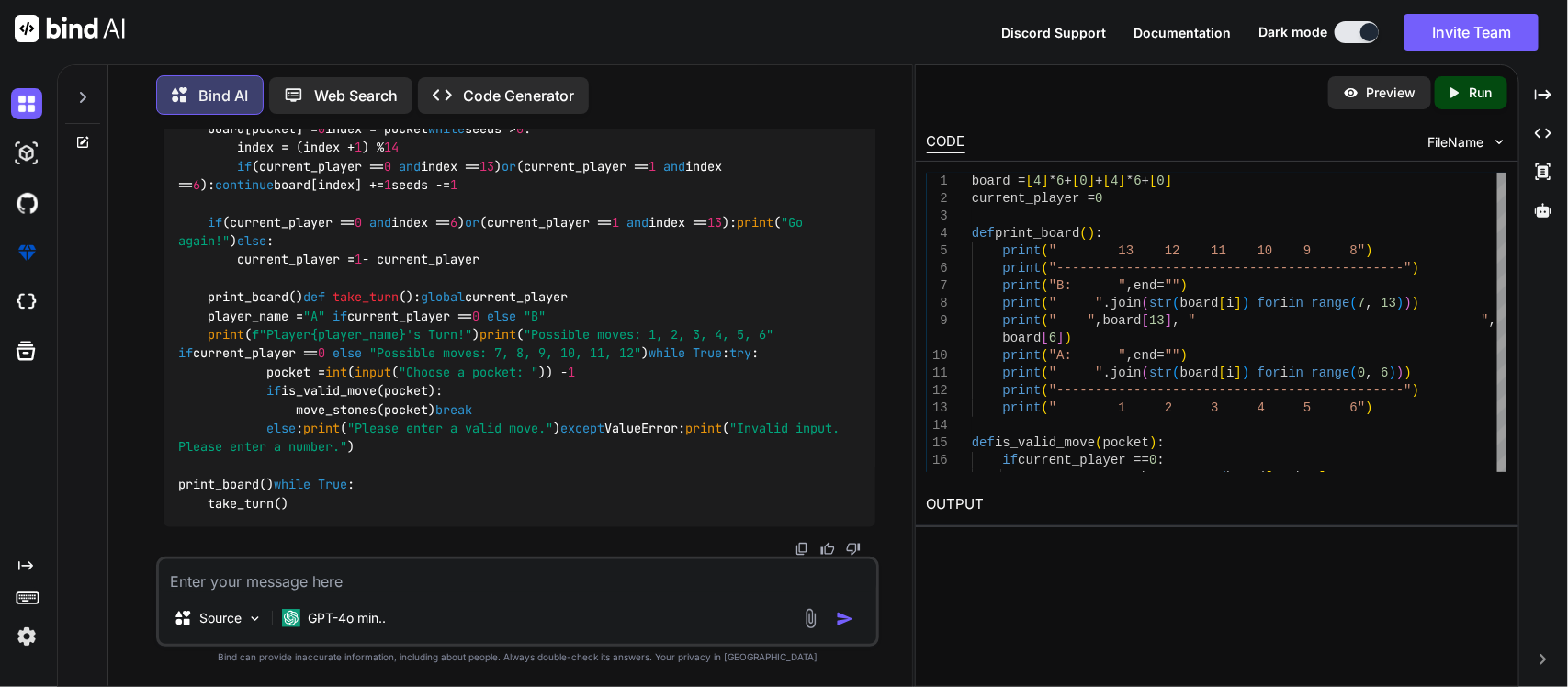
scroll to position [12300, 0]
click at [368, 580] on textarea at bounding box center [518, 576] width 718 height 33
paste textarea "Now you’re ready to complete the game! Copy and paste your function definitions…"
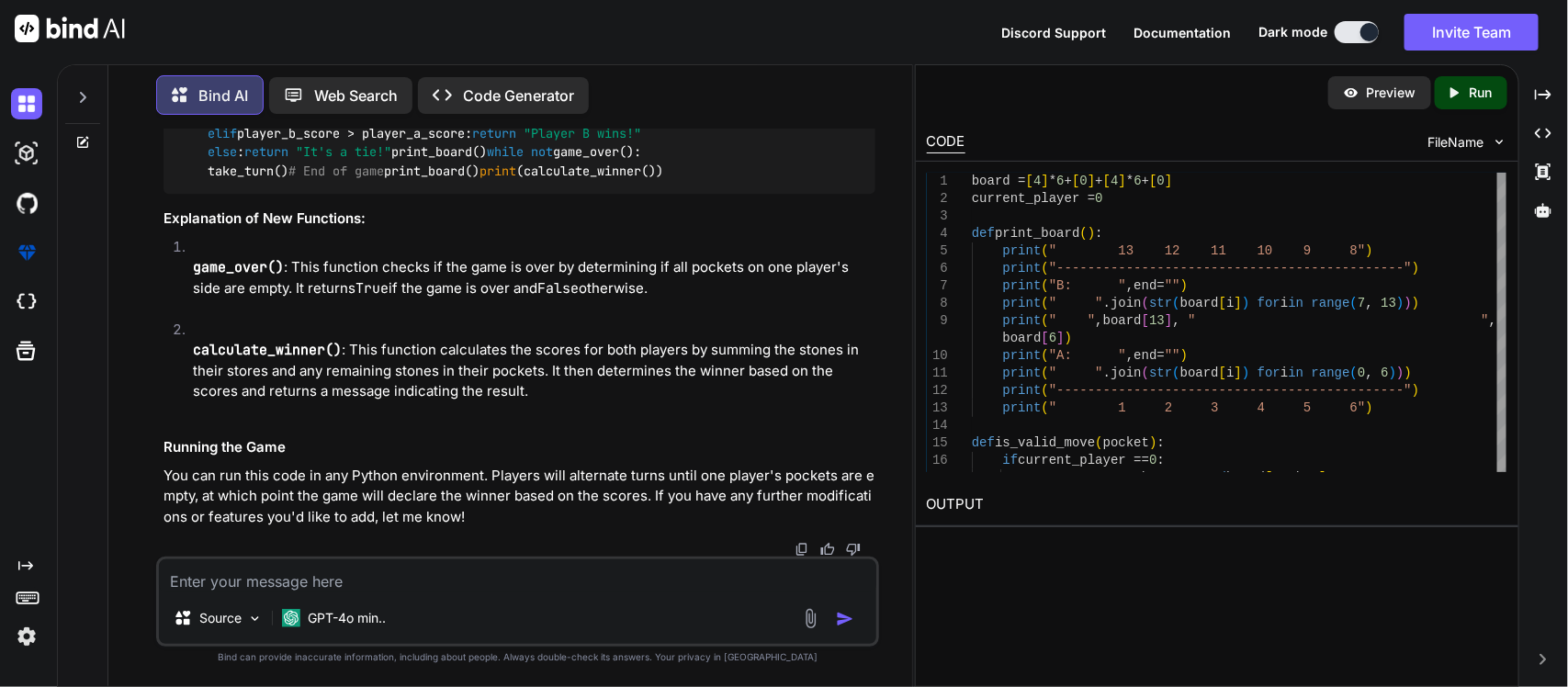
scroll to position [13945, 0]
click at [494, 606] on div "Source GPT-4o min.." at bounding box center [518, 622] width 718 height 45
click at [470, 593] on div "Source GPT-4o min.." at bounding box center [518, 601] width 724 height 90
click at [452, 587] on textarea at bounding box center [518, 576] width 718 height 33
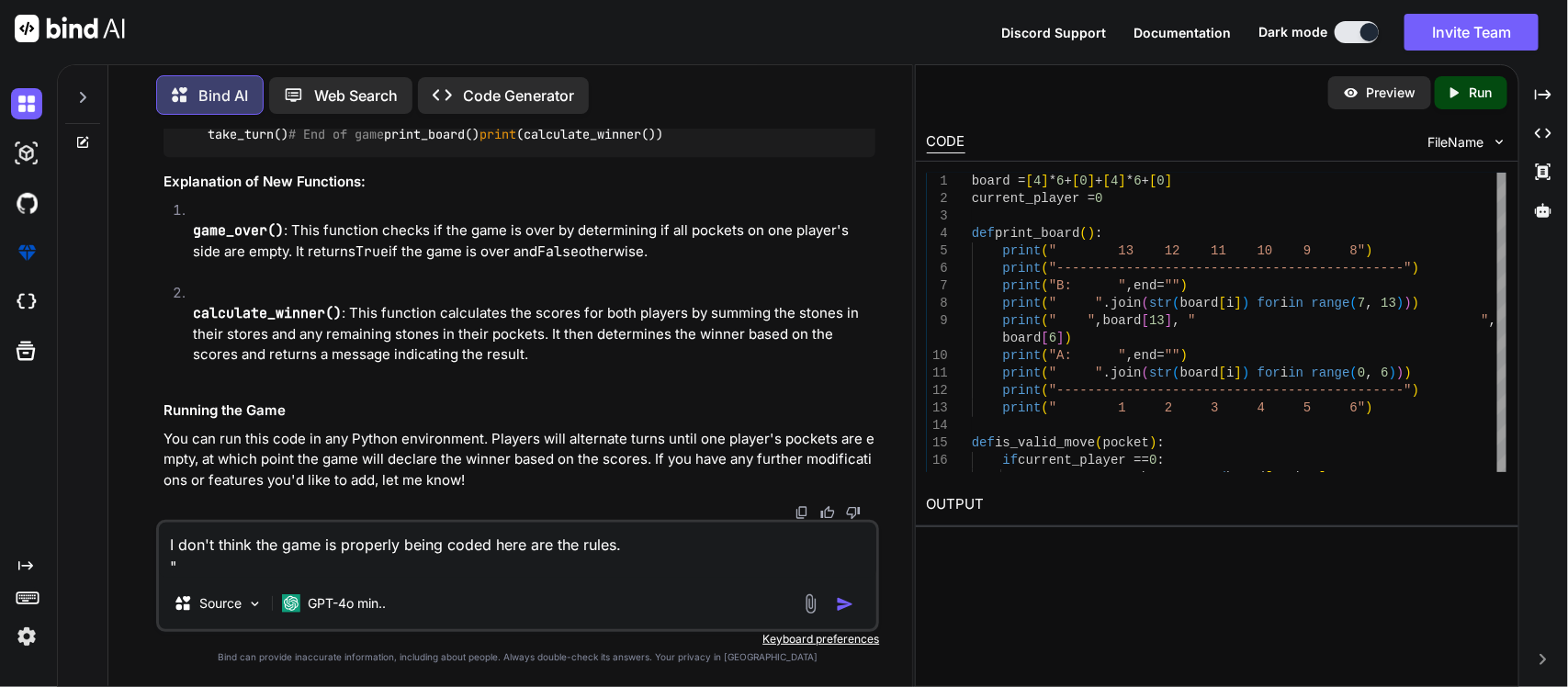
paste textarea "To play Mancala, each player starts with four stones in six pits on their side …"
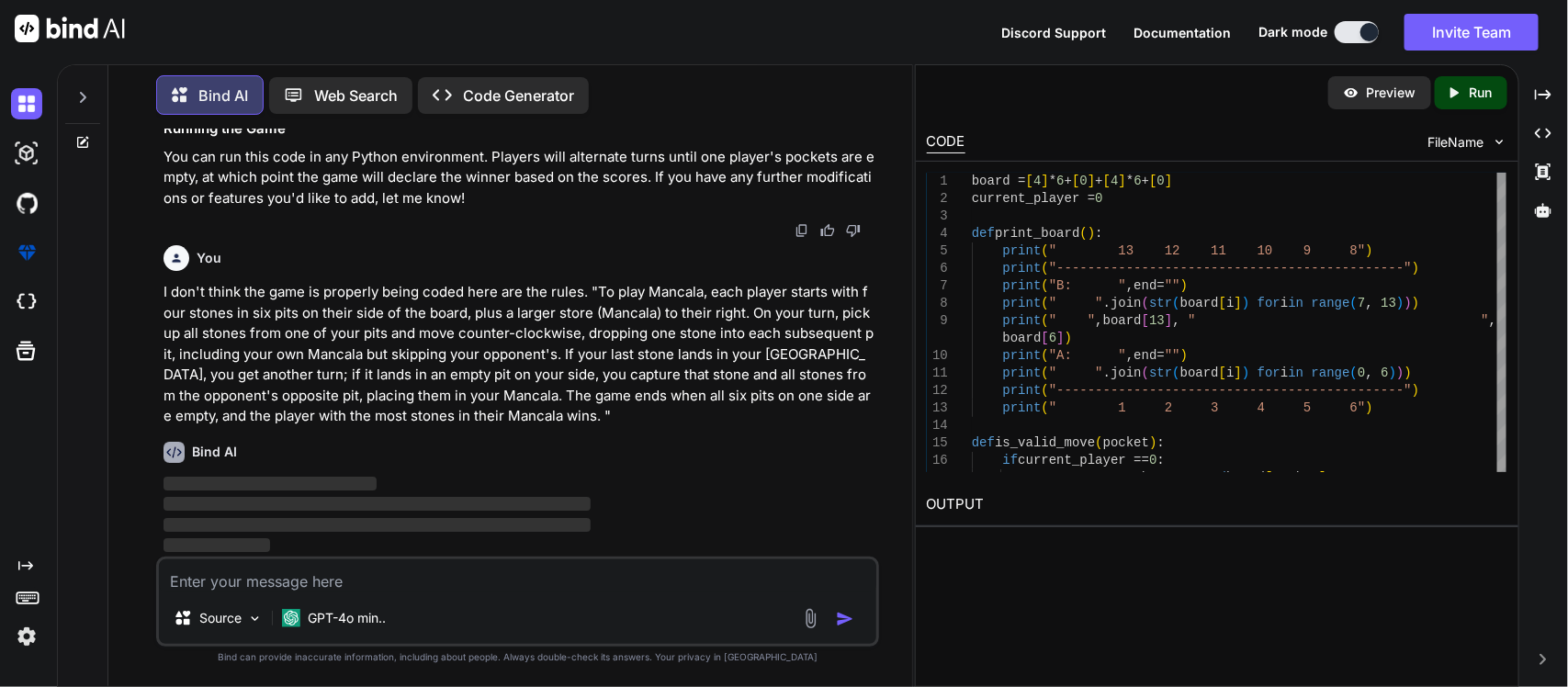
scroll to position [16058, 0]
click at [452, 587] on textarea at bounding box center [518, 576] width 718 height 33
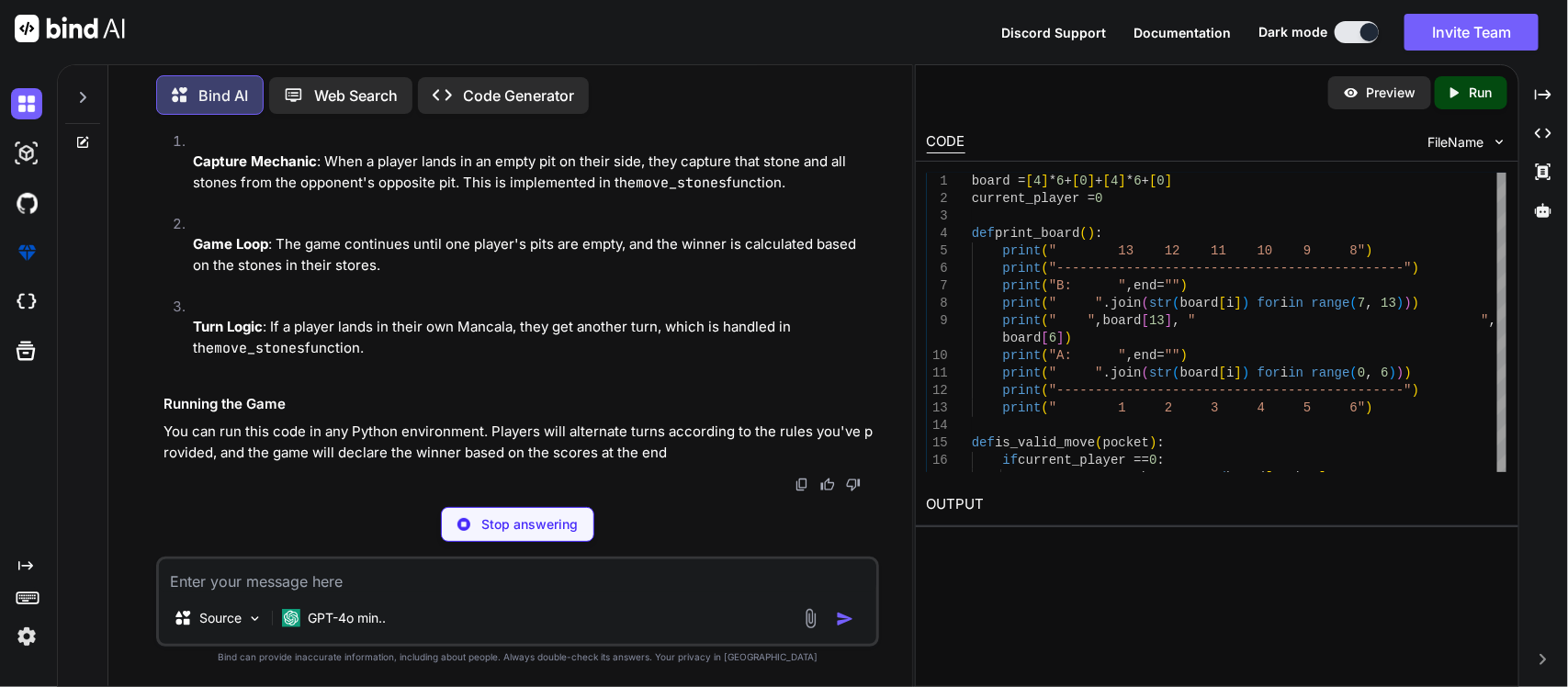
scroll to position [16191, 0]
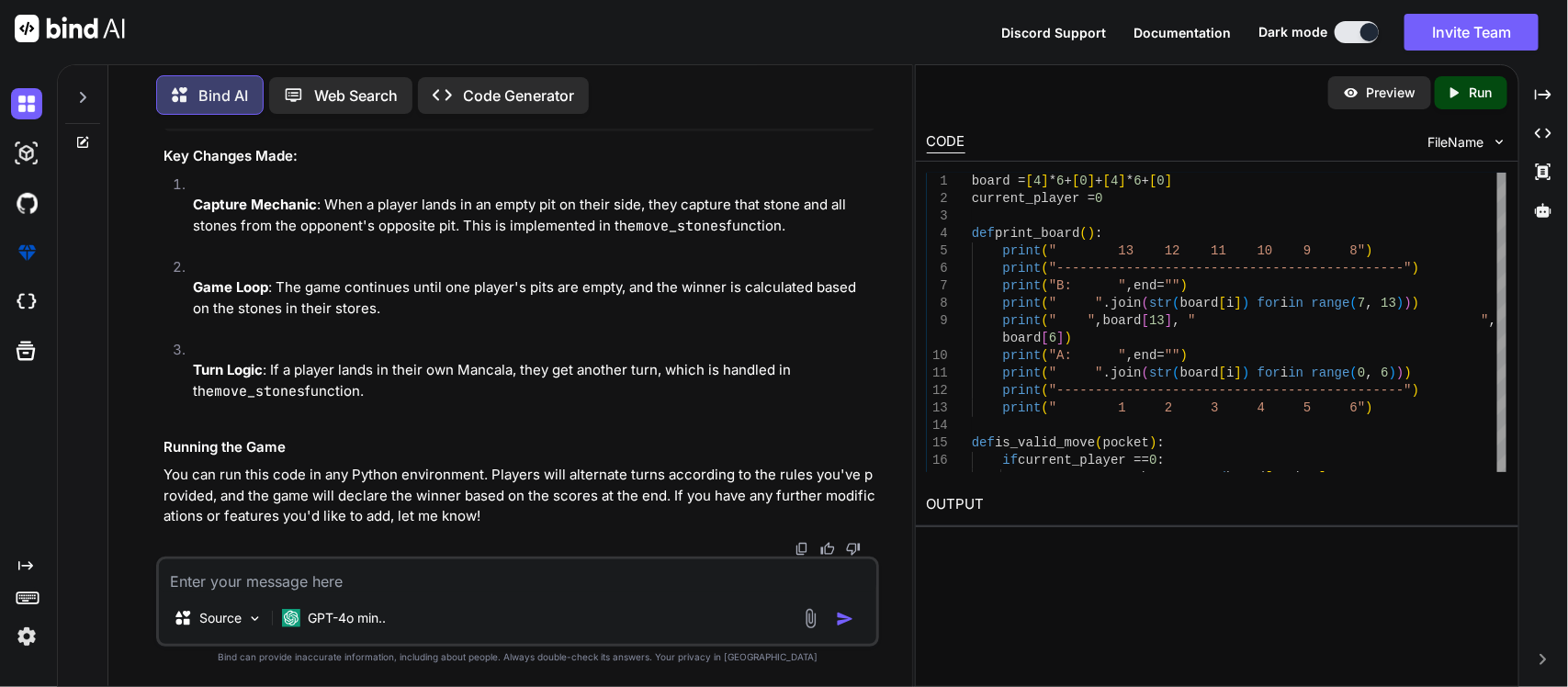
click at [563, 577] on textarea at bounding box center [518, 576] width 718 height 33
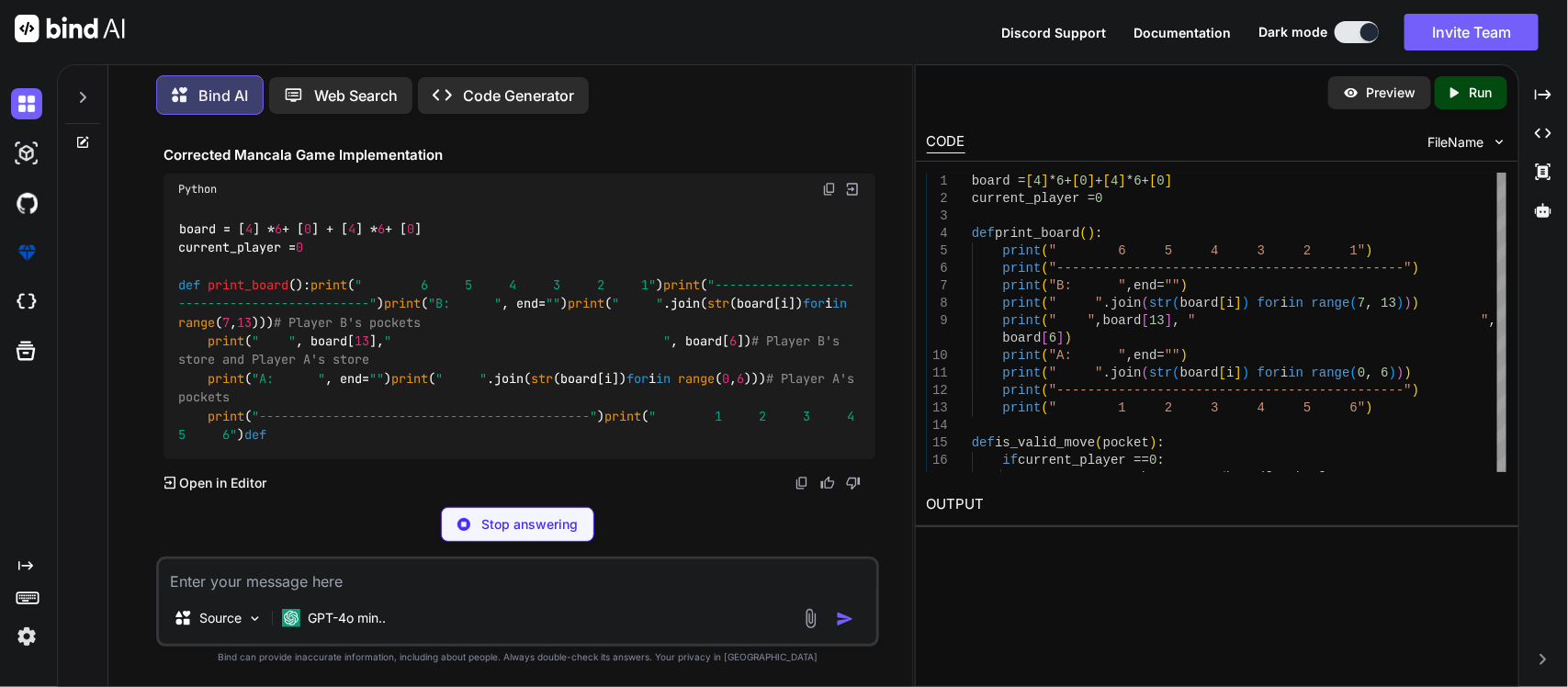
scroll to position [21170, 0]
click at [351, 581] on textarea at bounding box center [518, 576] width 718 height 33
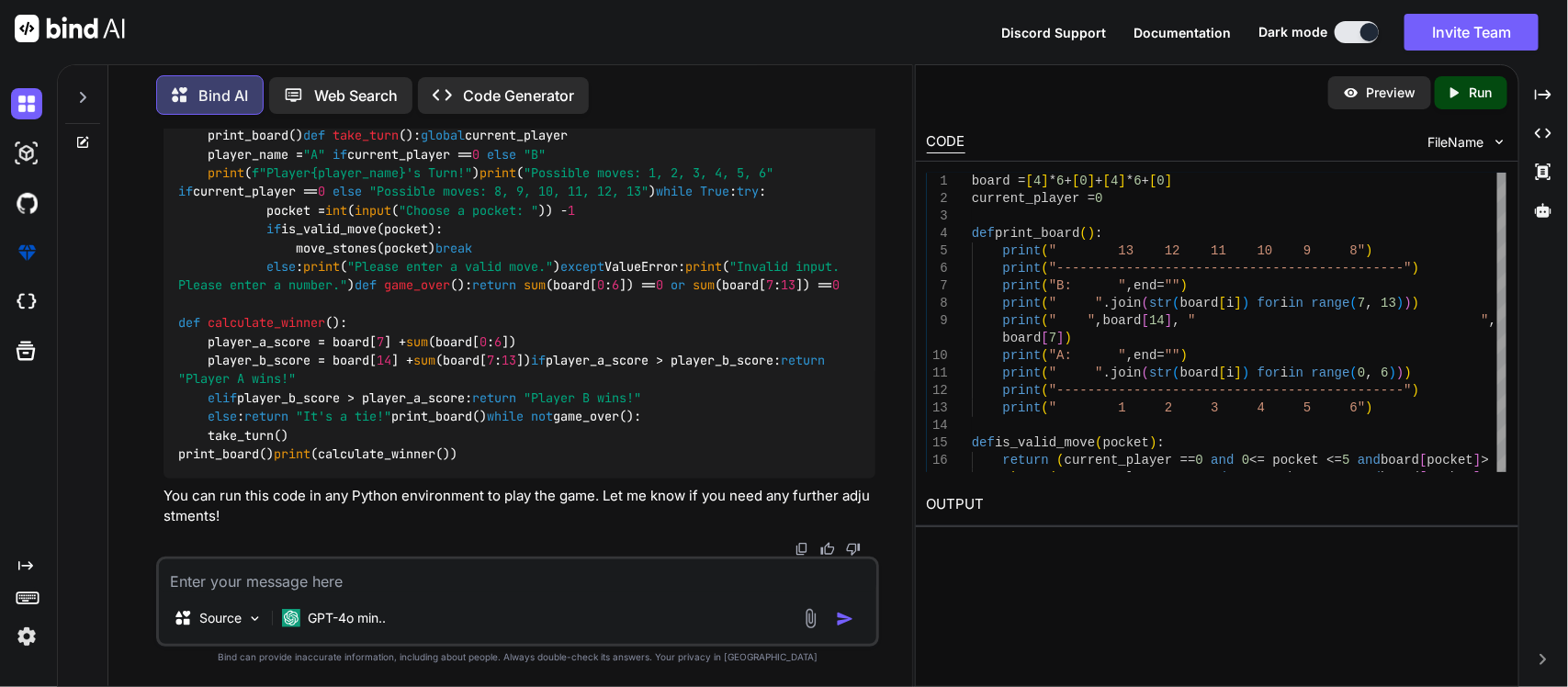
scroll to position [25537, 0]
click at [447, 579] on textarea at bounding box center [518, 576] width 718 height 33
paste textarea "board = [4] * 6 + [0] + [4] * 6 + [0] current_player = 0 def print_board(): pri…"
